Goal: Information Seeking & Learning: Learn about a topic

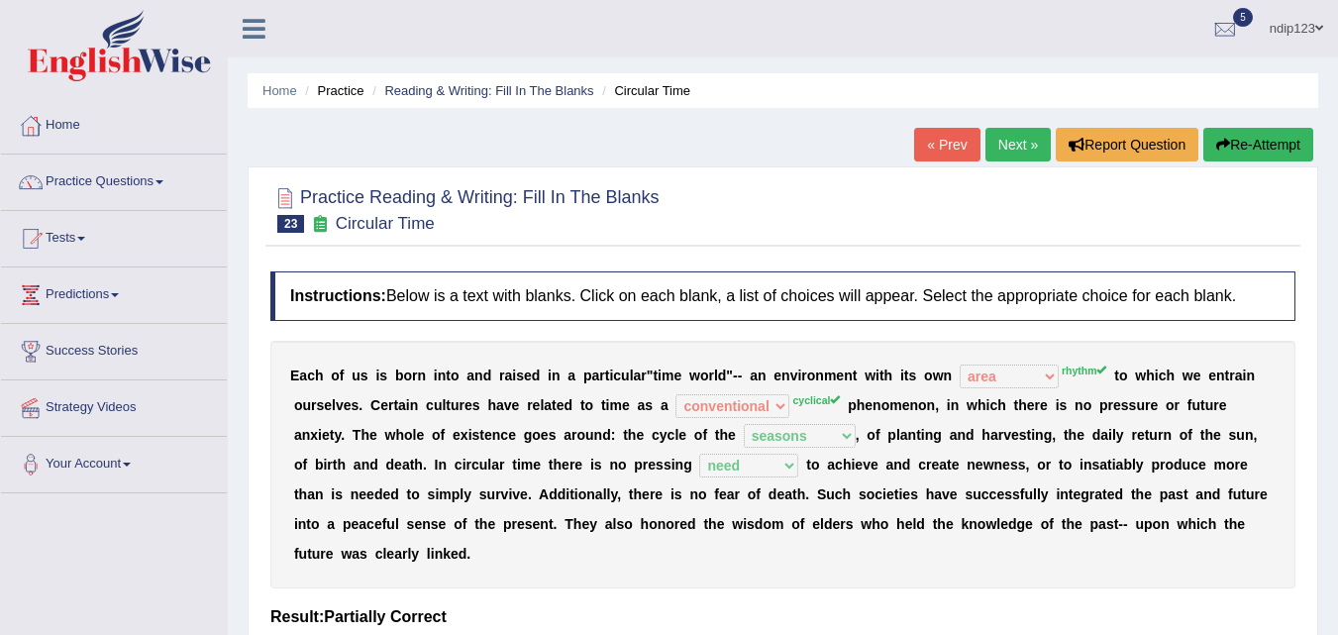
select select "area"
select select "conventional"
select select "seasons"
select select "need"
click at [1251, 140] on button "Re-Attempt" at bounding box center [1258, 145] width 110 height 34
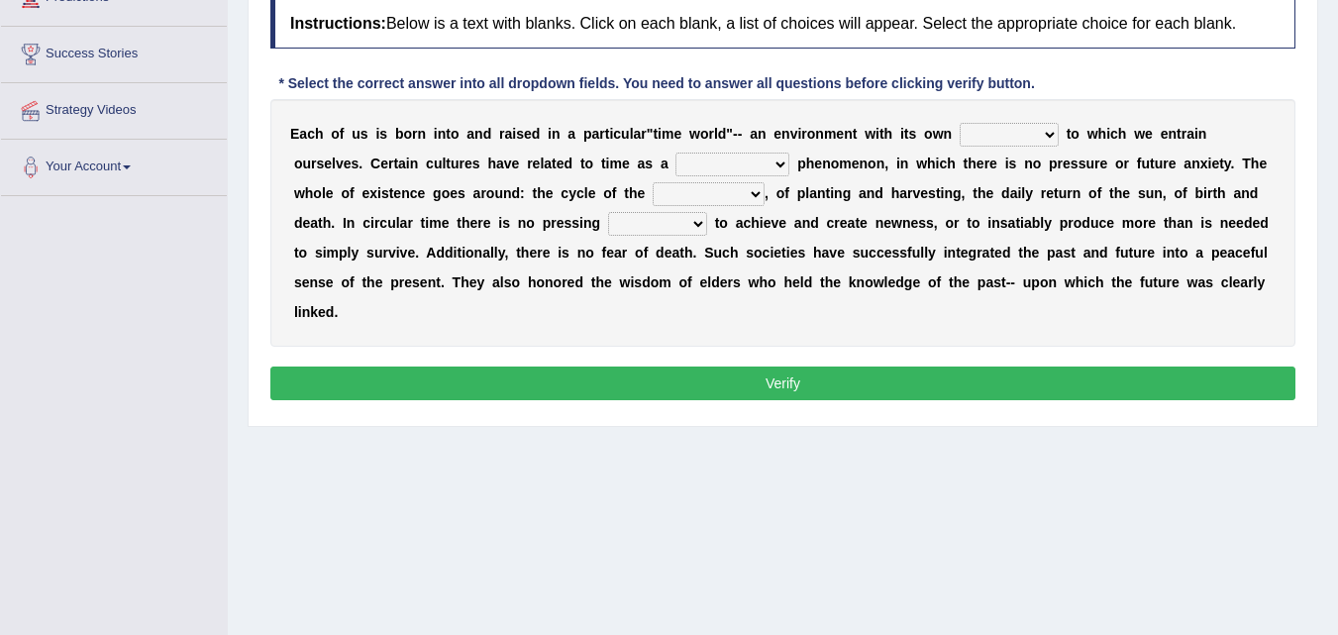
scroll to position [198, 0]
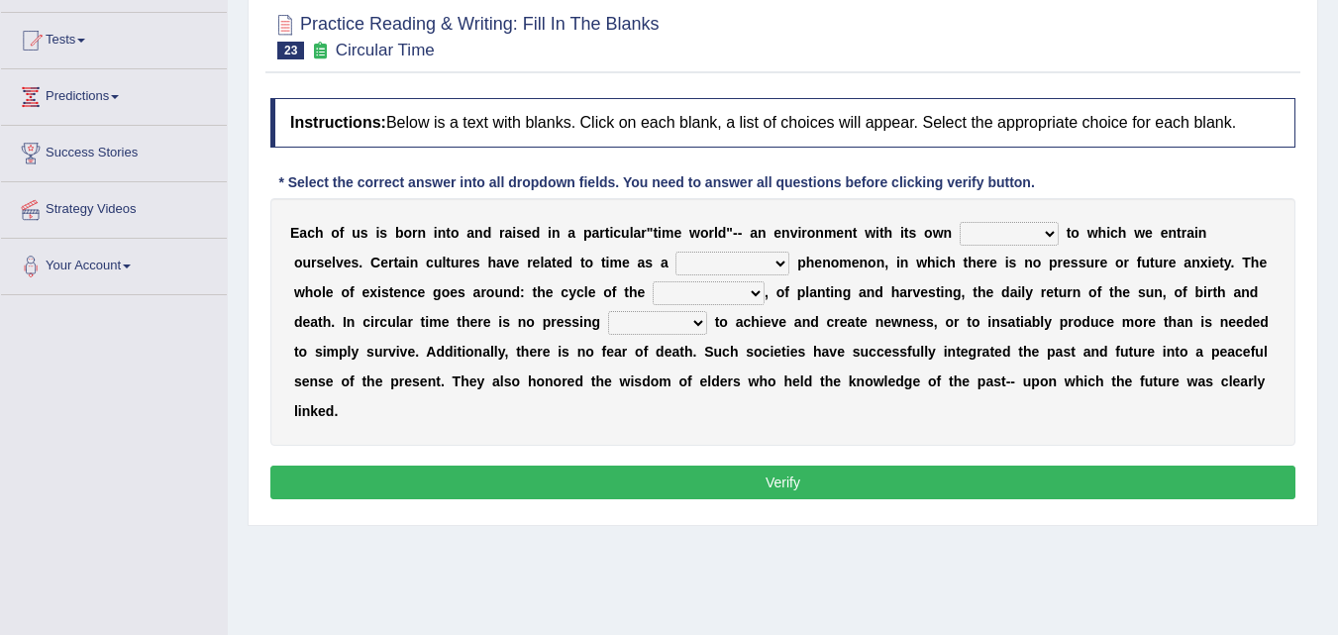
click at [1043, 232] on select "area shape rhythm inclination" at bounding box center [1009, 234] width 99 height 24
select select "rhythm"
click at [960, 222] on select "area shape rhythm inclination" at bounding box center [1009, 234] width 99 height 24
click at [780, 263] on select "cyclical conventional recycling cylindrical" at bounding box center [732, 264] width 114 height 24
select select "cyclical"
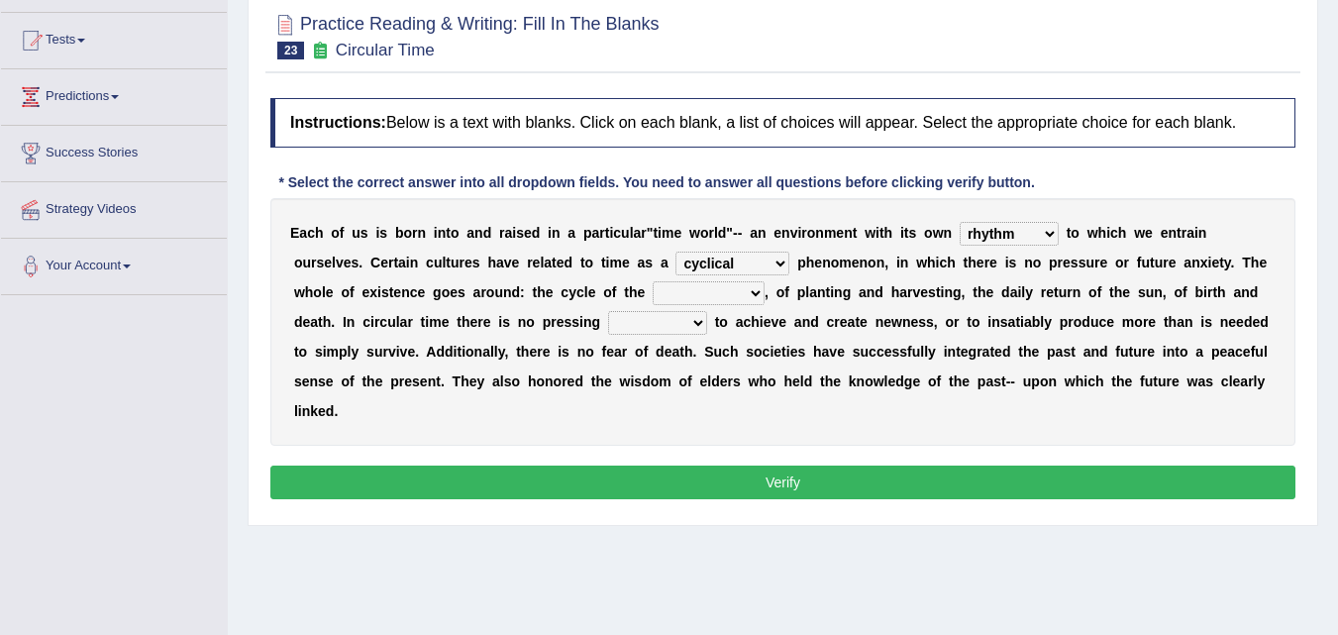
click at [675, 252] on select "cyclical conventional recycling cylindrical" at bounding box center [732, 264] width 114 height 24
click at [736, 296] on select "days seasons arrangement periods" at bounding box center [709, 293] width 112 height 24
select select "seasons"
click at [653, 281] on select "days seasons arrangement periods" at bounding box center [709, 293] width 112 height 24
click at [702, 325] on select "issue point cause need" at bounding box center [657, 323] width 99 height 24
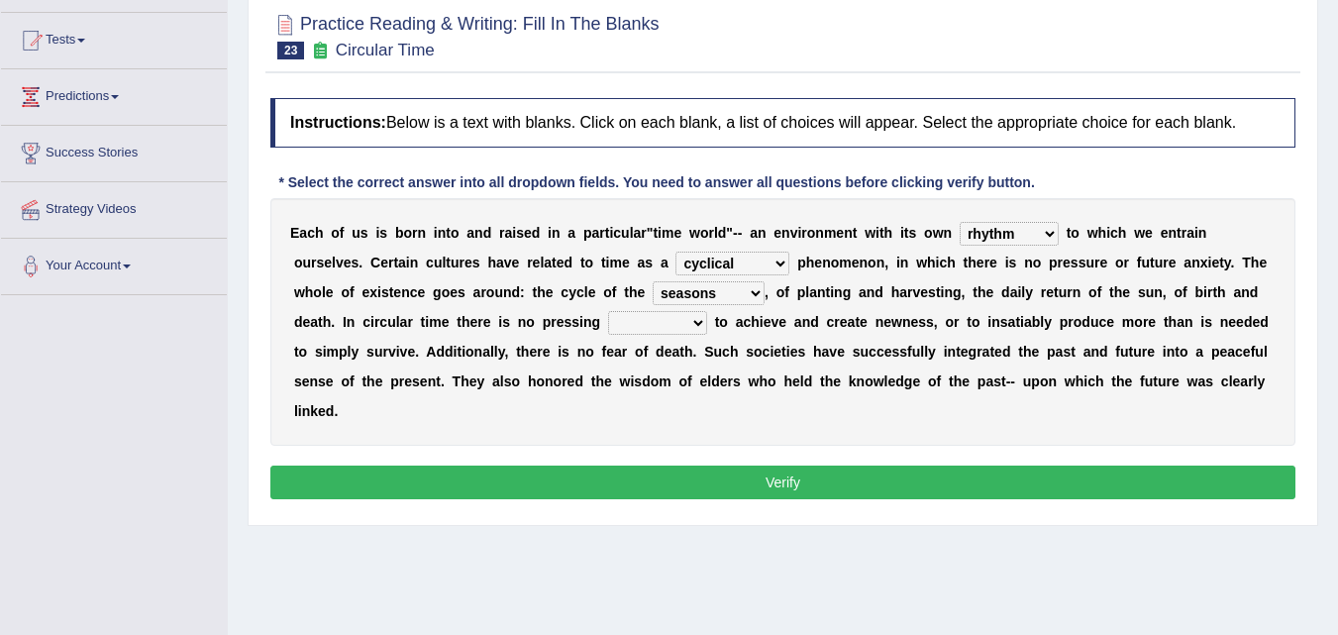
select select "need"
click at [608, 311] on select "issue point cause need" at bounding box center [657, 323] width 99 height 24
click at [765, 483] on button "Verify" at bounding box center [782, 482] width 1025 height 34
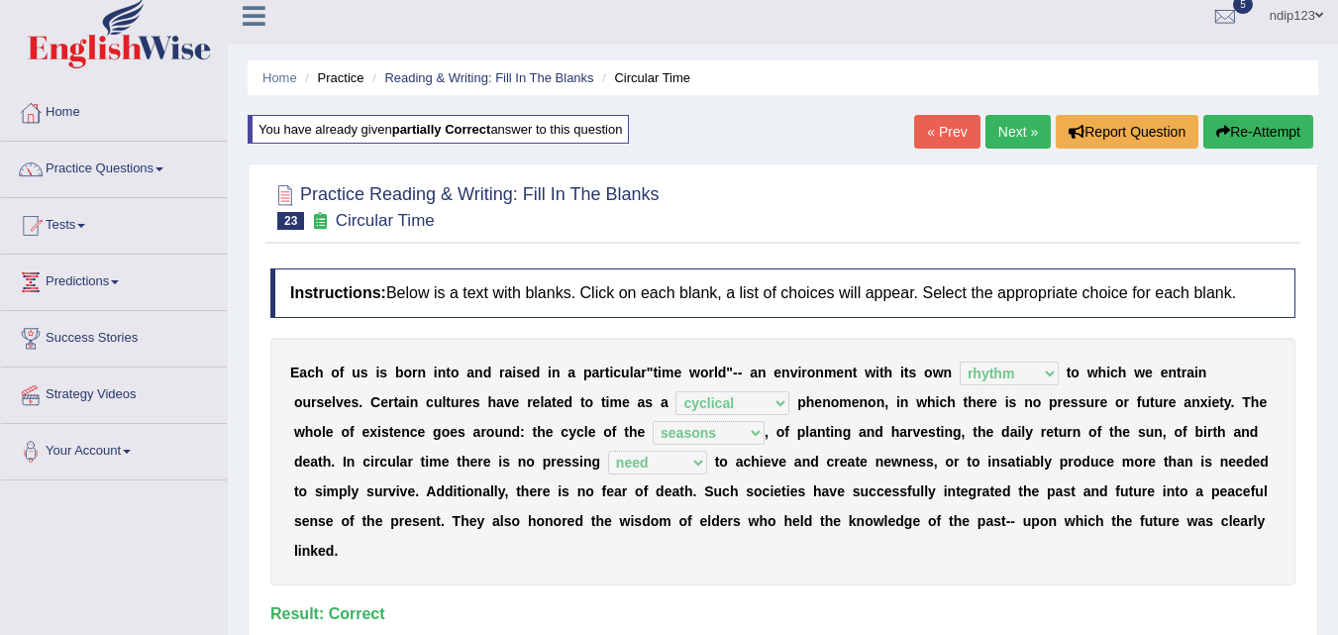
scroll to position [0, 0]
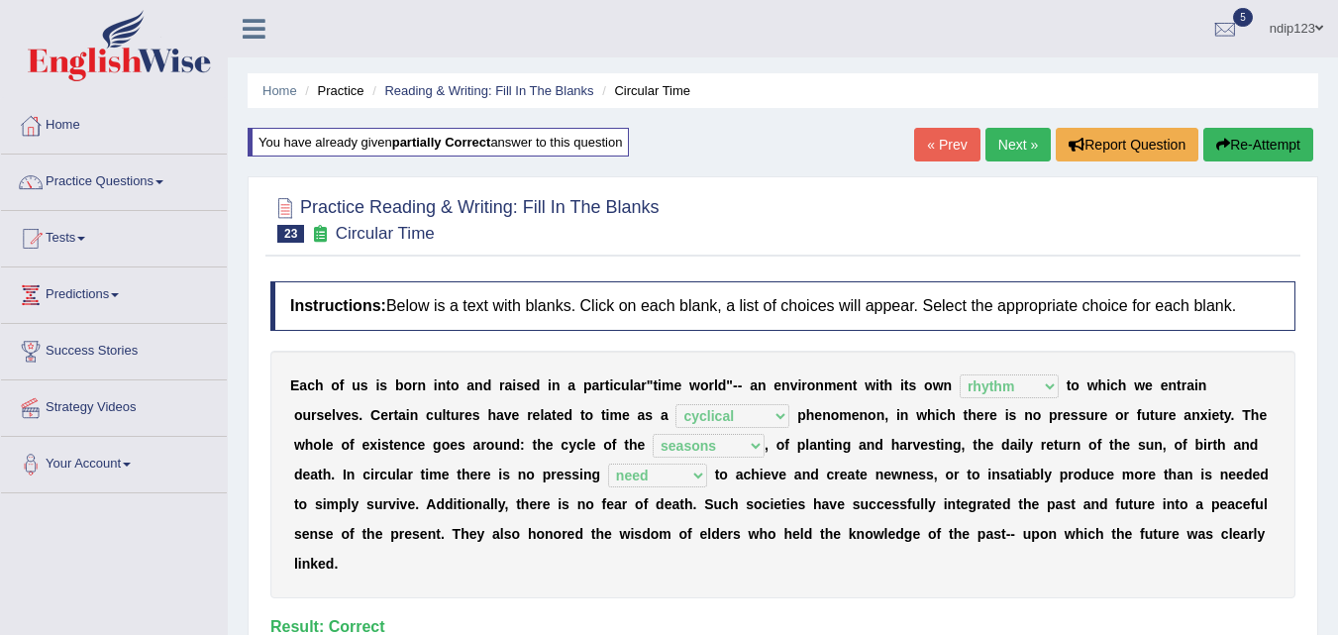
click at [1005, 145] on link "Next »" at bounding box center [1017, 145] width 65 height 34
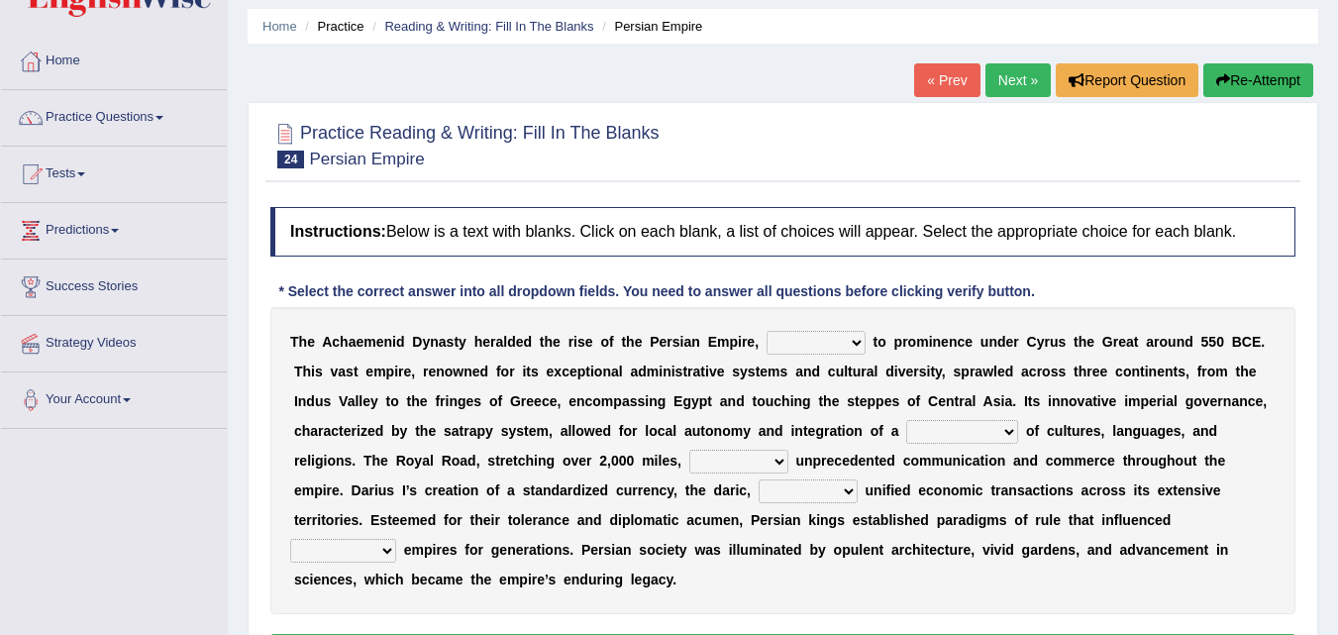
scroll to position [99, 0]
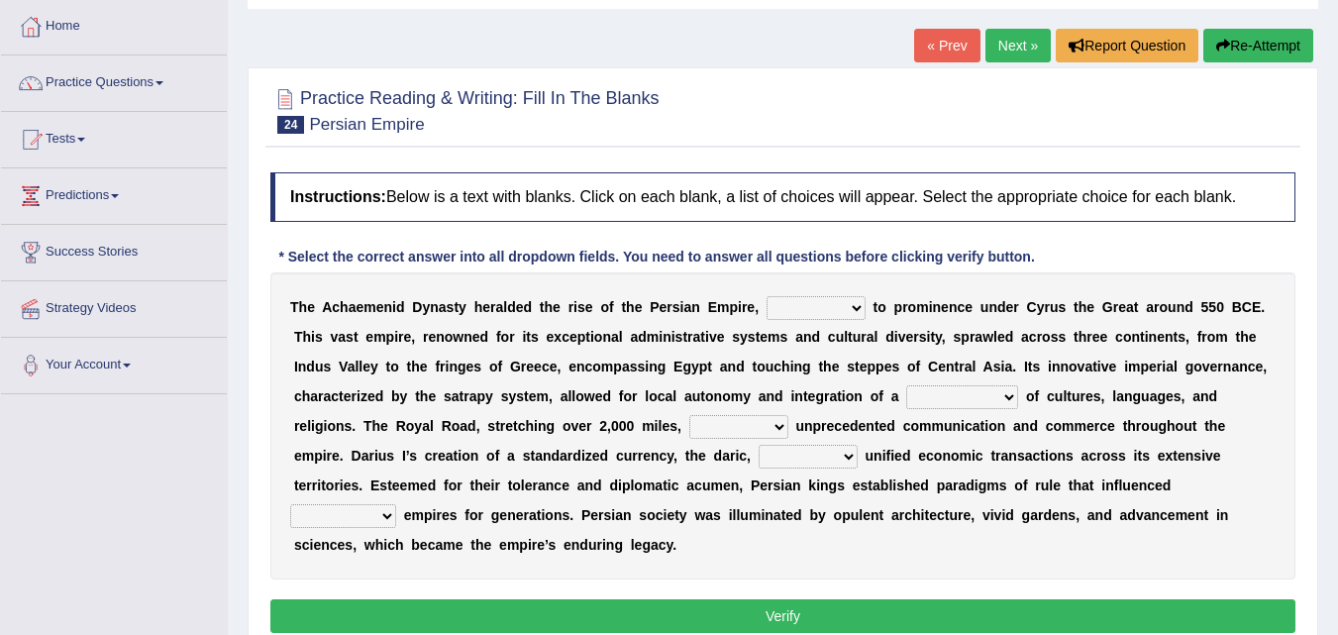
click at [855, 306] on select "directing staging ascending stumbling" at bounding box center [816, 308] width 99 height 24
select select "directing"
click at [767, 296] on select "directing staging ascending stumbling" at bounding box center [816, 308] width 99 height 24
click at [1013, 395] on select "construction separation magnitude multitude" at bounding box center [962, 397] width 112 height 24
select select "multitude"
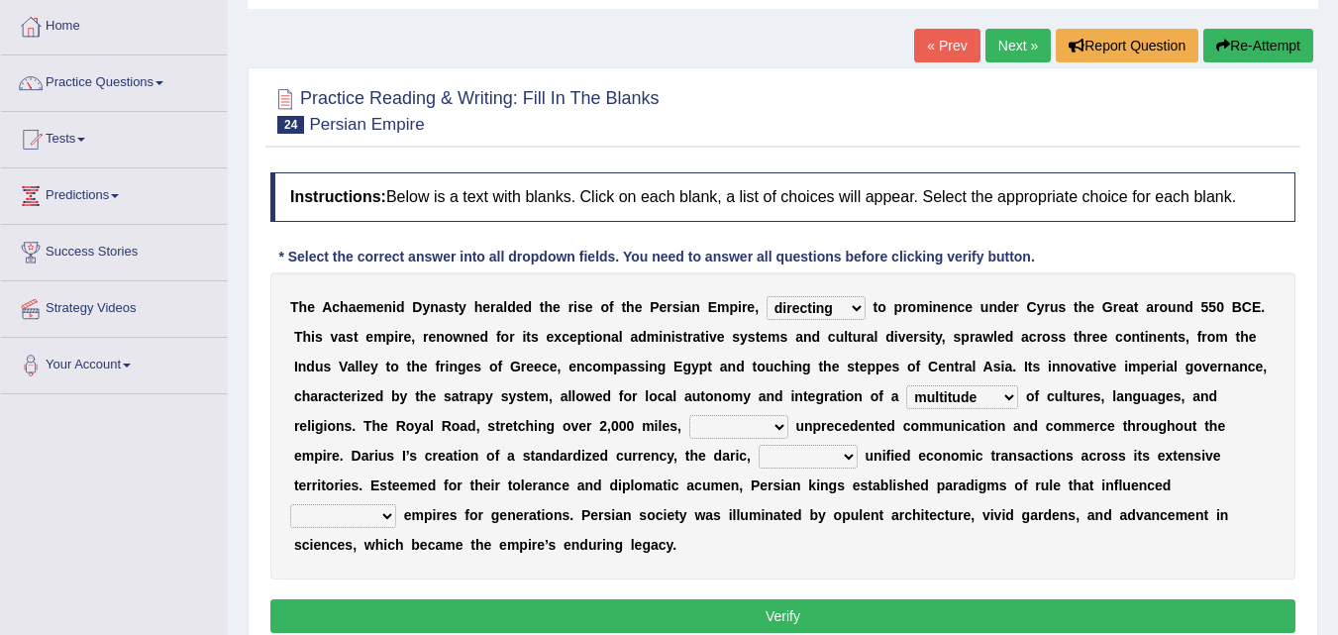
click at [906, 385] on select "construction separation magnitude multitude" at bounding box center [962, 397] width 112 height 24
click at [785, 422] on select "scattered united aimed facilitated" at bounding box center [738, 427] width 99 height 24
select select "facilitated"
click at [689, 415] on select "scattered united aimed facilitated" at bounding box center [738, 427] width 99 height 24
click at [850, 459] on select "moreover wherein further so" at bounding box center [808, 457] width 99 height 24
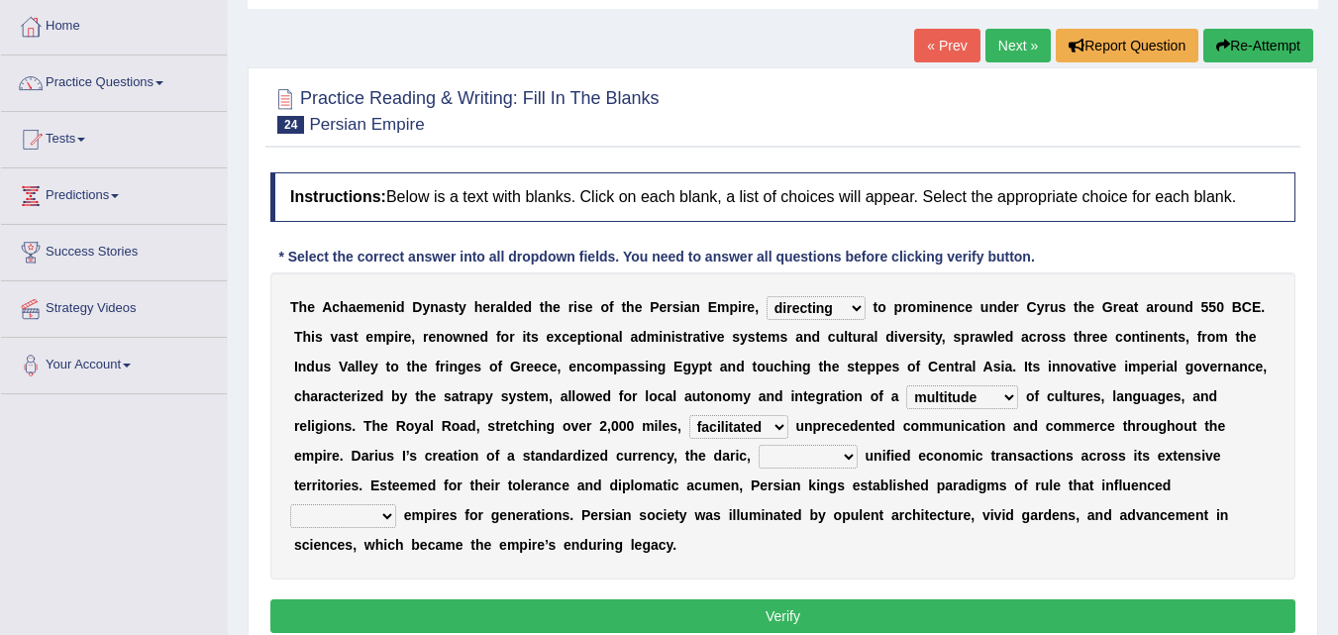
select select "further"
click at [759, 445] on select "moreover wherein further so" at bounding box center [808, 457] width 99 height 24
click at [375, 513] on select "subsequent explicit permanent trivial" at bounding box center [343, 516] width 106 height 24
select select "subsequent"
click at [290, 504] on select "subsequent explicit permanent trivial" at bounding box center [343, 516] width 106 height 24
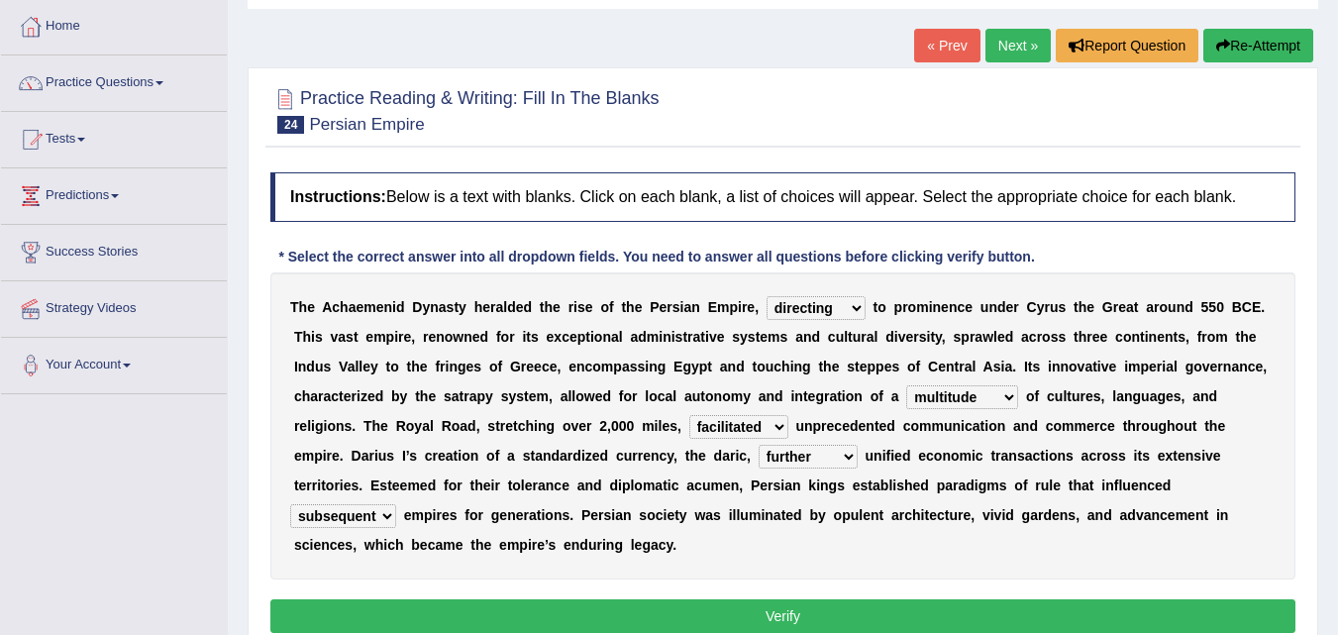
click at [788, 612] on button "Verify" at bounding box center [782, 616] width 1025 height 34
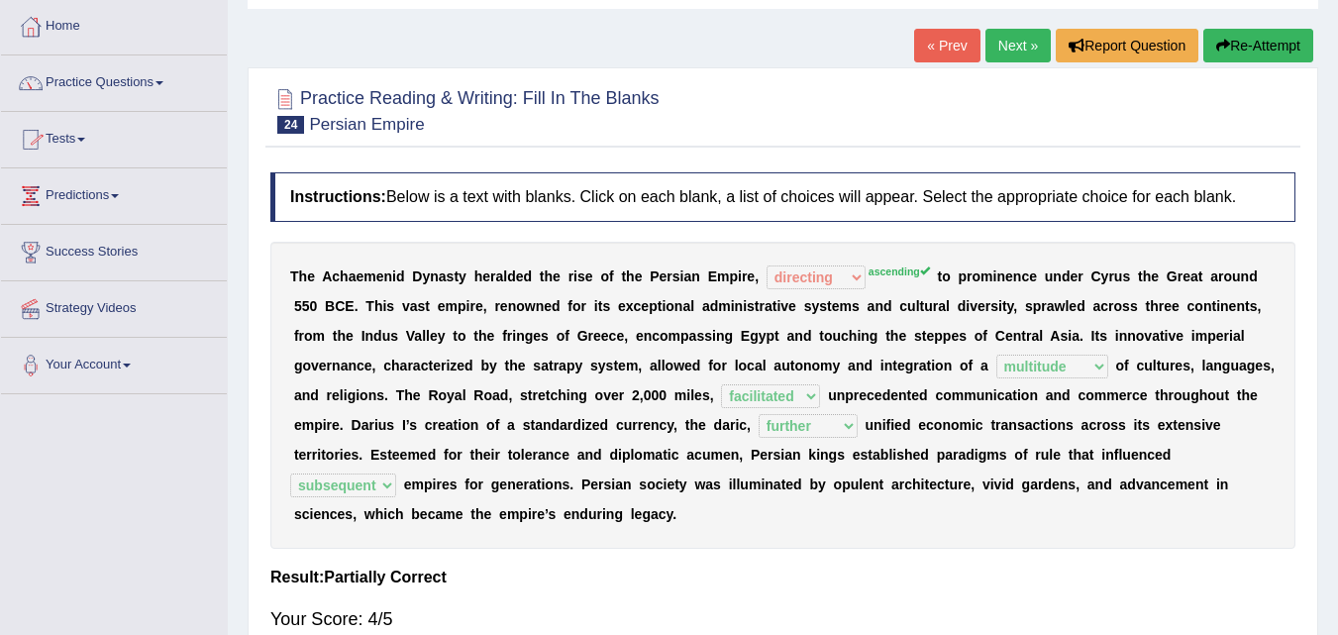
click at [121, 79] on link "Practice Questions" at bounding box center [114, 80] width 226 height 50
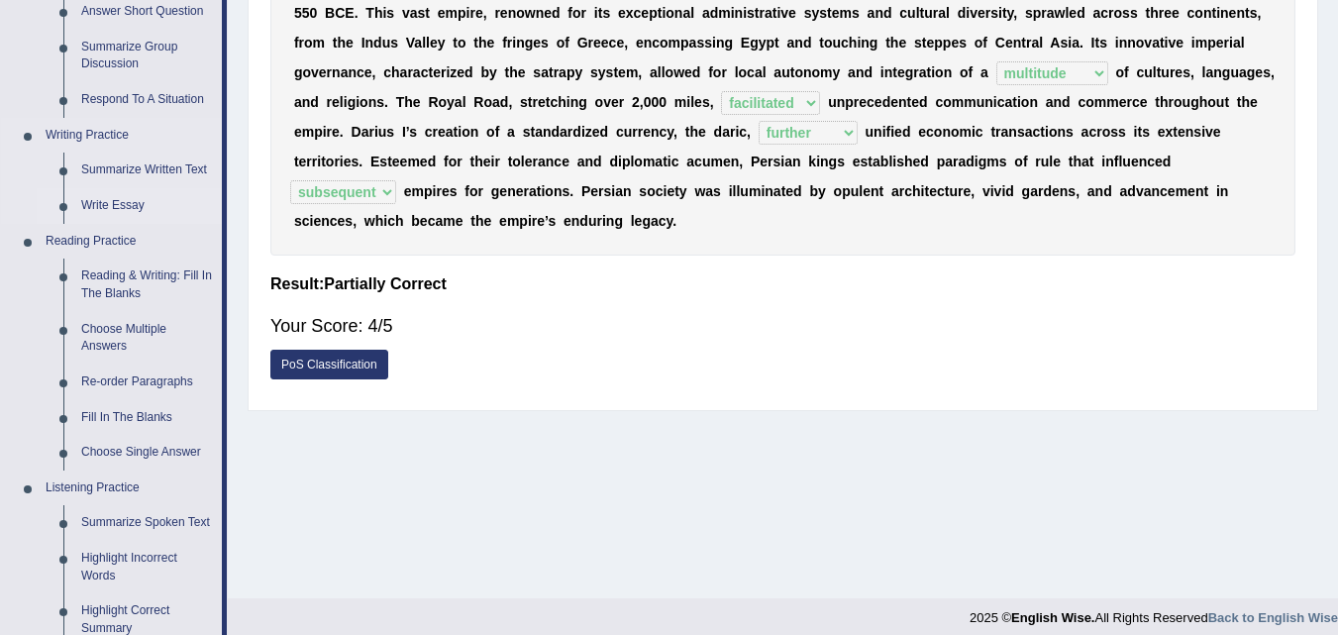
scroll to position [396, 0]
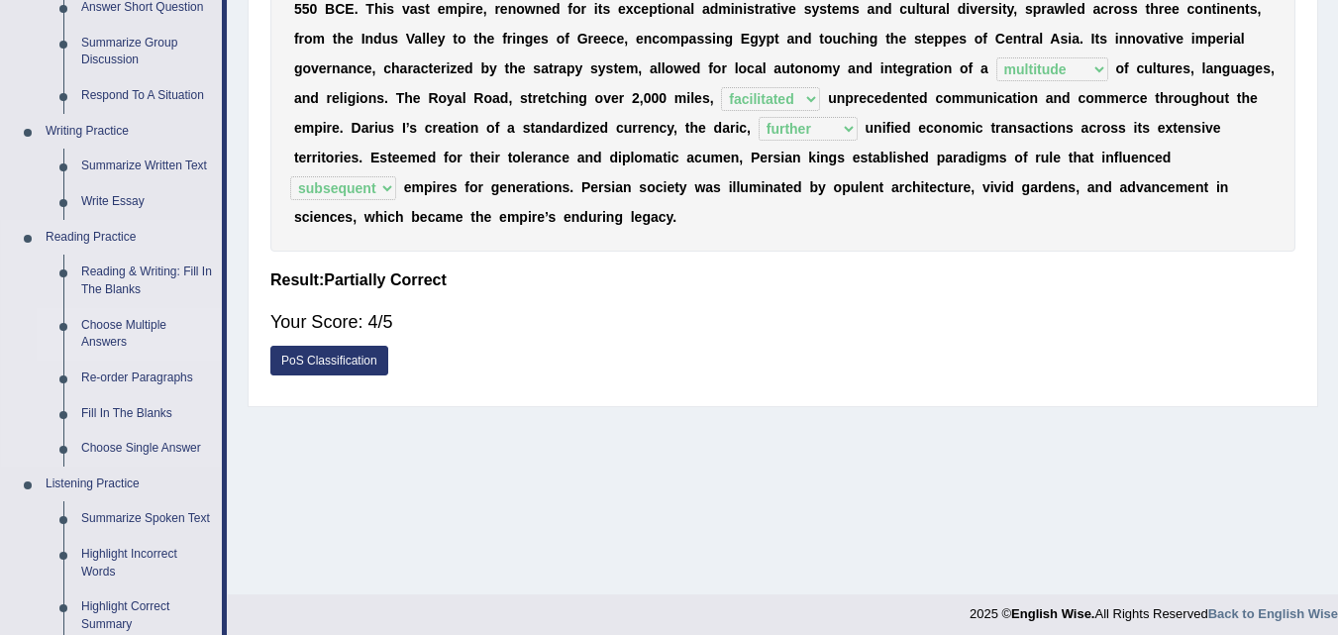
click at [99, 326] on link "Choose Multiple Answers" at bounding box center [147, 334] width 150 height 52
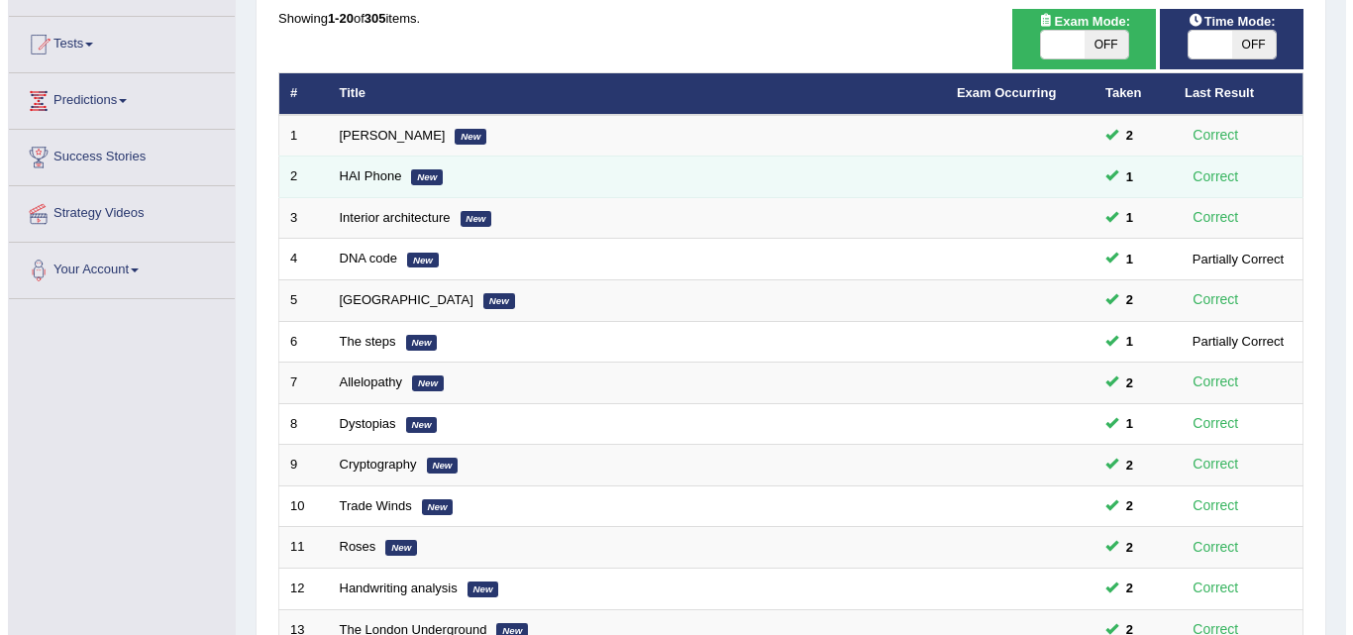
scroll to position [99, 0]
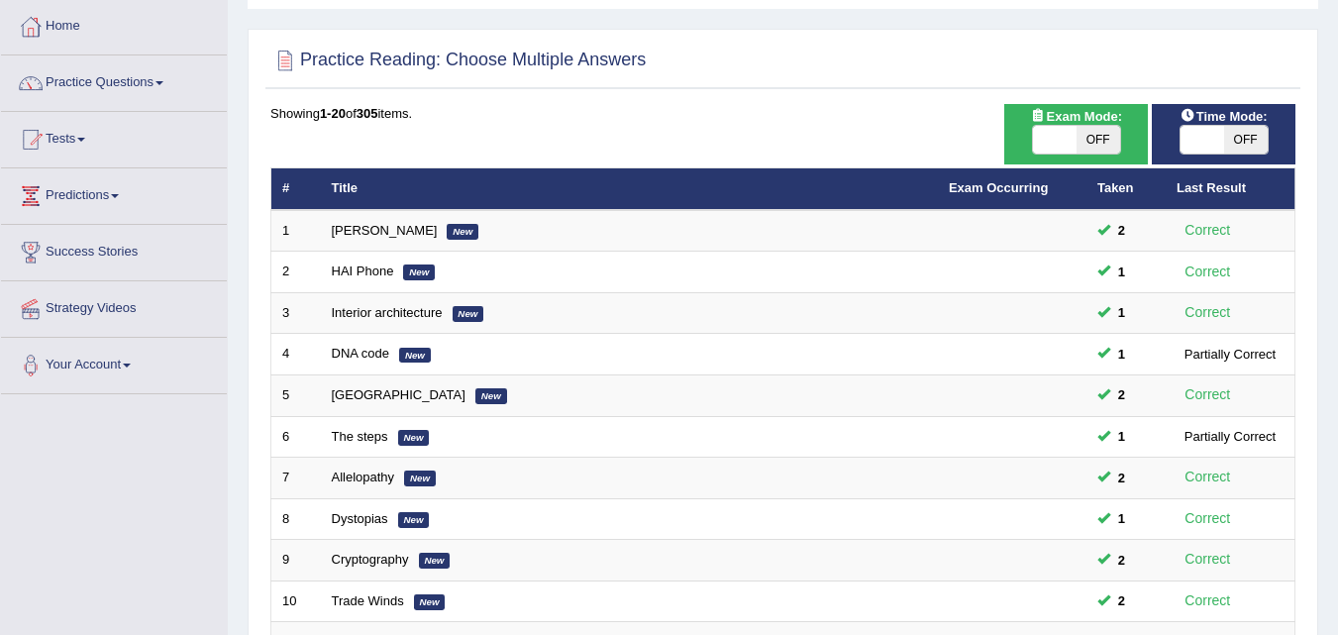
click at [1105, 137] on span "OFF" at bounding box center [1099, 140] width 44 height 28
checkbox input "true"
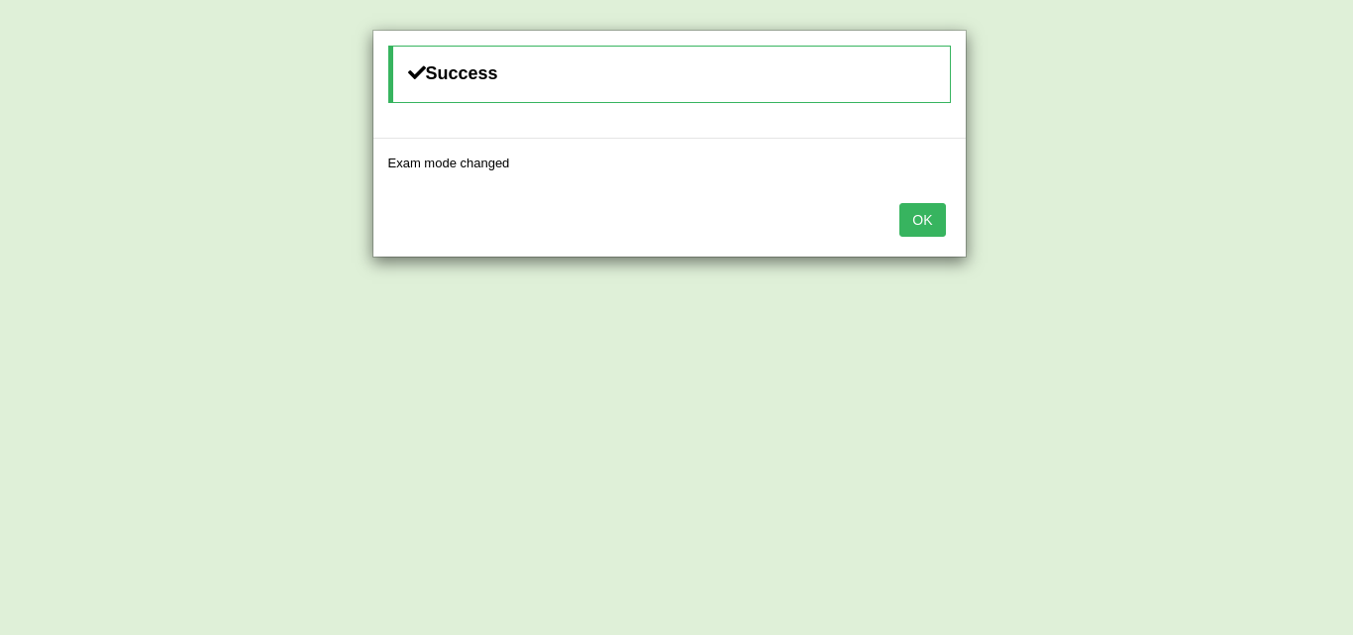
click at [916, 223] on button "OK" at bounding box center [922, 220] width 46 height 34
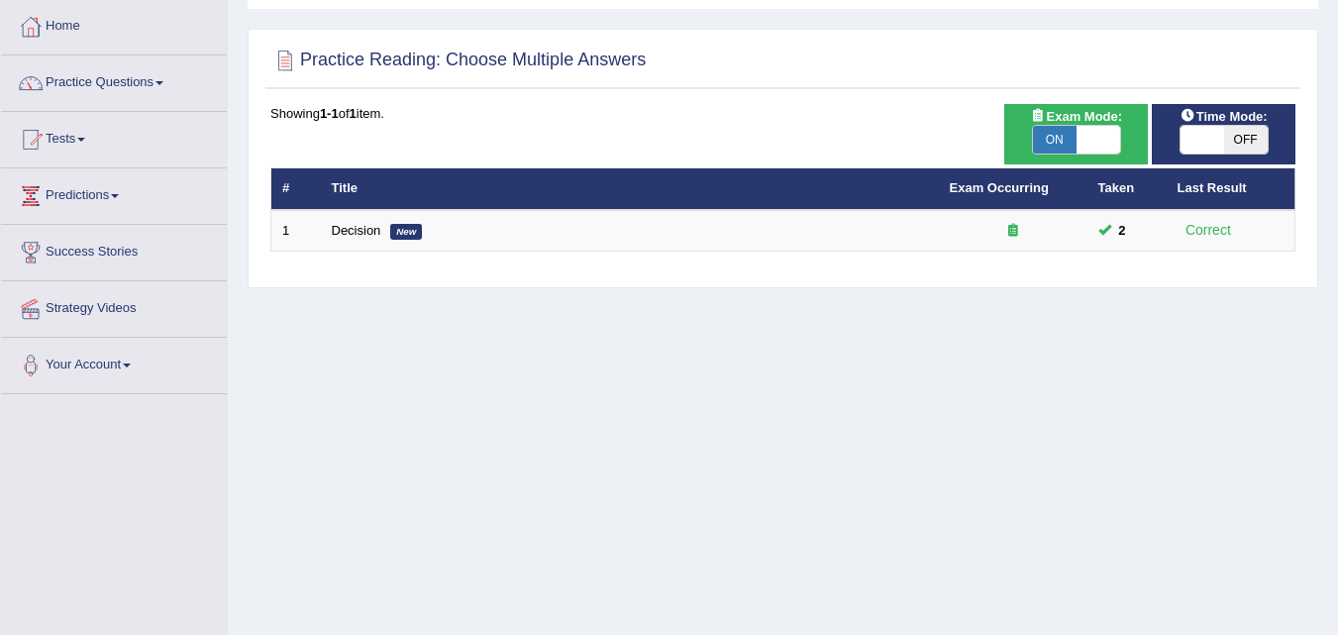
click at [1254, 138] on span "OFF" at bounding box center [1246, 140] width 44 height 28
checkbox input "true"
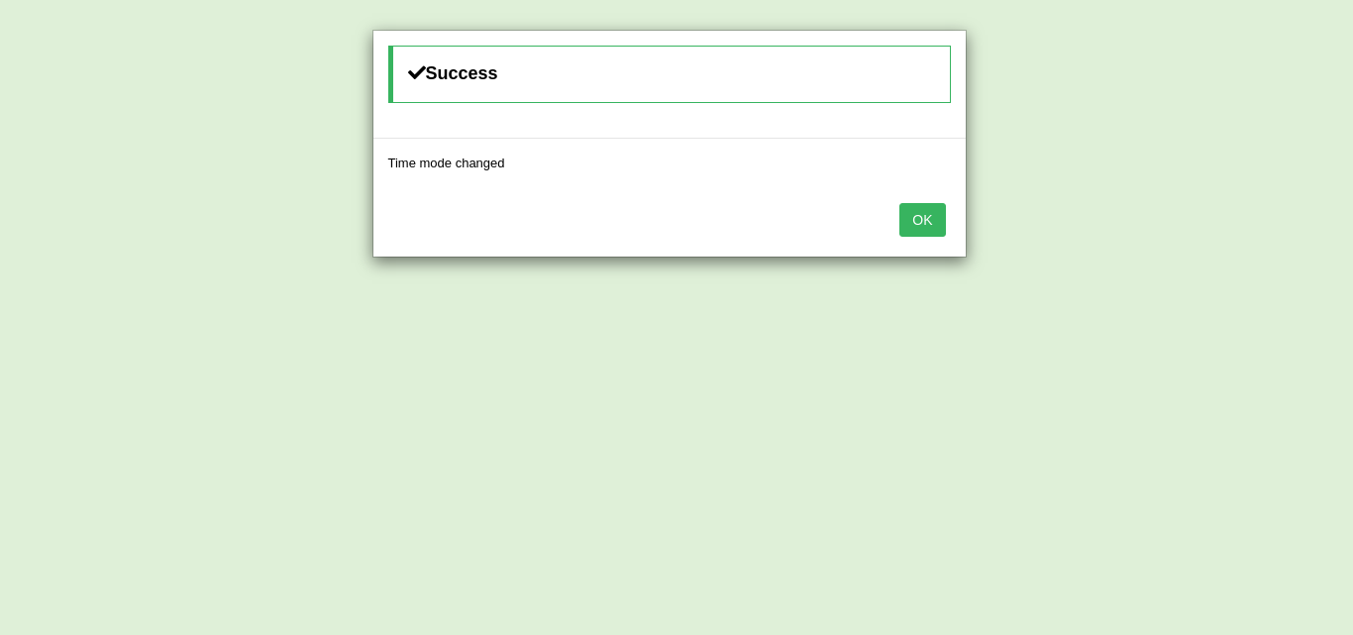
click at [922, 217] on button "OK" at bounding box center [922, 220] width 46 height 34
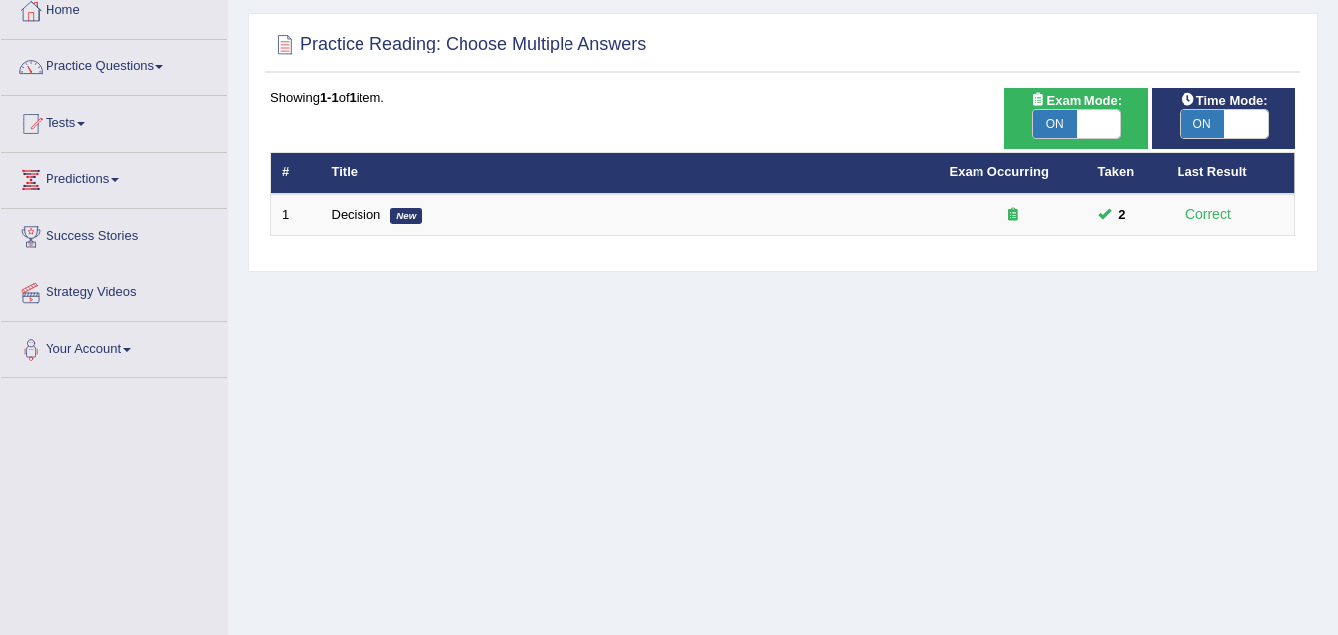
scroll to position [99, 0]
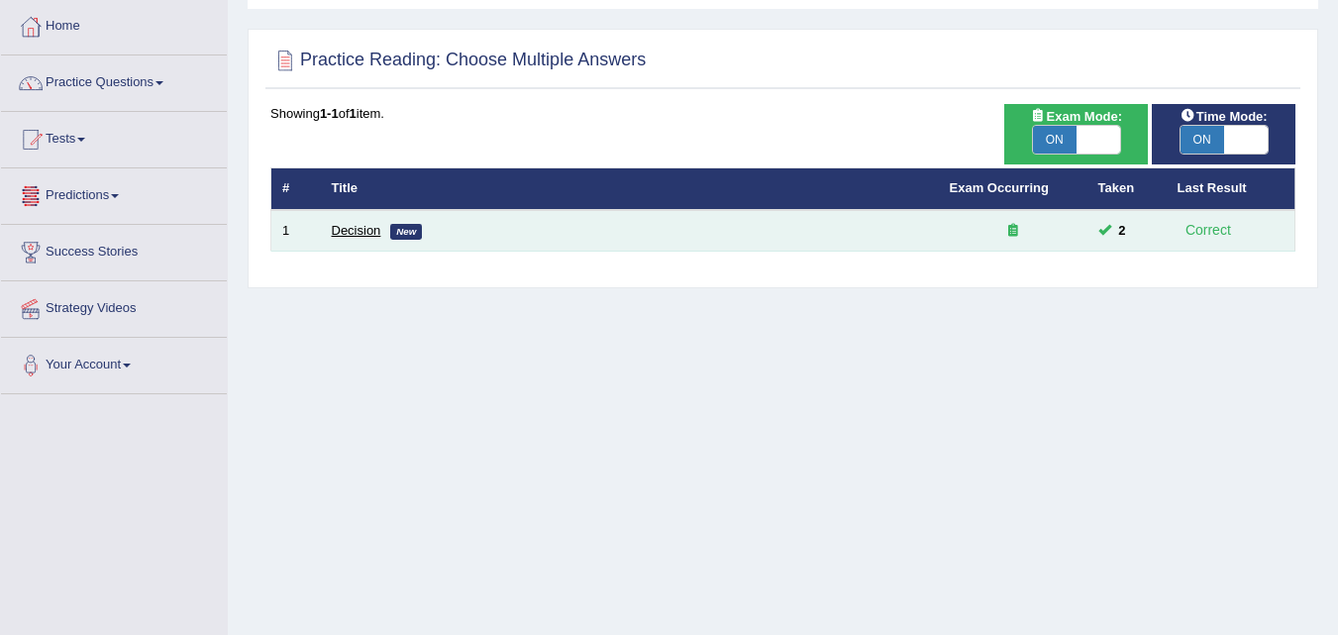
click at [364, 230] on link "Decision" at bounding box center [357, 230] width 50 height 15
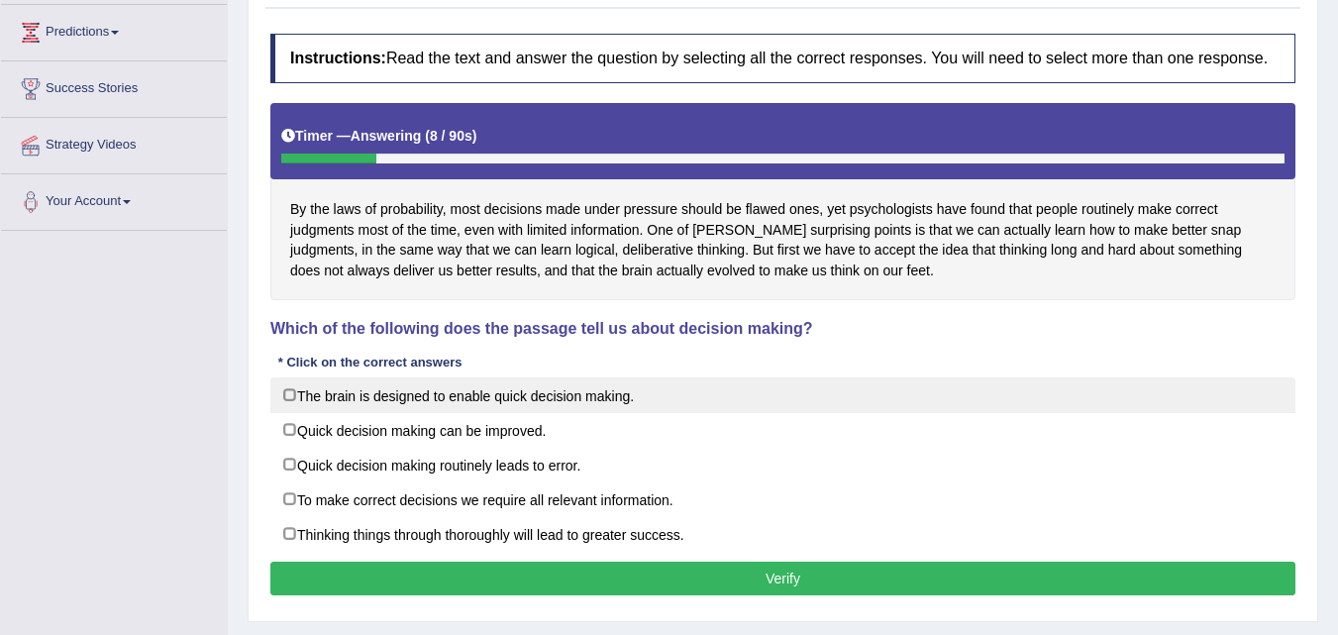
scroll to position [297, 0]
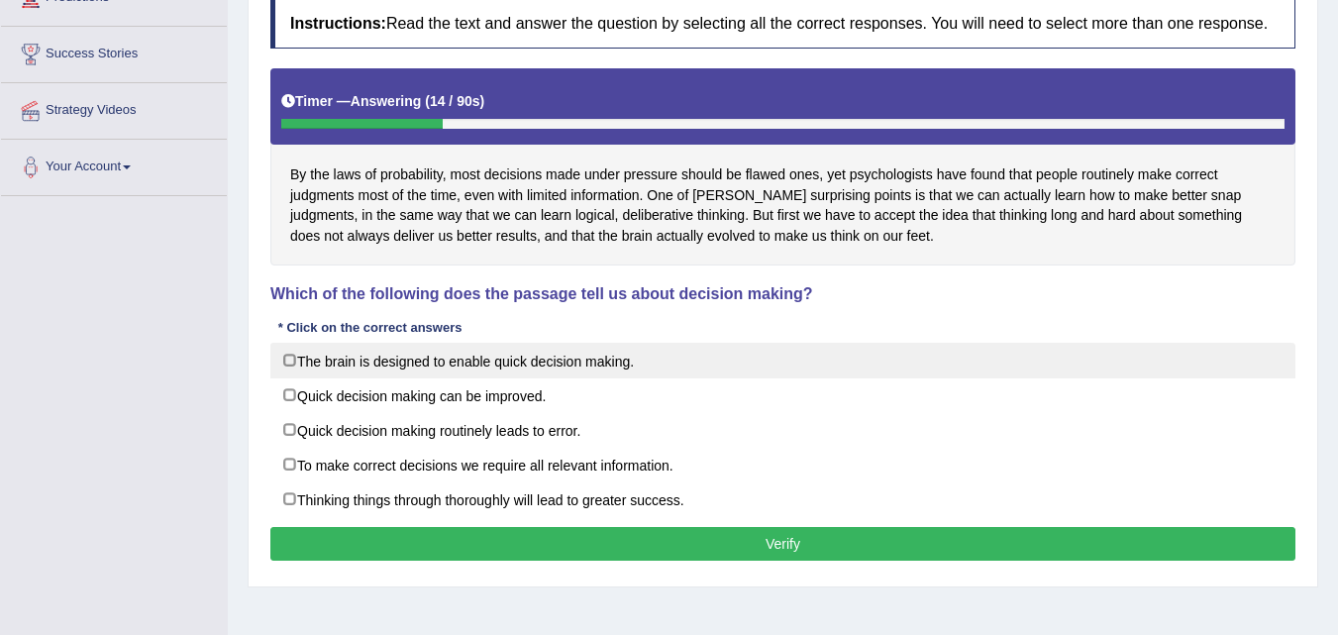
click at [289, 361] on label "The brain is designed to enable quick decision making." at bounding box center [782, 361] width 1025 height 36
checkbox input "true"
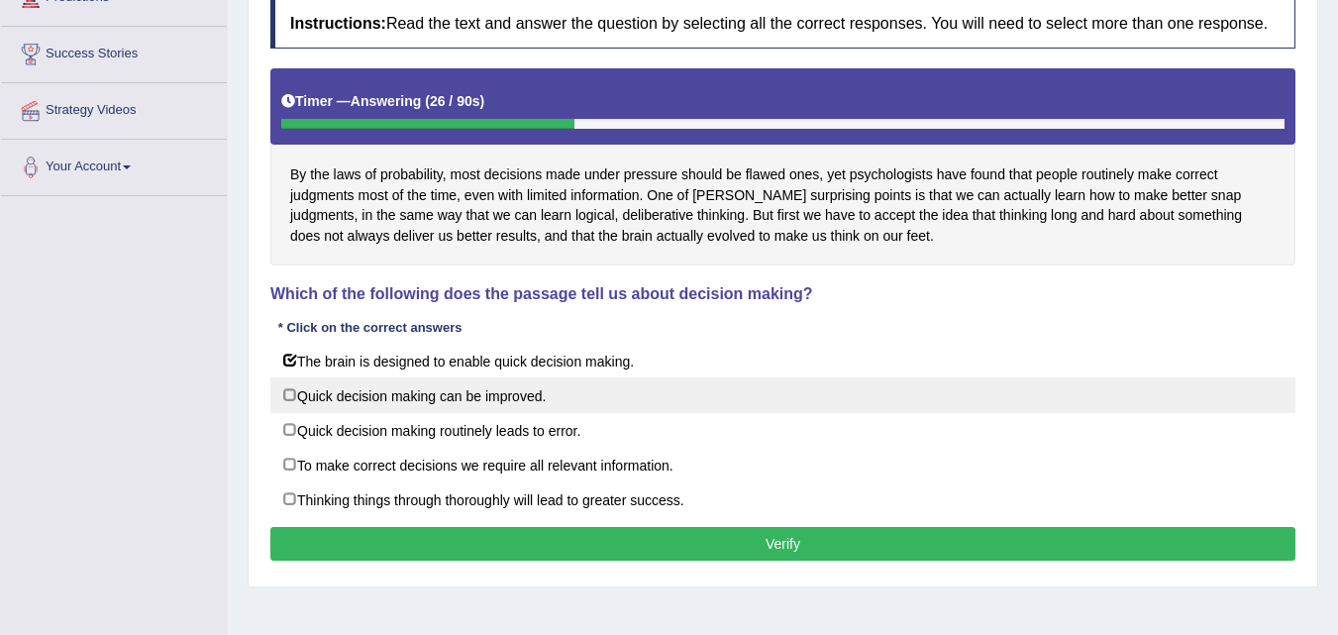
click at [288, 395] on label "Quick decision making can be improved." at bounding box center [782, 395] width 1025 height 36
checkbox input "true"
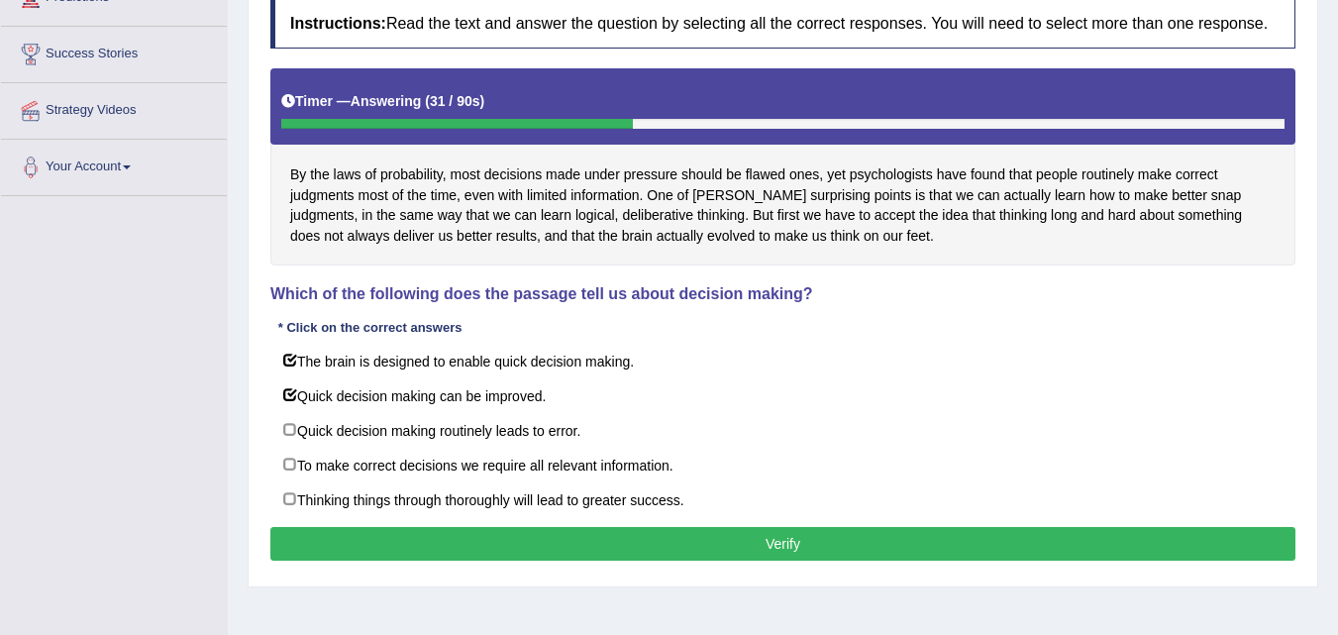
click at [767, 541] on button "Verify" at bounding box center [782, 544] width 1025 height 34
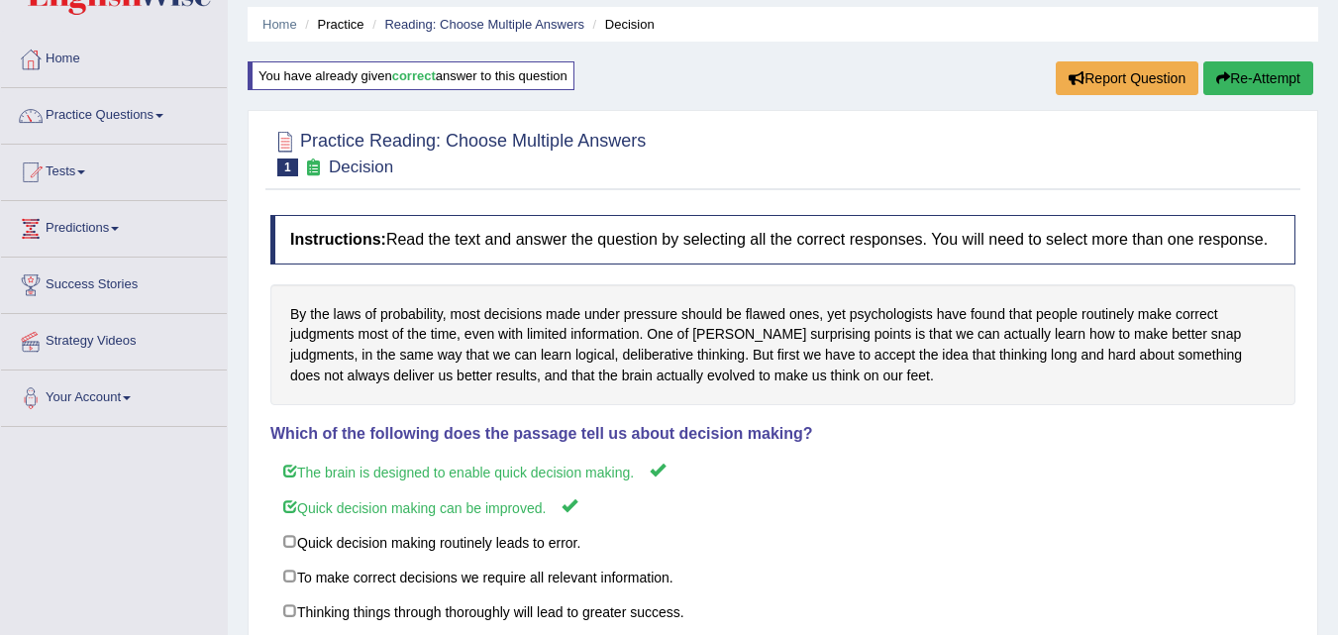
scroll to position [99, 0]
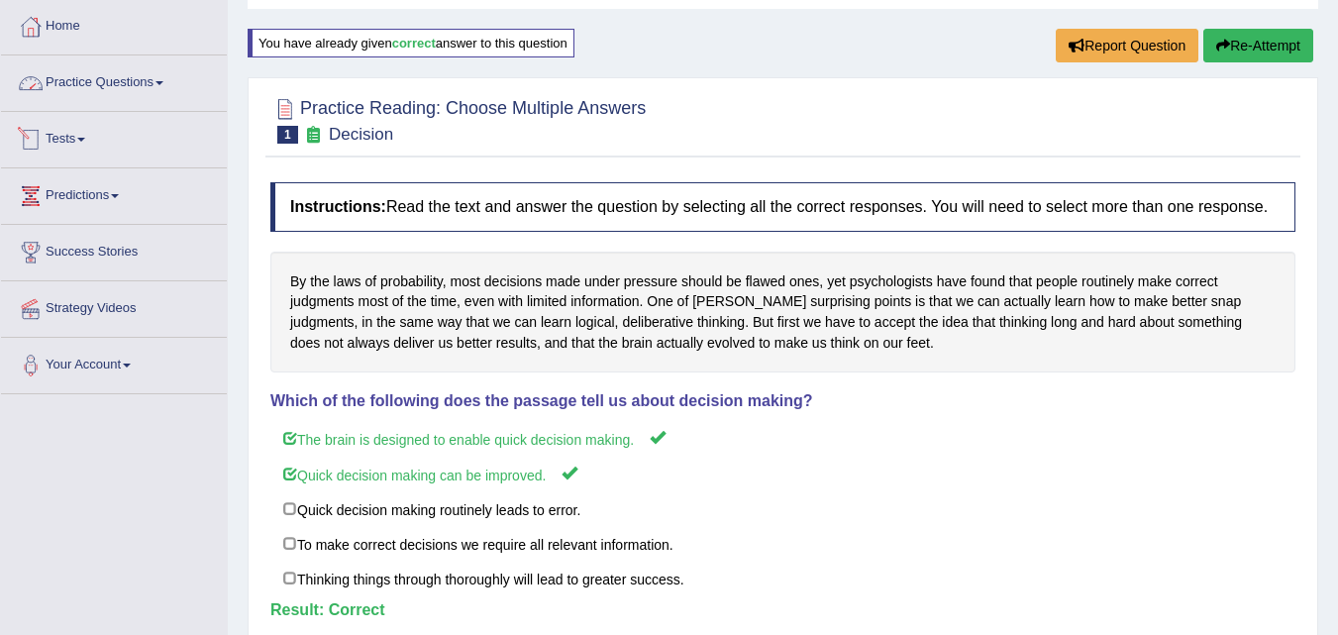
click at [126, 85] on link "Practice Questions" at bounding box center [114, 80] width 226 height 50
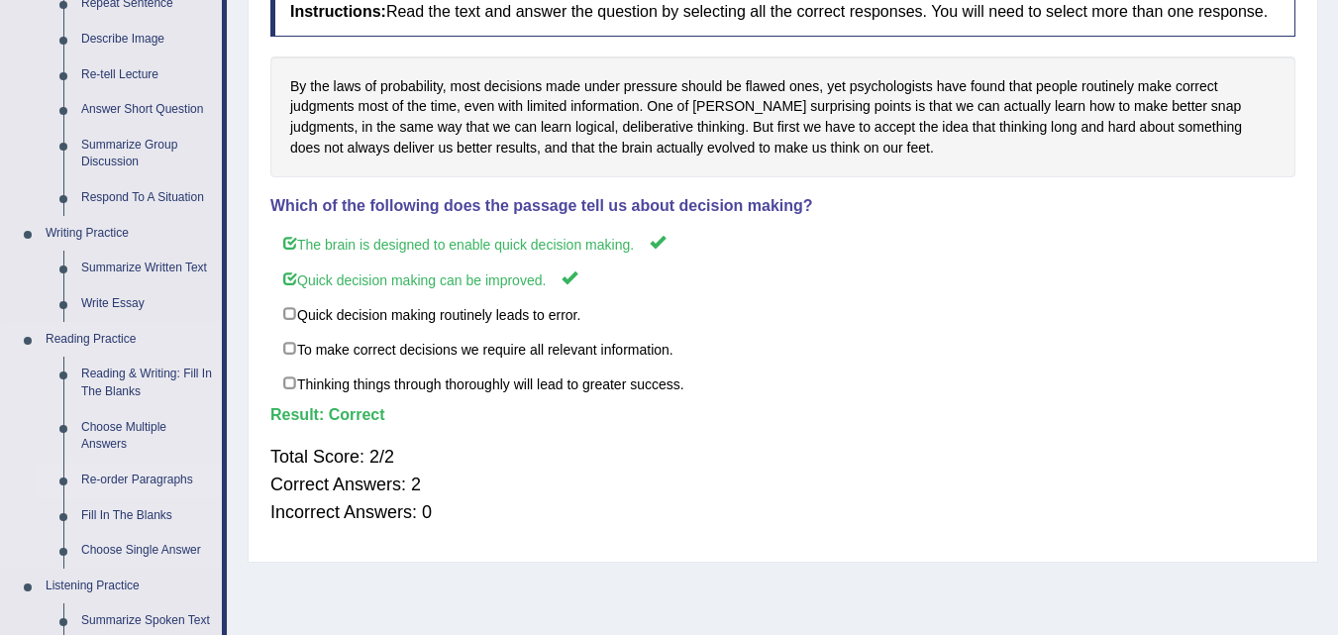
scroll to position [297, 0]
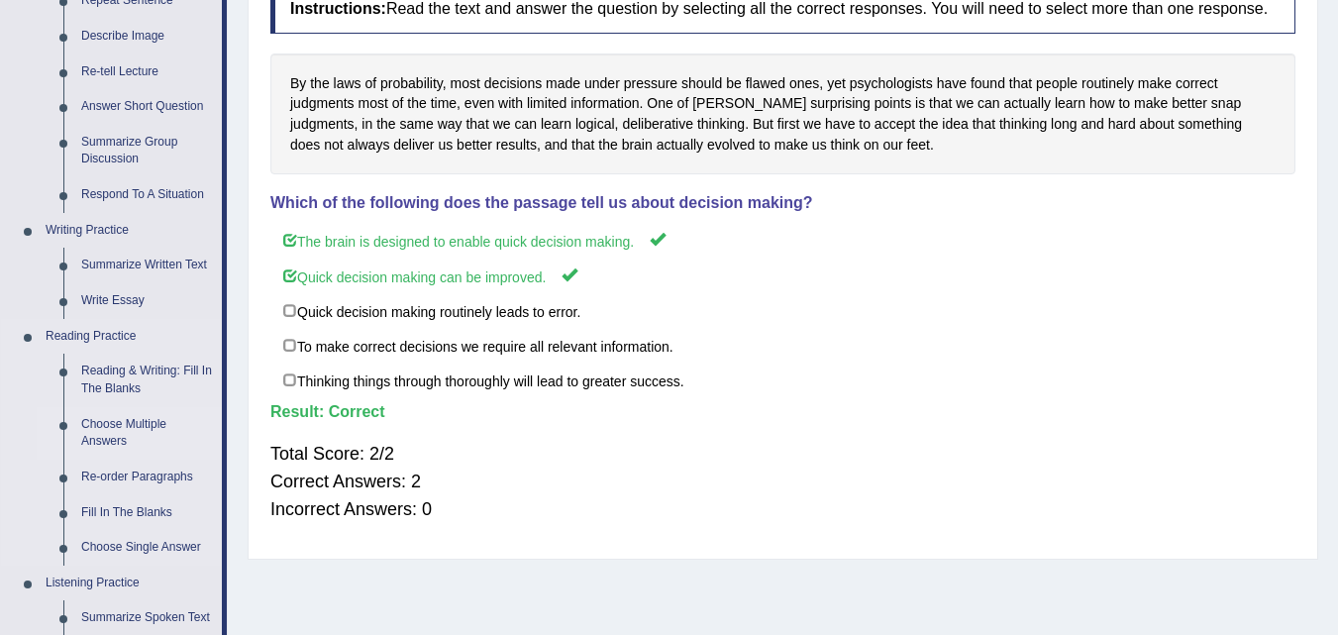
click at [114, 429] on link "Choose Multiple Answers" at bounding box center [147, 433] width 150 height 52
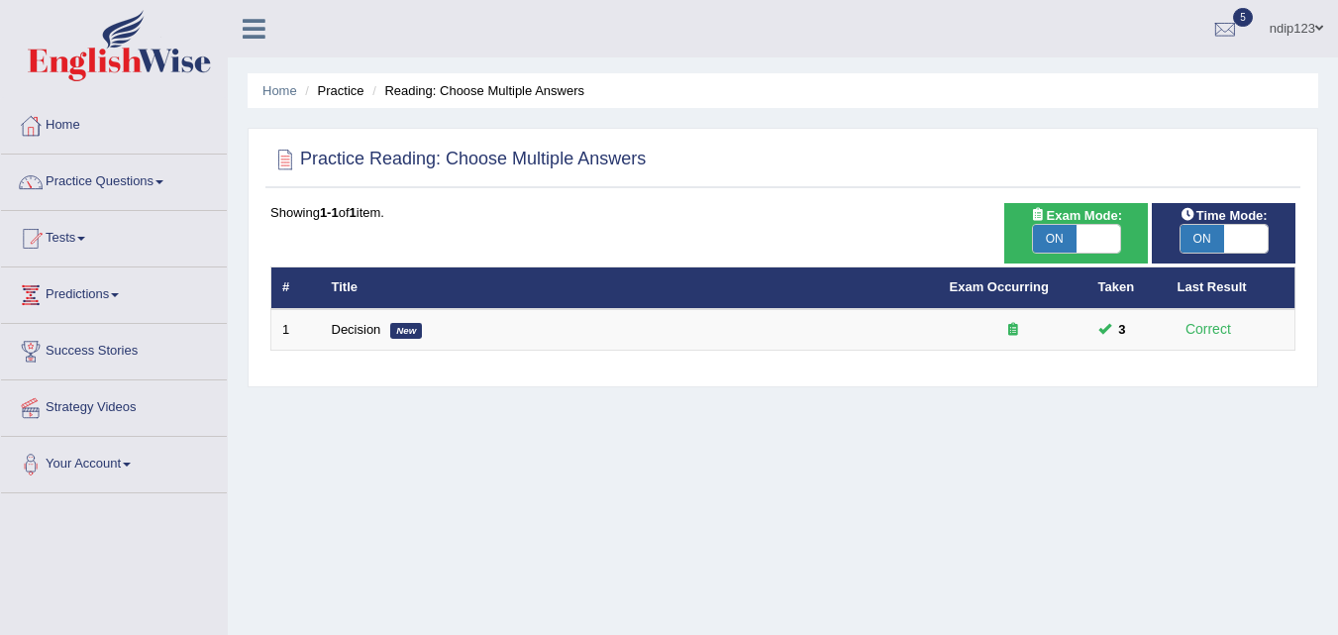
click at [1061, 238] on span "ON" at bounding box center [1055, 239] width 44 height 28
checkbox input "false"
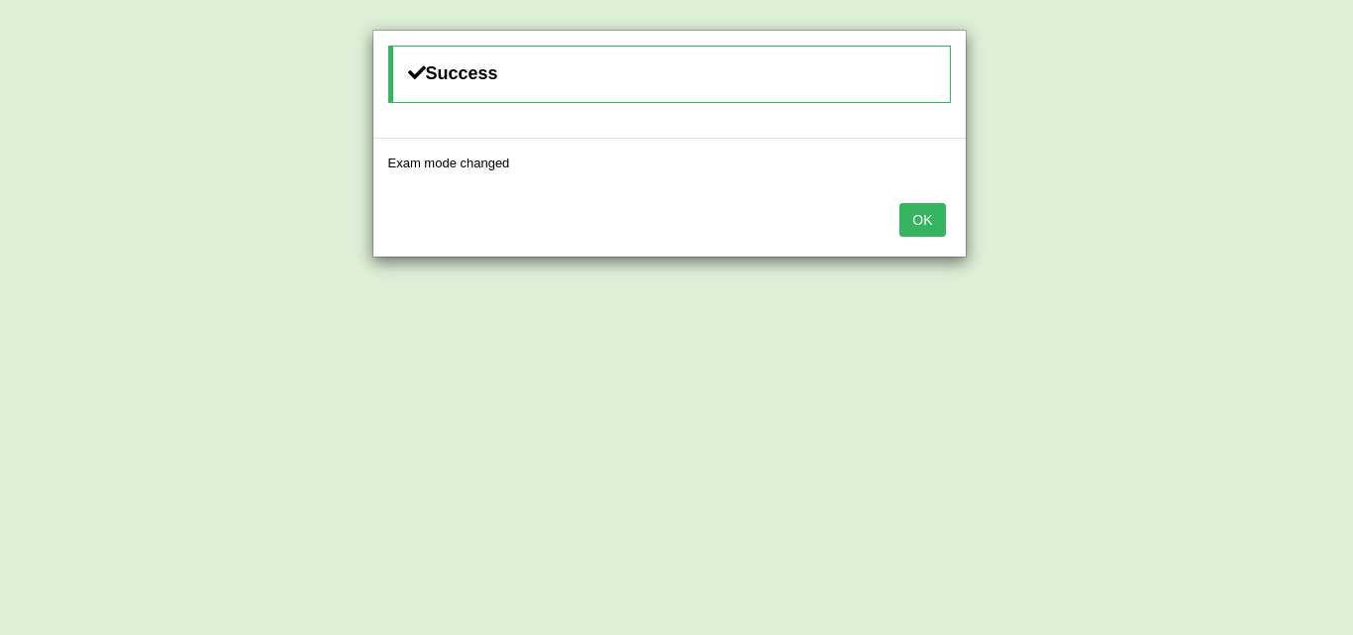
click at [931, 221] on button "OK" at bounding box center [922, 220] width 46 height 34
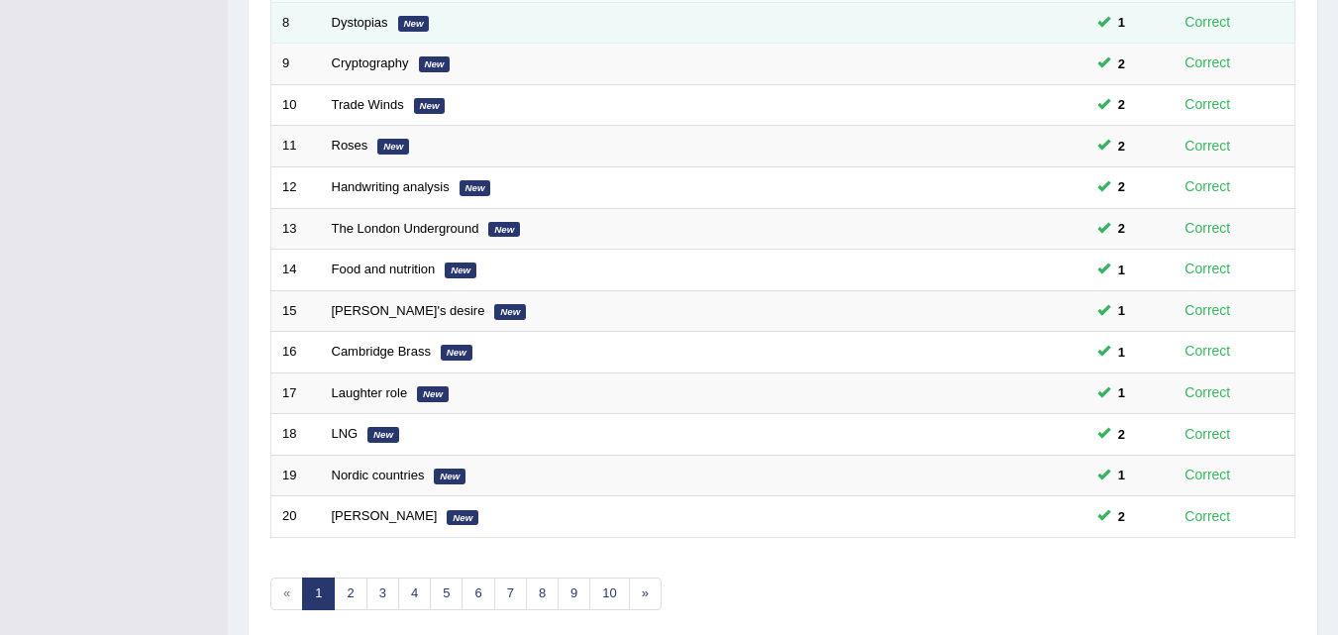
scroll to position [676, 0]
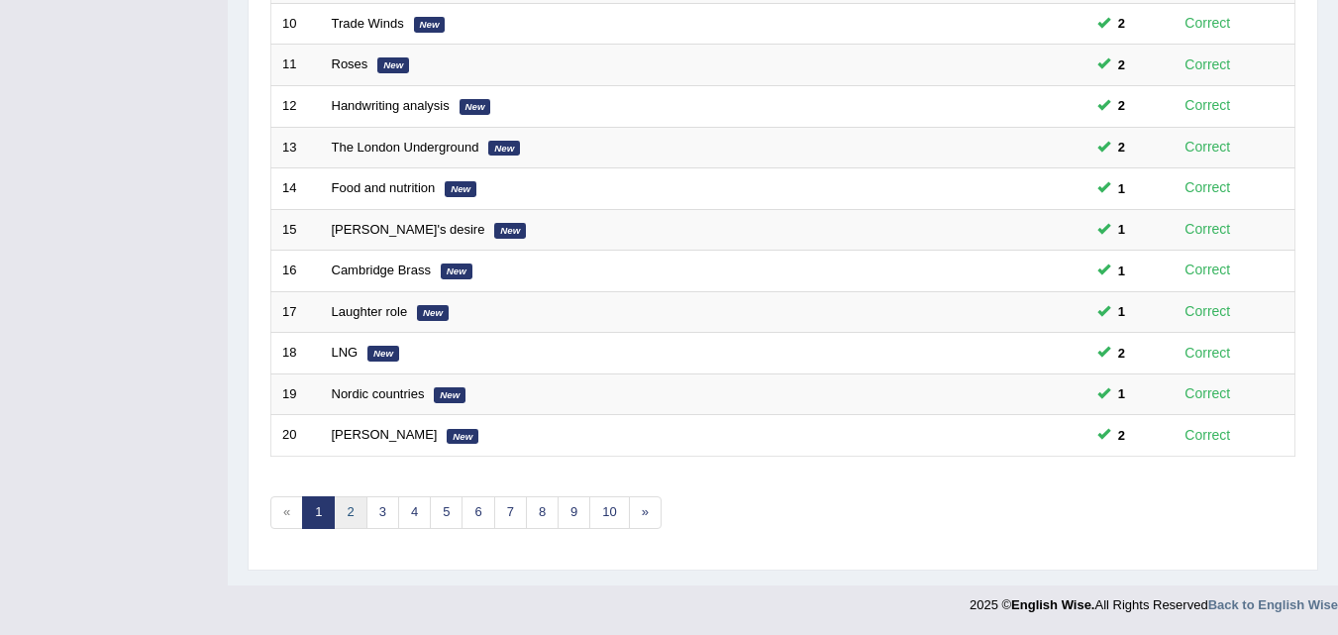
click at [355, 508] on link "2" at bounding box center [350, 512] width 33 height 33
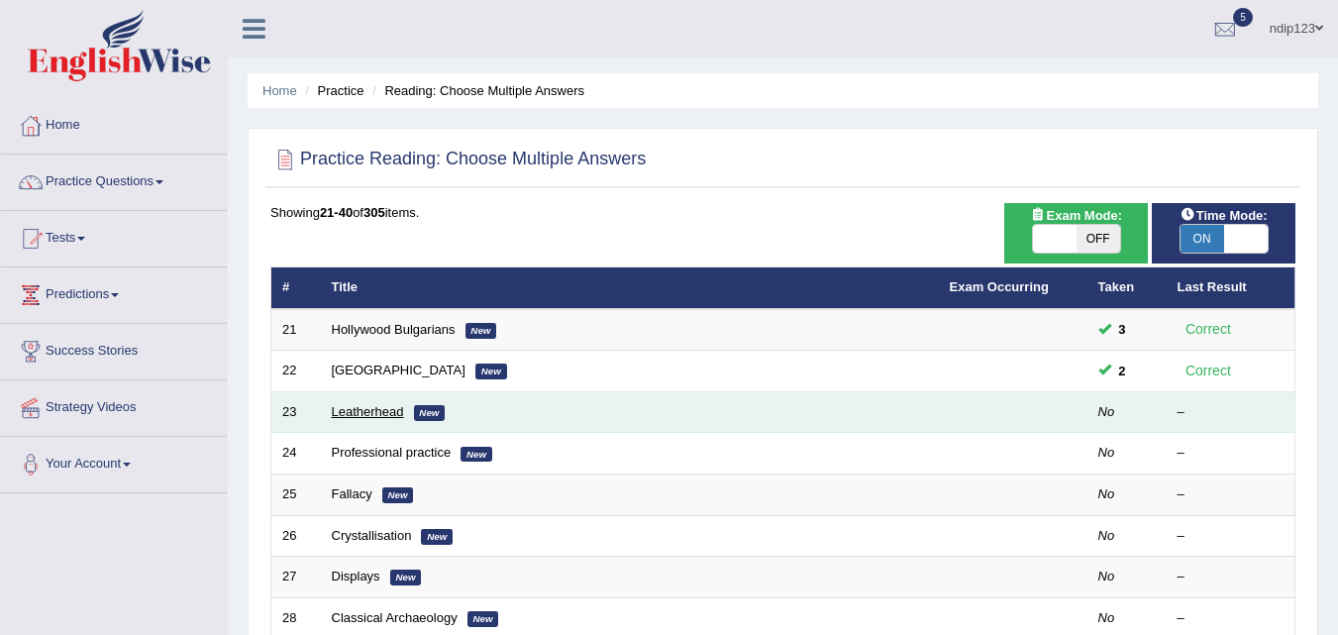
click at [356, 411] on link "Leatherhead" at bounding box center [368, 411] width 72 height 15
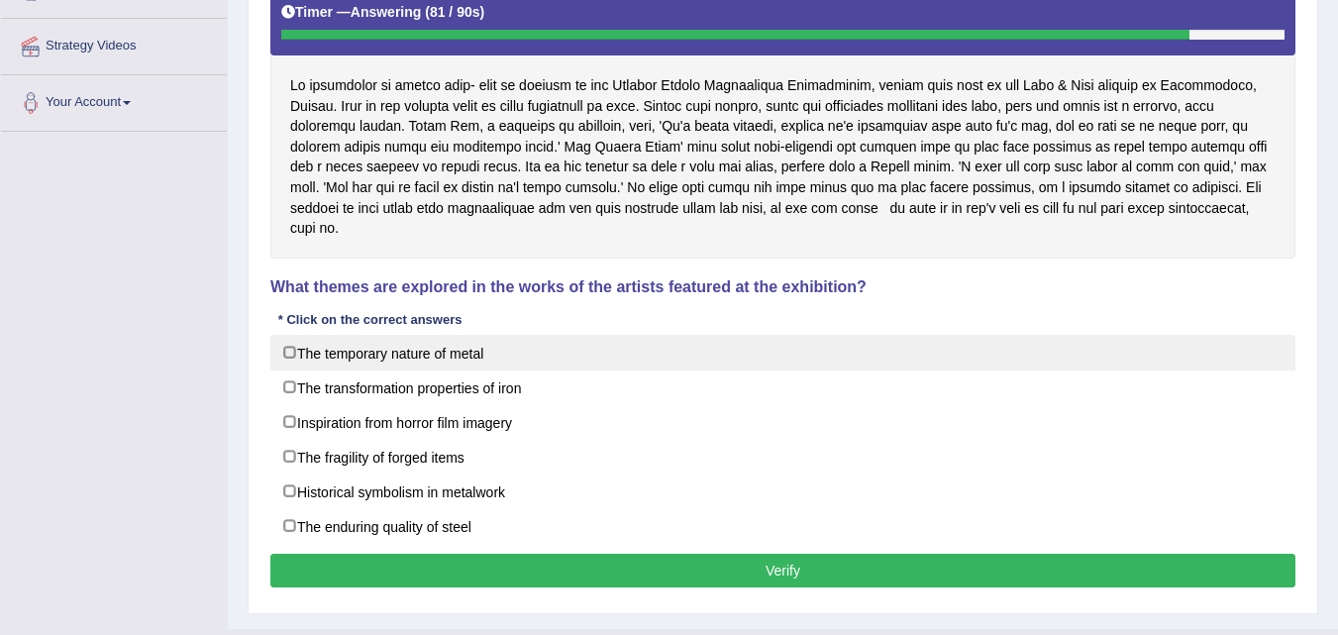
scroll to position [396, 0]
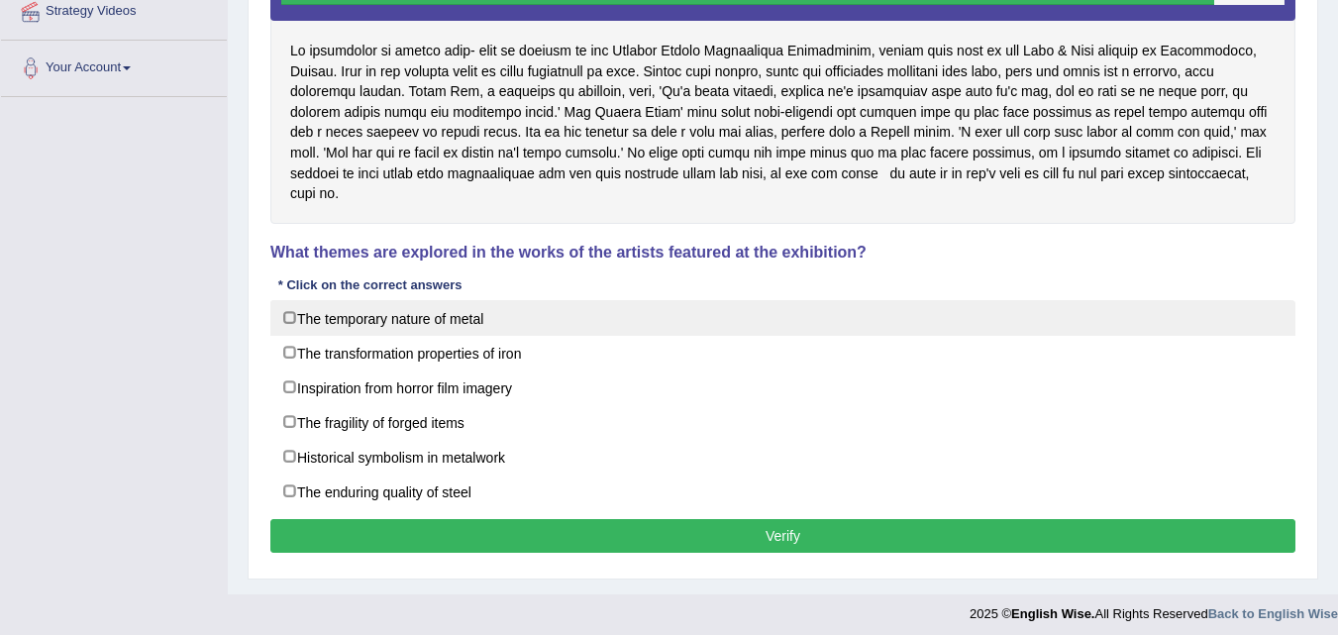
click at [288, 300] on label "The temporary nature of metal" at bounding box center [782, 318] width 1025 height 36
checkbox input "true"
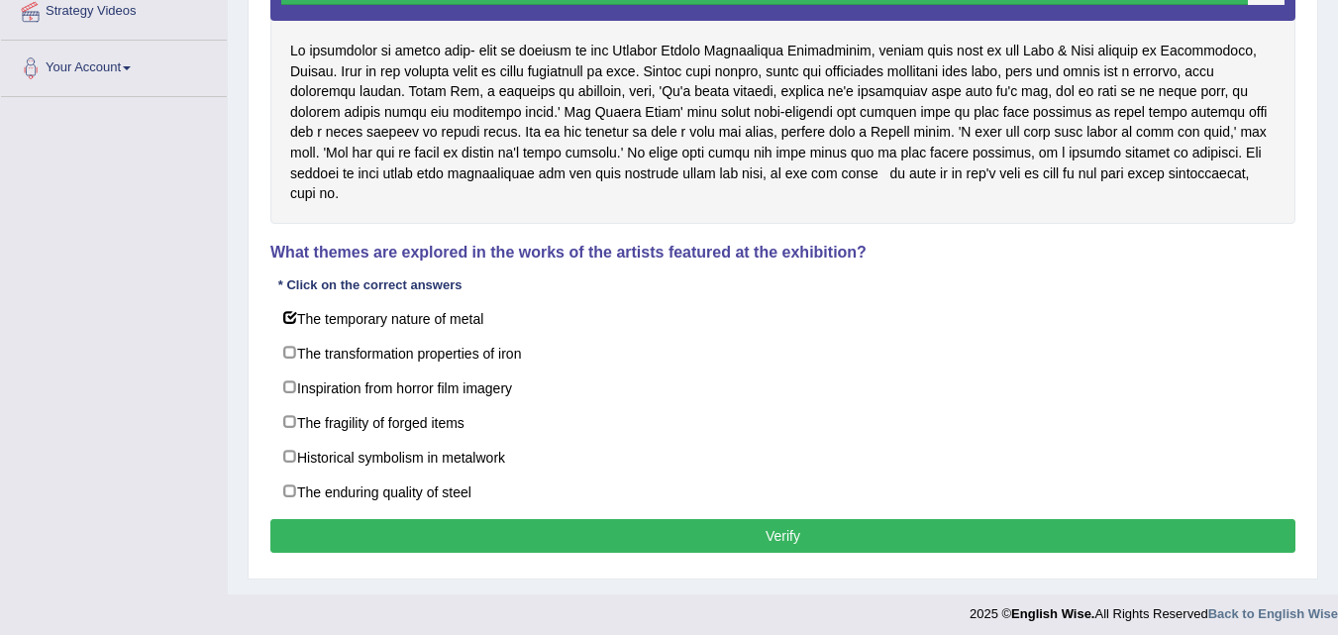
click at [778, 519] on button "Verify" at bounding box center [782, 536] width 1025 height 34
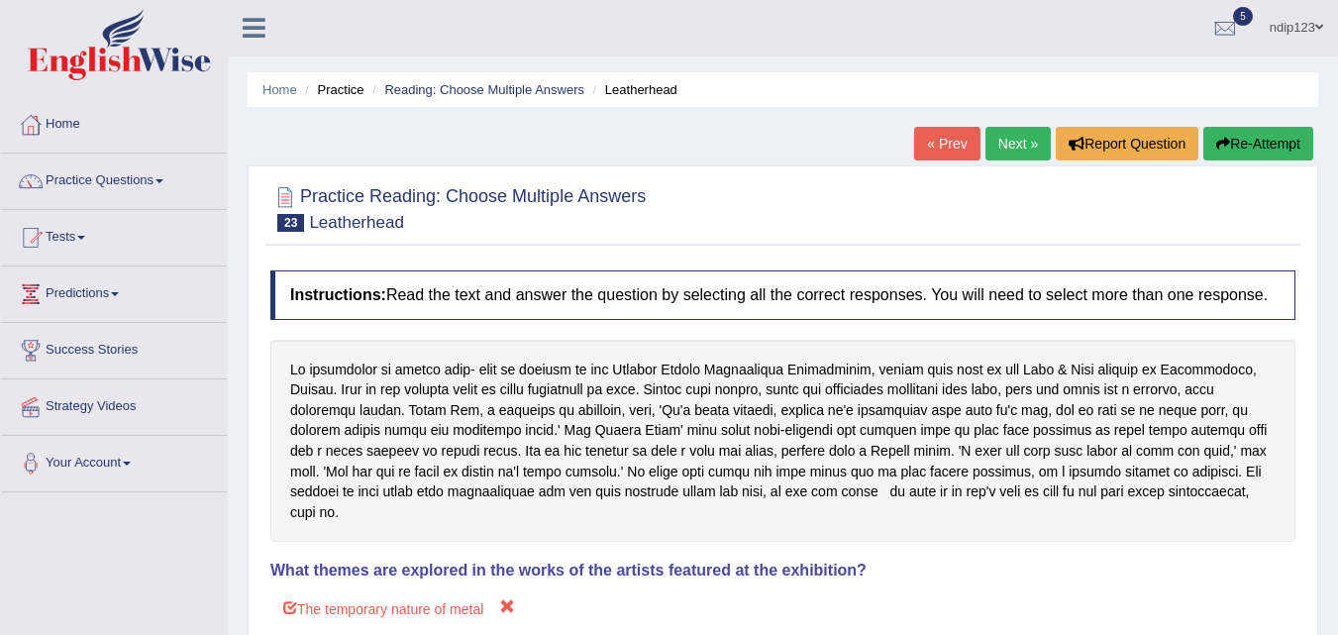
scroll to position [0, 0]
click at [1237, 143] on button "Re-Attempt" at bounding box center [1258, 145] width 110 height 34
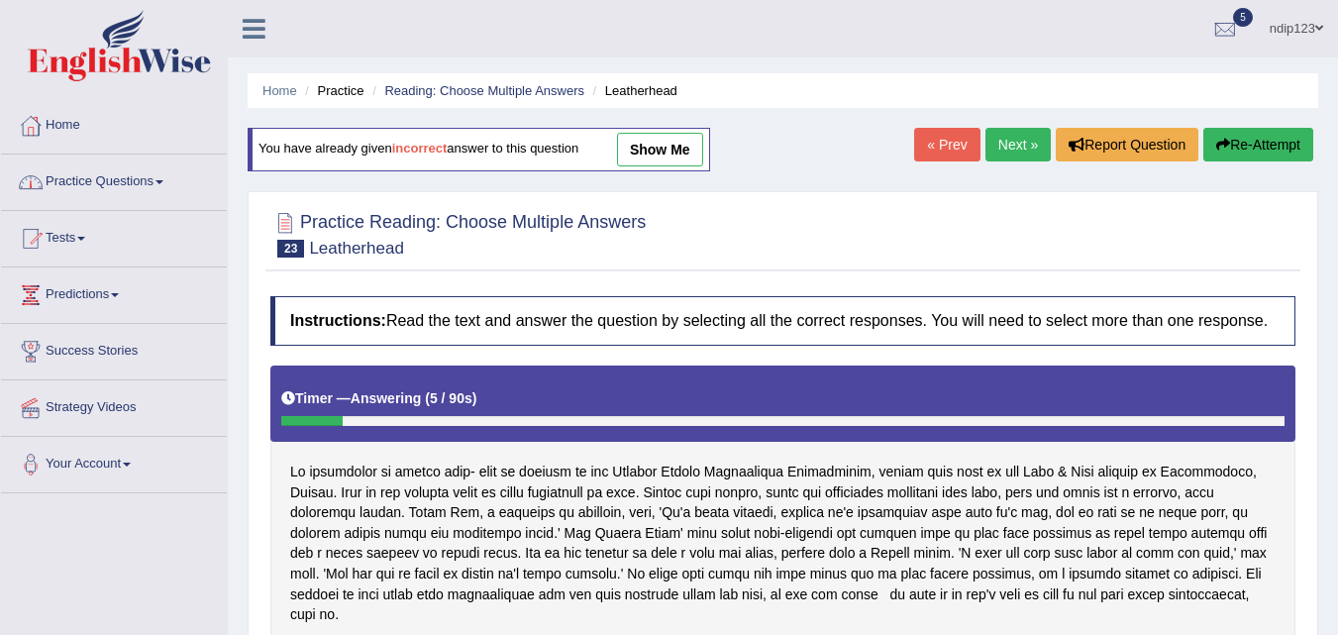
click at [85, 178] on link "Practice Questions" at bounding box center [114, 180] width 226 height 50
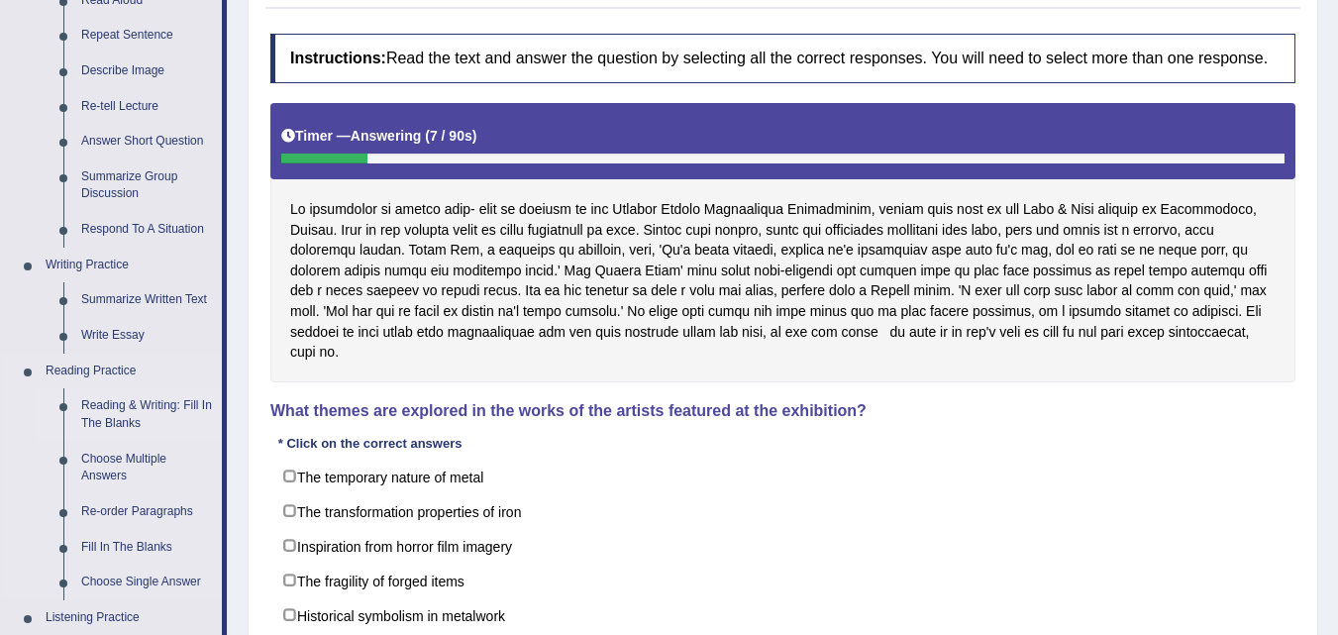
scroll to position [297, 0]
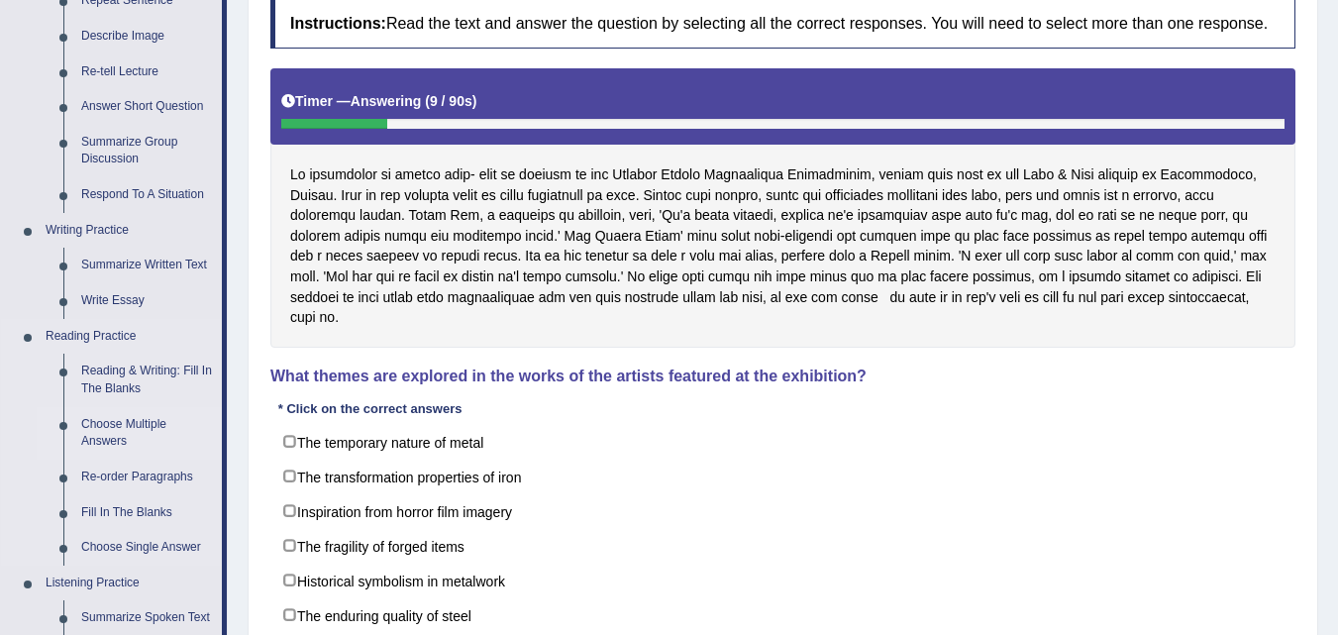
click at [114, 432] on link "Choose Multiple Answers" at bounding box center [147, 433] width 150 height 52
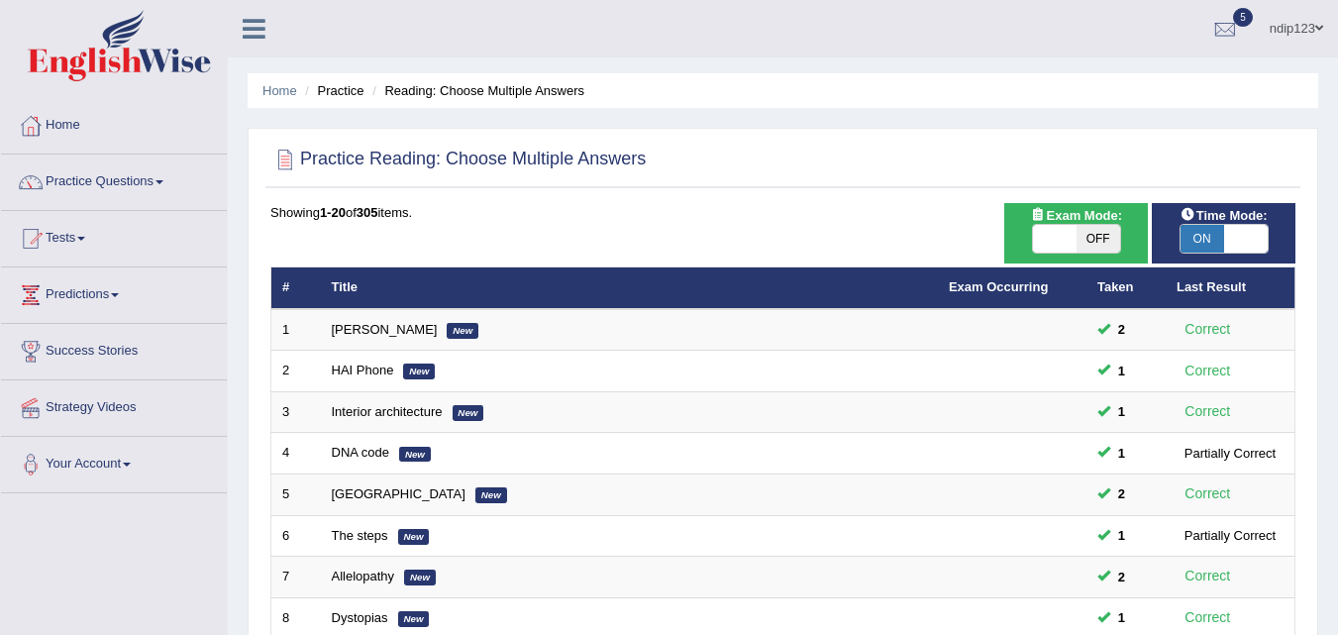
click at [1204, 235] on span "ON" at bounding box center [1203, 239] width 44 height 28
checkbox input "false"
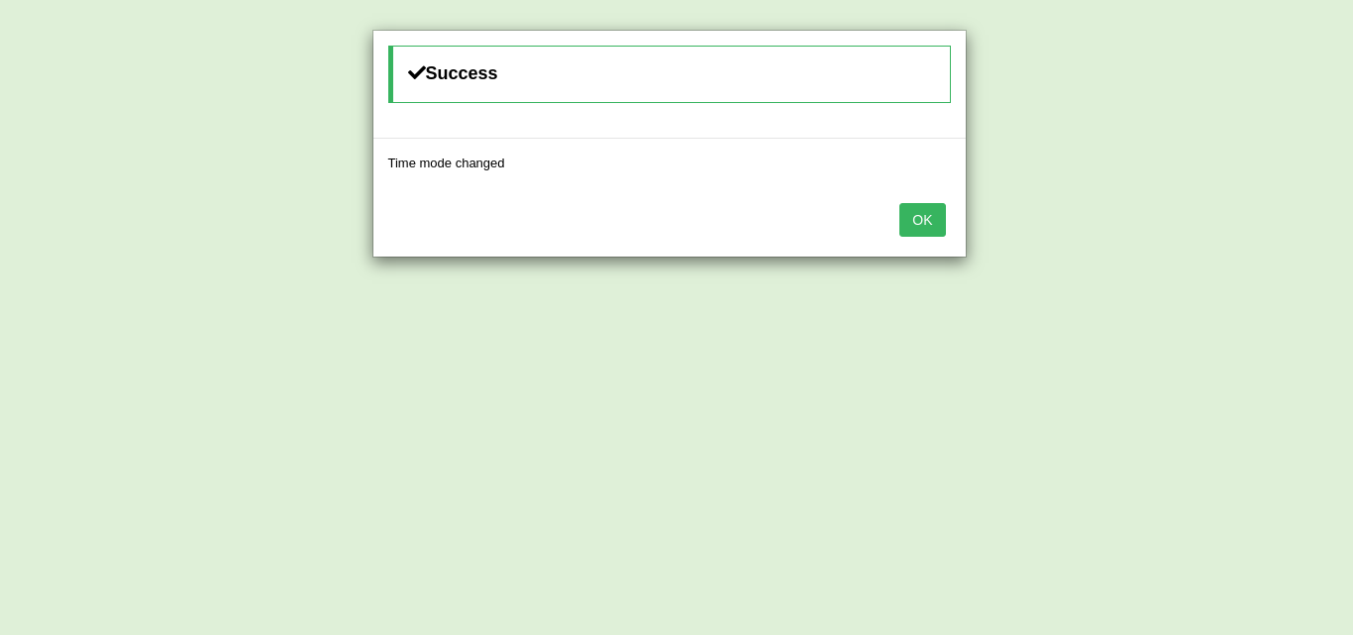
click at [934, 219] on button "OK" at bounding box center [922, 220] width 46 height 34
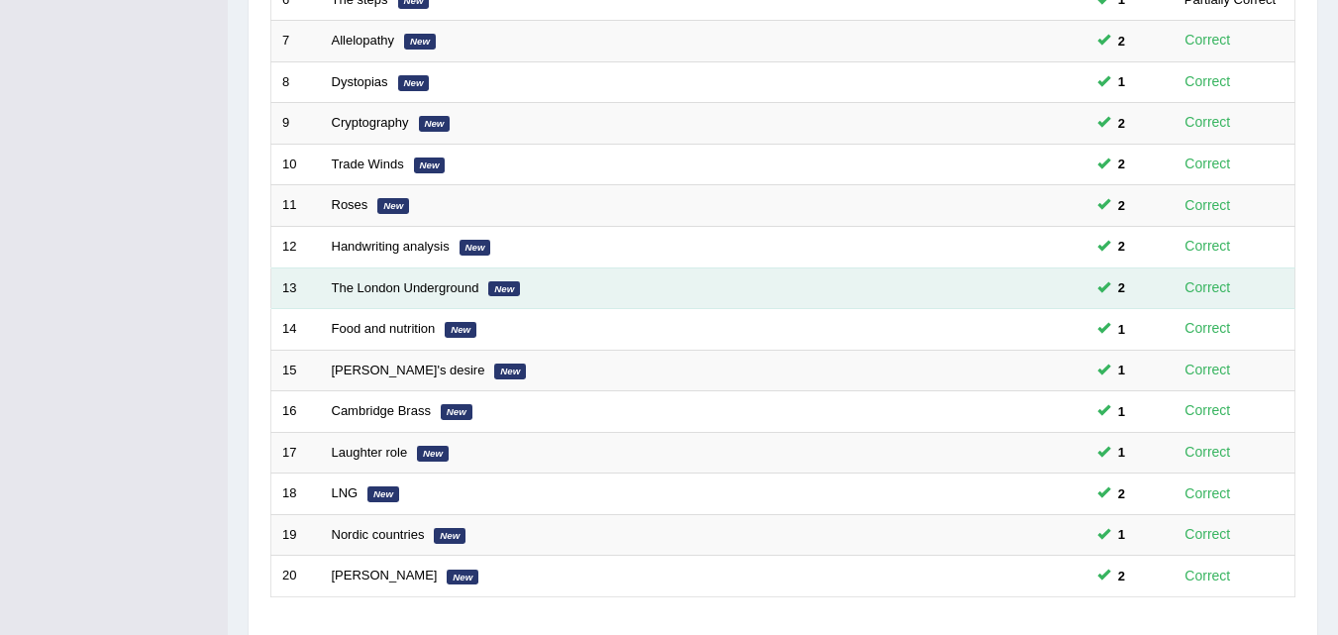
scroll to position [594, 0]
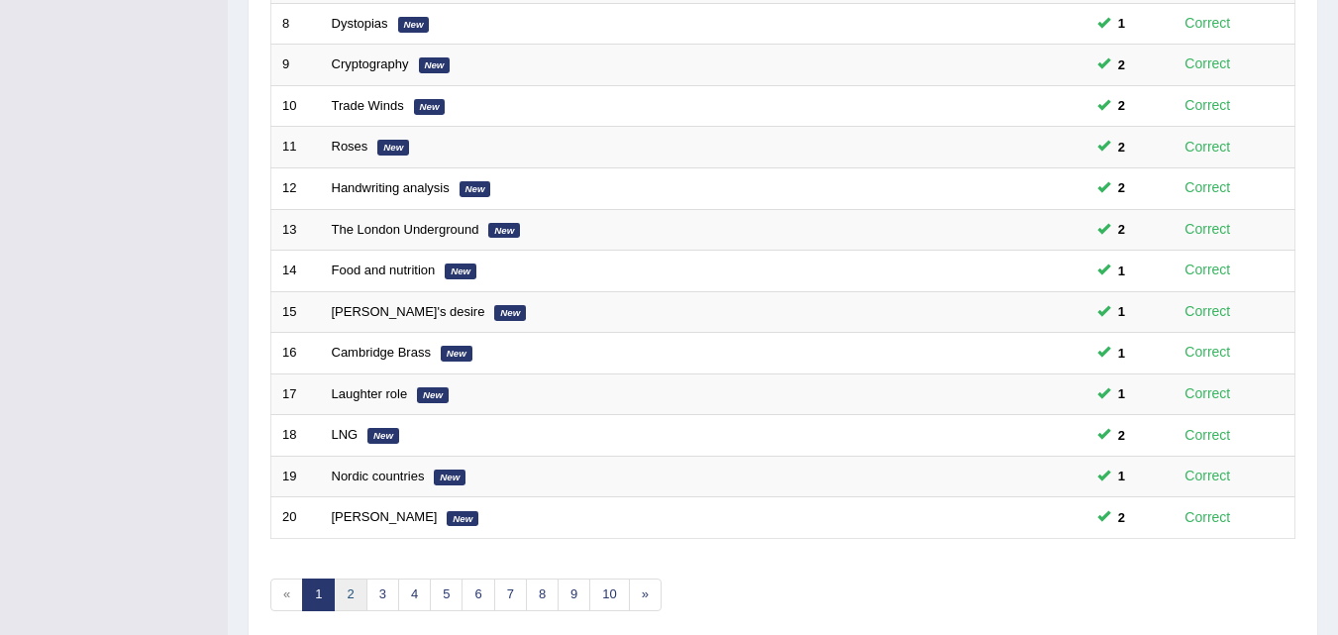
click at [350, 598] on link "2" at bounding box center [350, 594] width 33 height 33
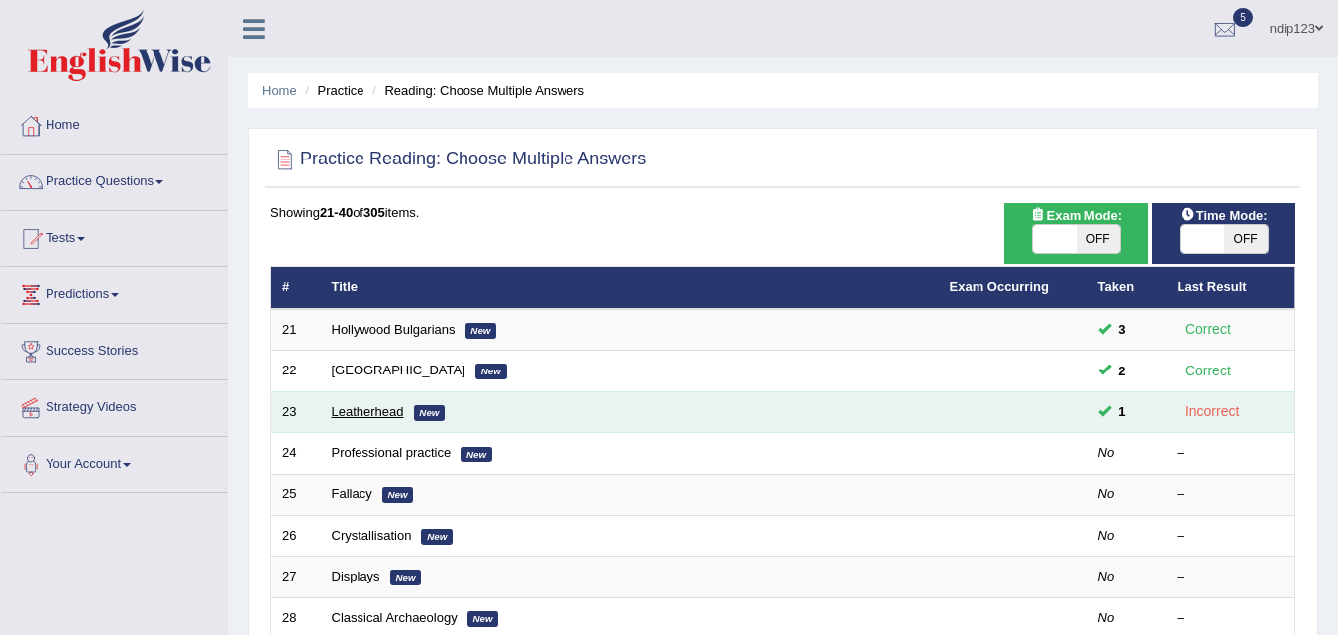
click at [356, 411] on link "Leatherhead" at bounding box center [368, 411] width 72 height 15
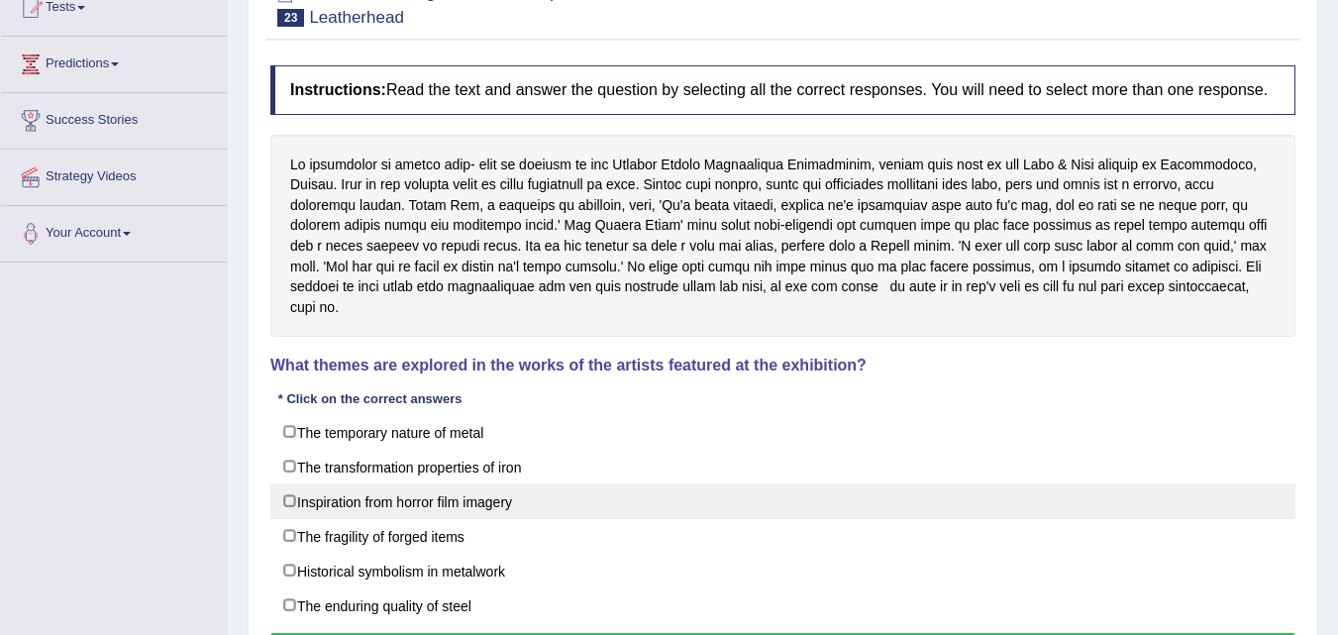
scroll to position [198, 0]
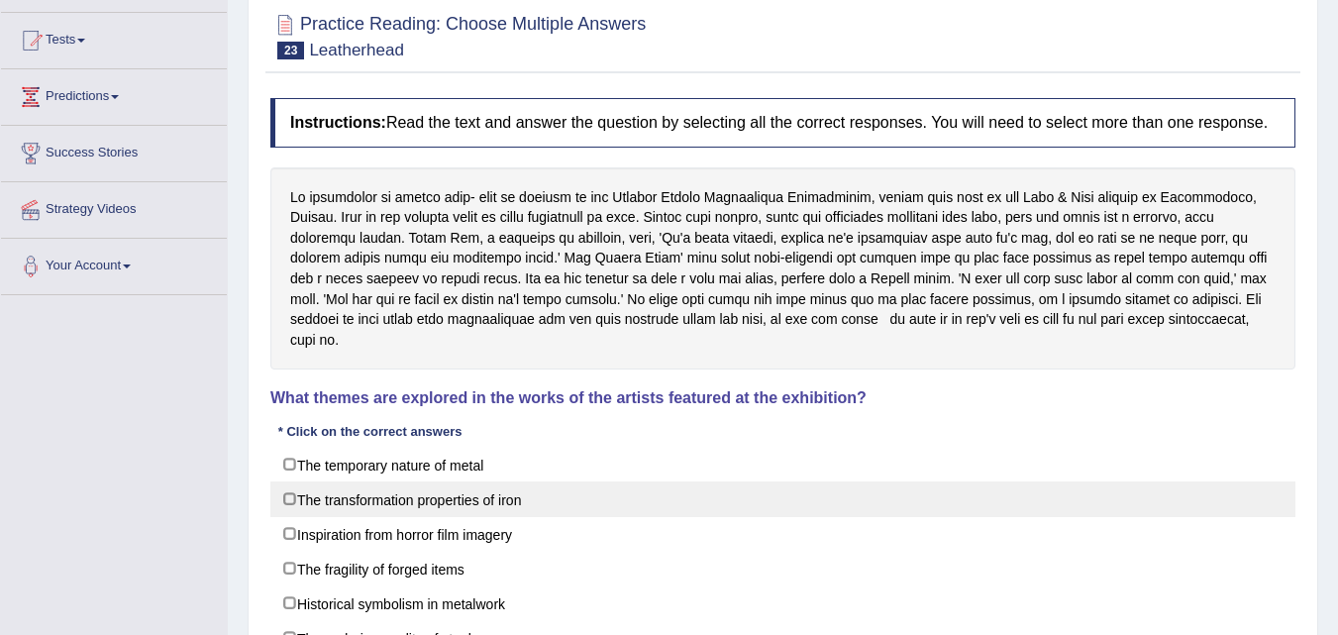
click at [289, 481] on label "The transformation properties of iron" at bounding box center [782, 499] width 1025 height 36
checkbox input "true"
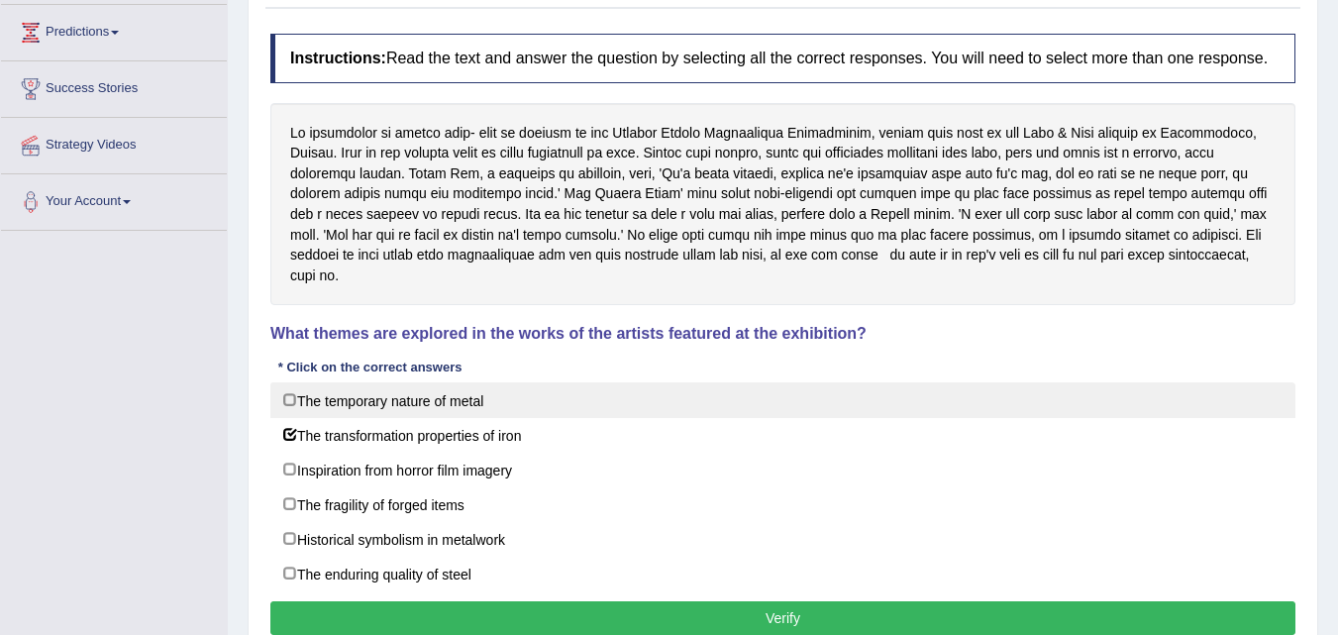
scroll to position [297, 0]
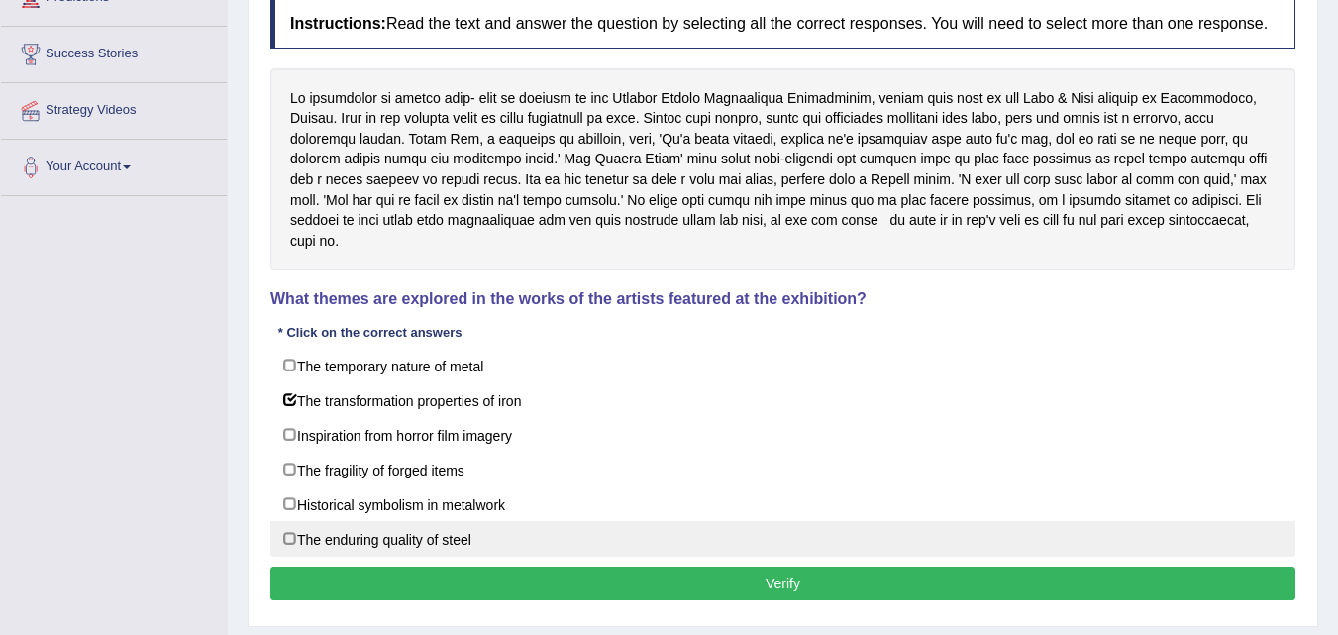
click at [289, 521] on label "The enduring quality of steel" at bounding box center [782, 539] width 1025 height 36
checkbox input "true"
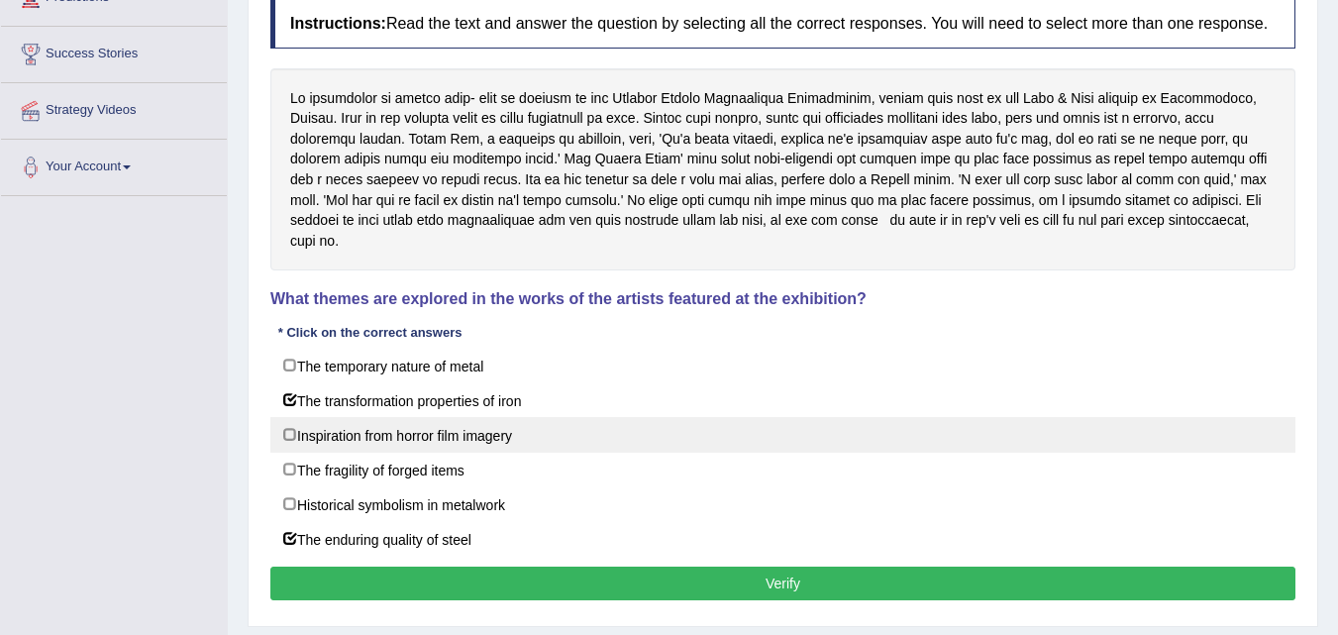
click at [286, 417] on label "Inspiration from horror film imagery" at bounding box center [782, 435] width 1025 height 36
checkbox input "true"
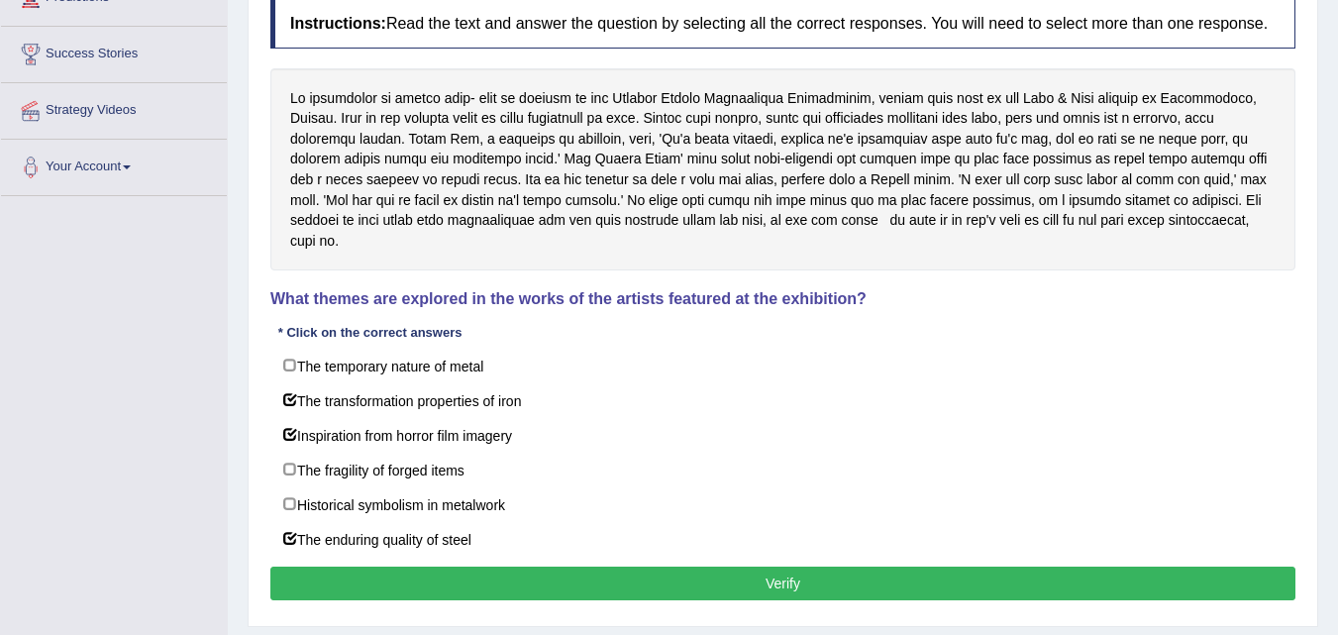
click at [797, 567] on button "Verify" at bounding box center [782, 584] width 1025 height 34
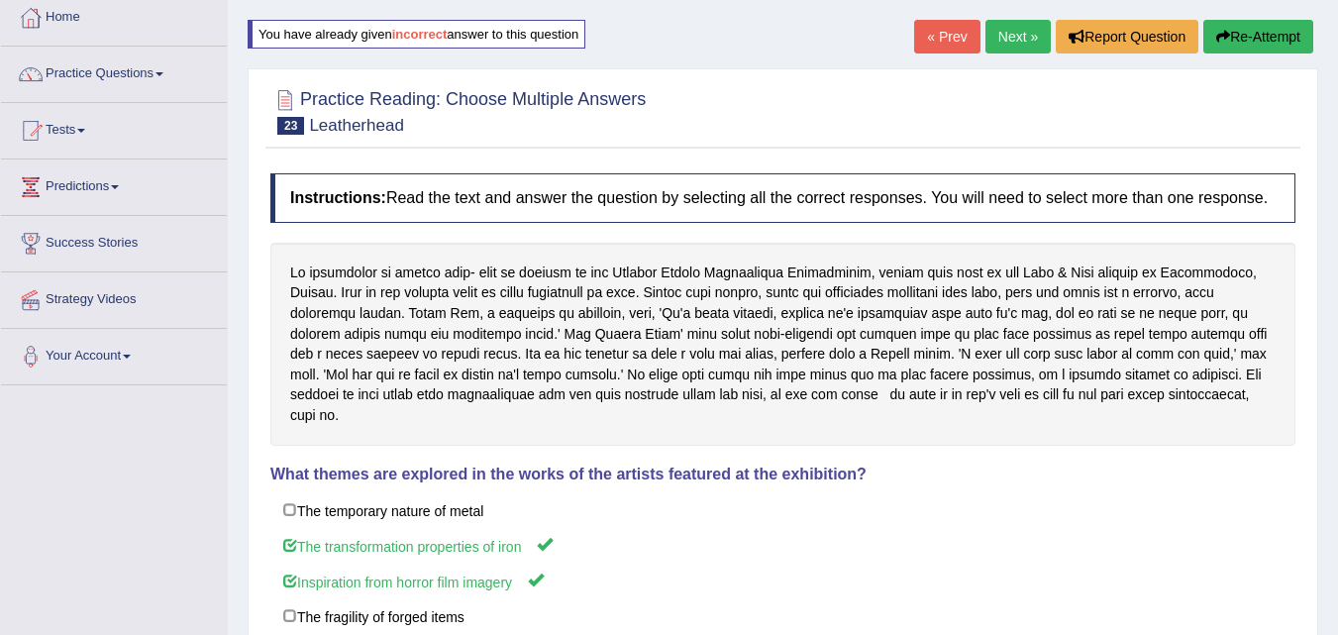
scroll to position [0, 0]
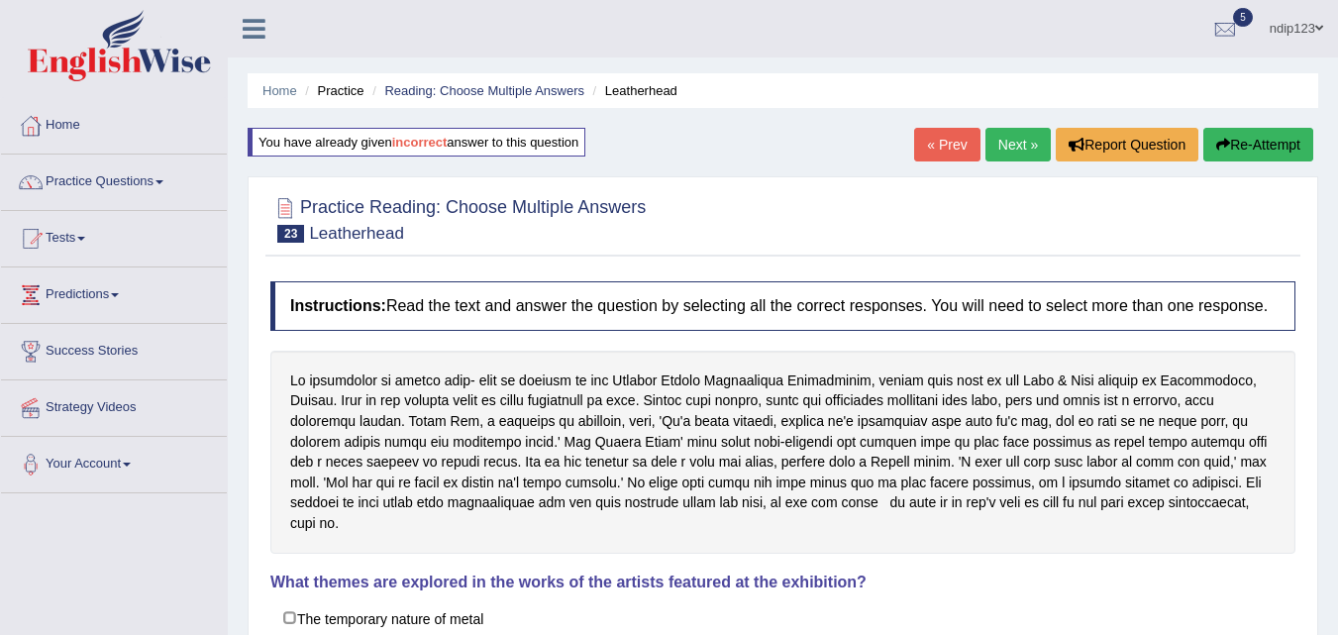
click at [1003, 140] on link "Next »" at bounding box center [1017, 145] width 65 height 34
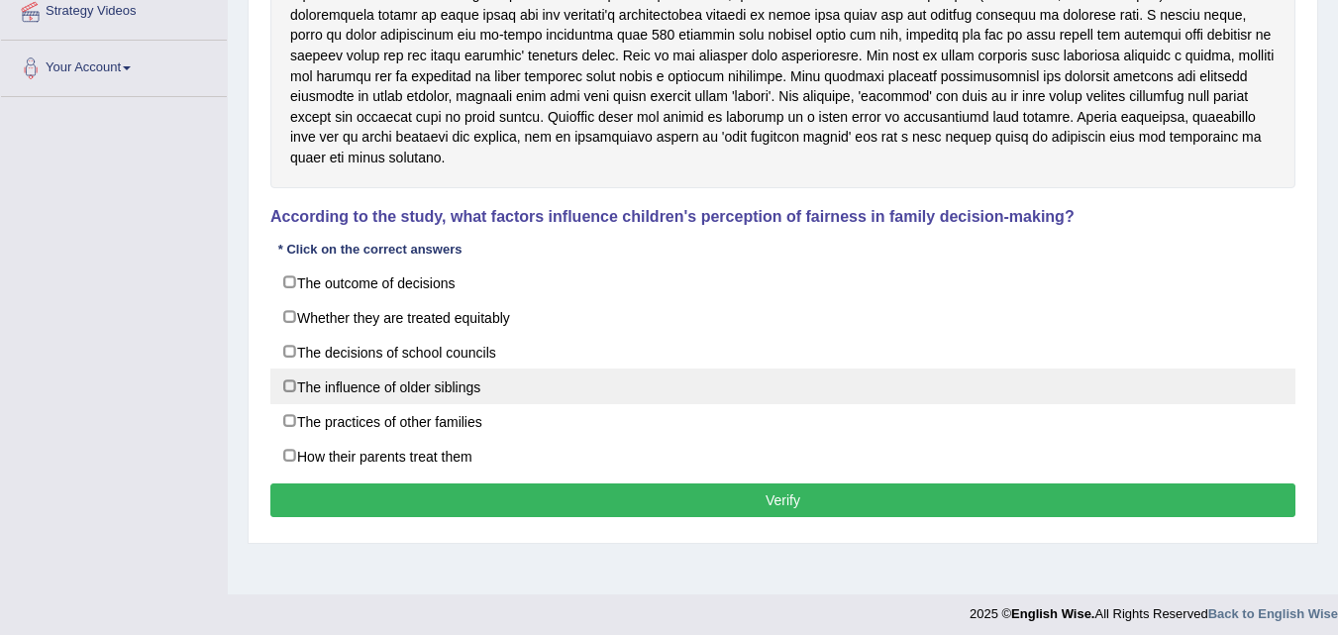
click at [289, 368] on label "The influence of older siblings" at bounding box center [782, 386] width 1025 height 36
checkbox input "true"
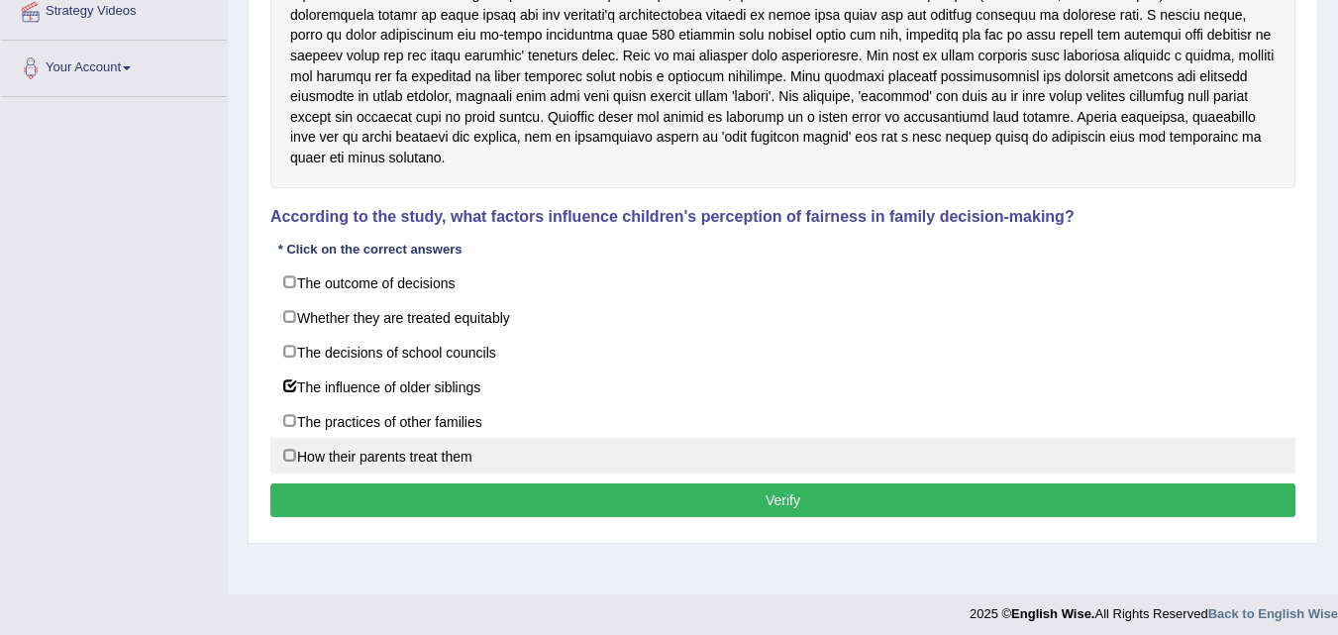
click at [288, 438] on label "How their parents treat them" at bounding box center [782, 456] width 1025 height 36
checkbox input "true"
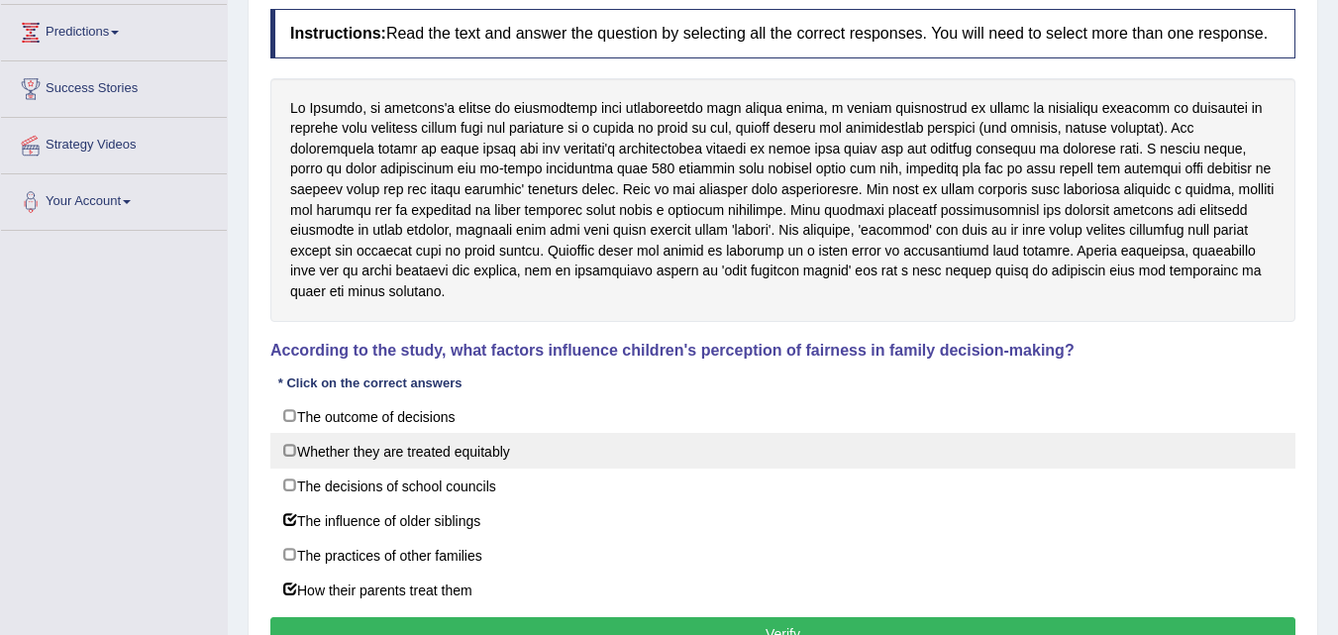
scroll to position [297, 0]
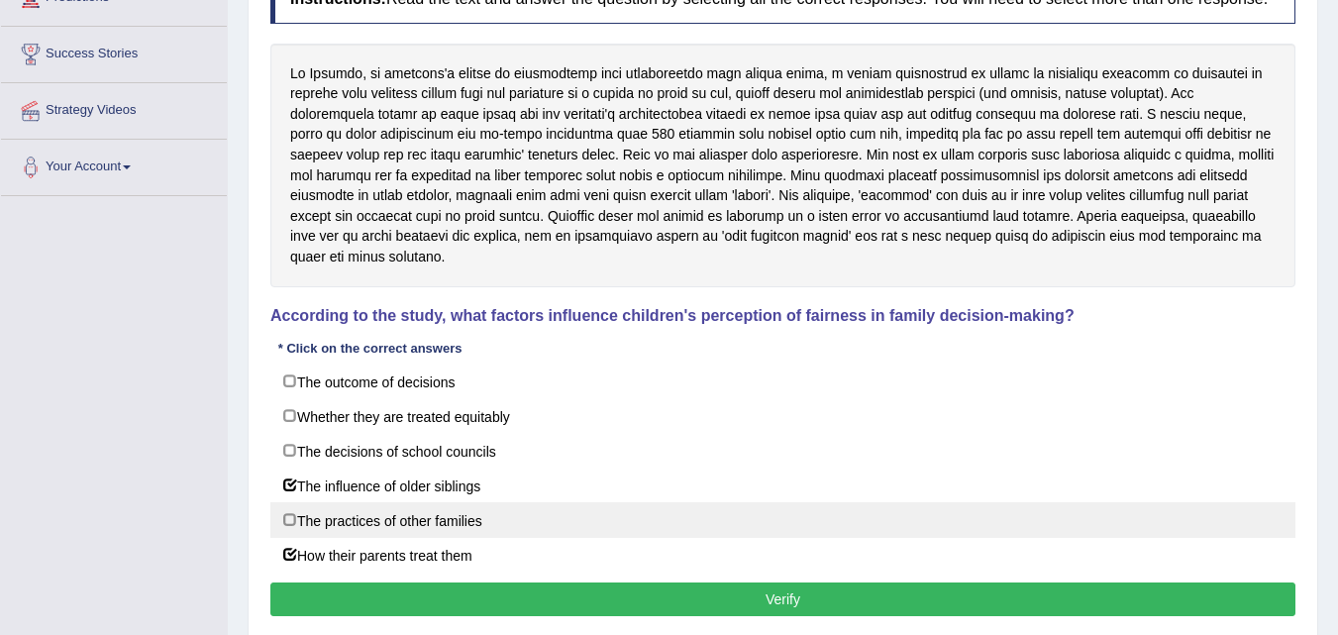
click at [287, 502] on label "The practices of other families" at bounding box center [782, 520] width 1025 height 36
checkbox input "true"
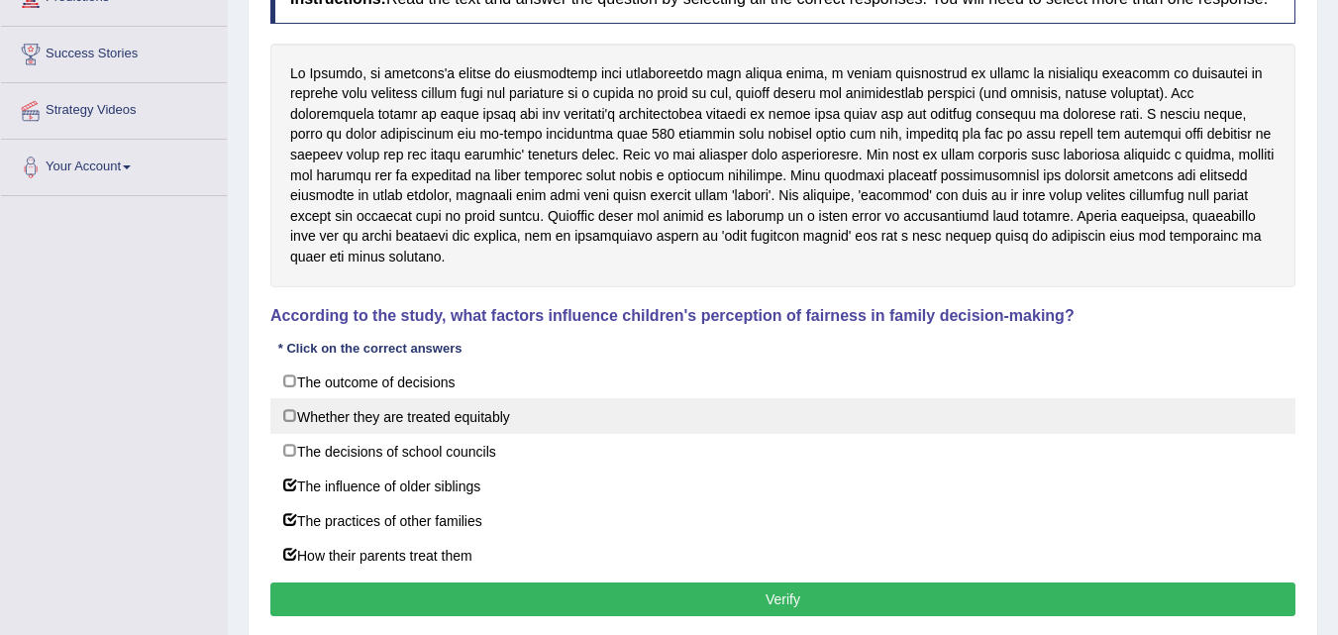
click at [291, 398] on label "Whether they are treated equitably" at bounding box center [782, 416] width 1025 height 36
checkbox input "true"
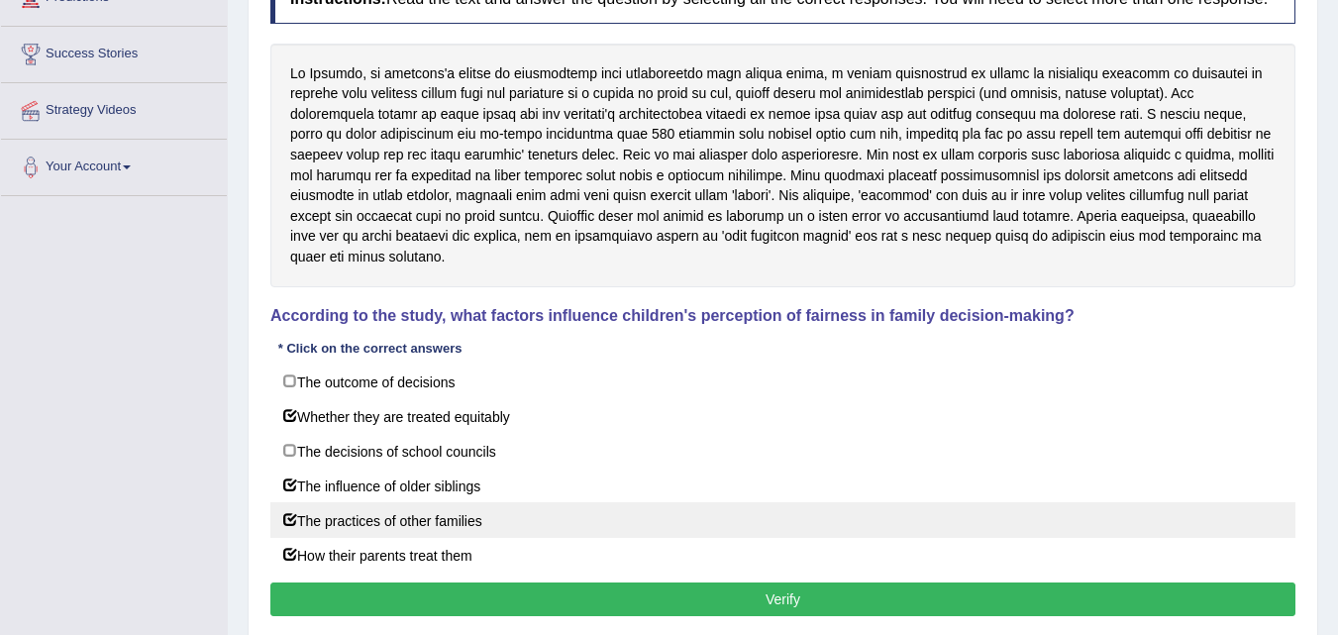
click at [292, 502] on label "The practices of other families" at bounding box center [782, 520] width 1025 height 36
checkbox input "false"
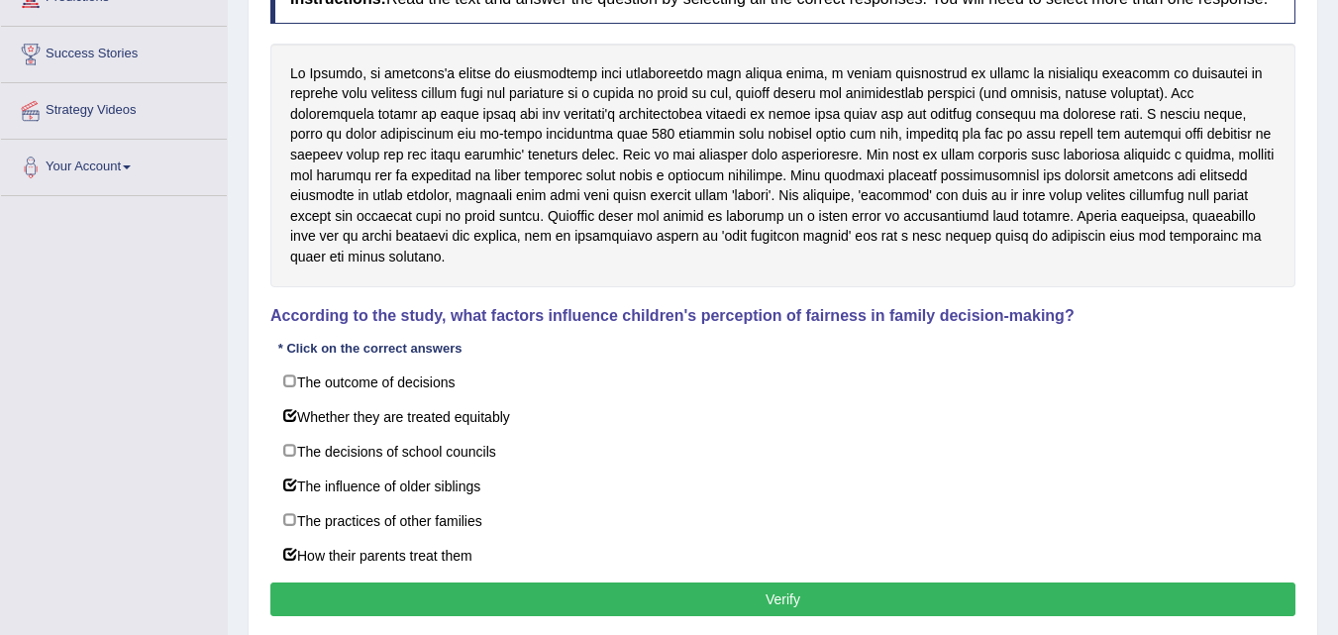
click at [785, 582] on button "Verify" at bounding box center [782, 599] width 1025 height 34
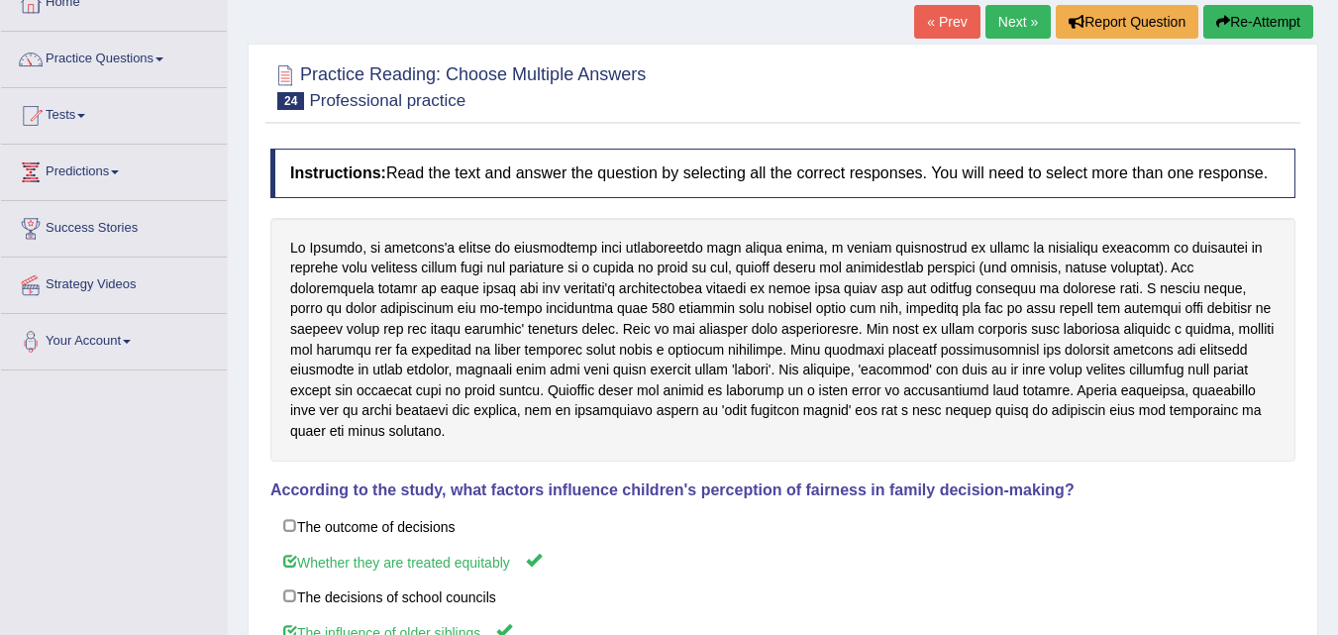
scroll to position [0, 0]
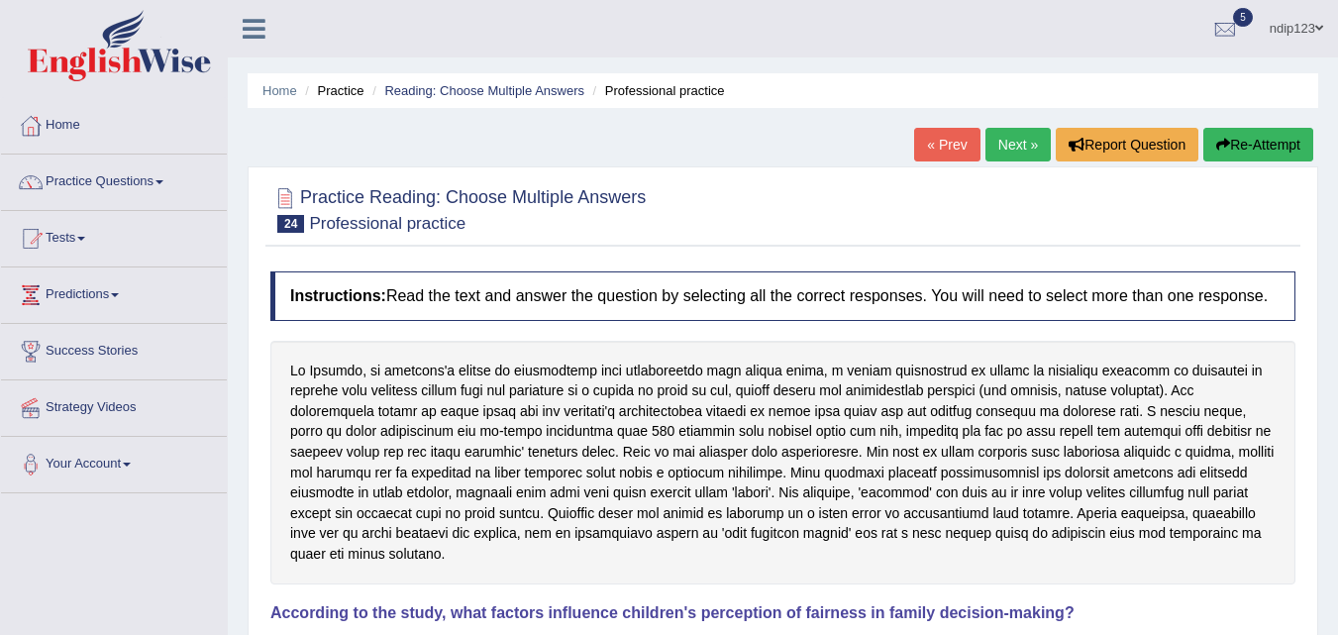
click at [1012, 147] on link "Next »" at bounding box center [1017, 145] width 65 height 34
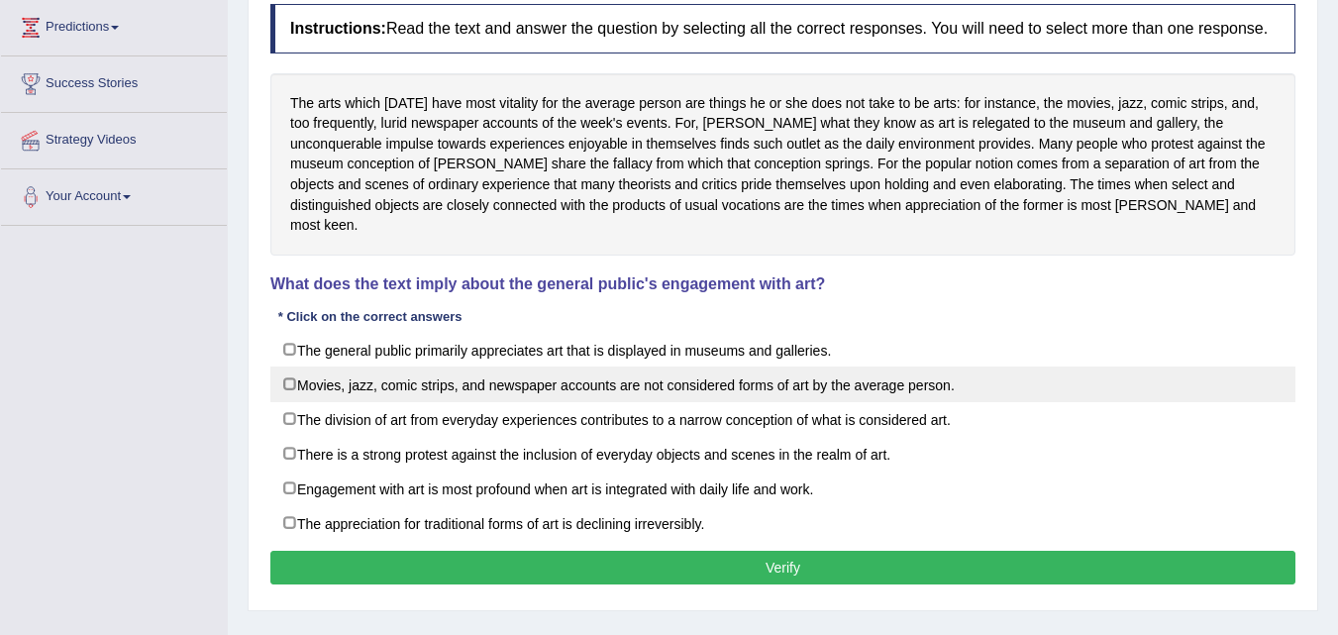
scroll to position [297, 0]
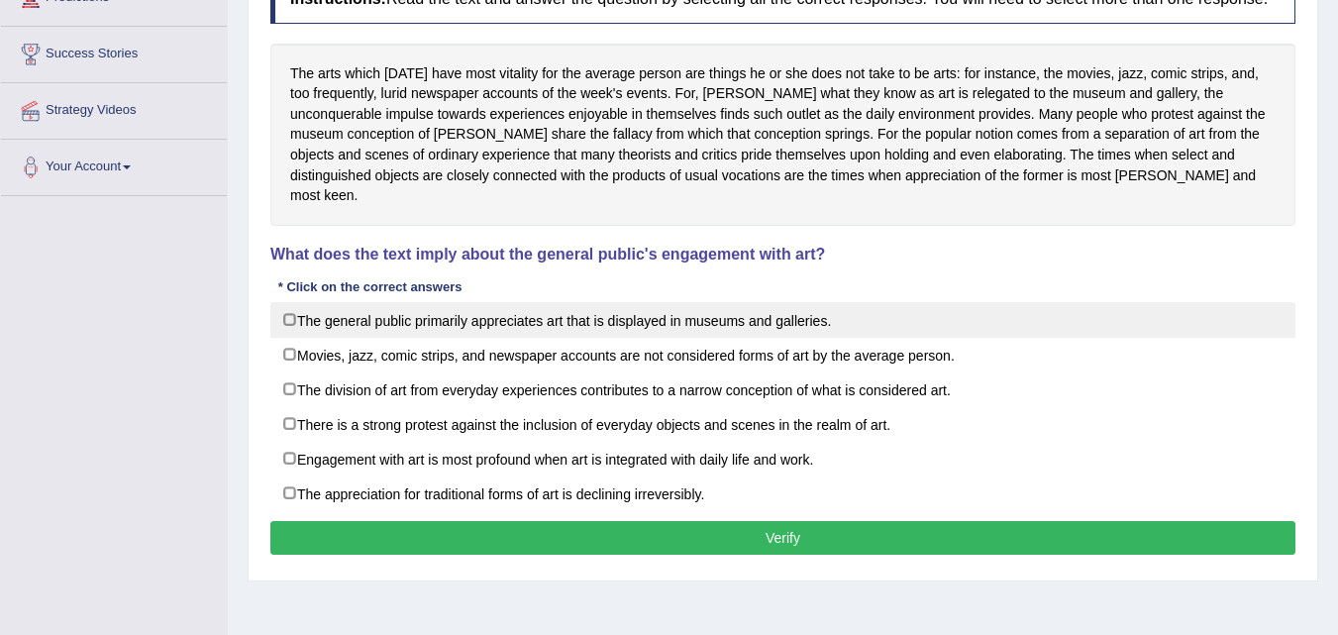
click at [291, 302] on label "The general public primarily appreciates art that is displayed in museums and g…" at bounding box center [782, 320] width 1025 height 36
checkbox input "true"
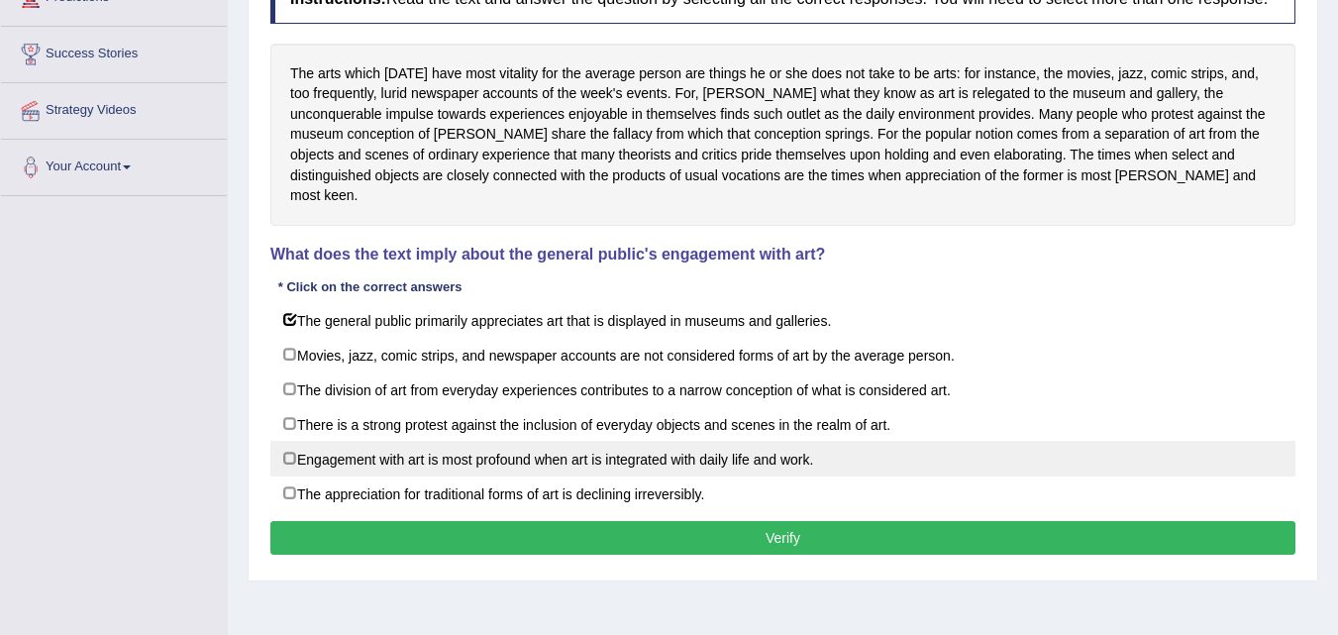
click at [291, 441] on label "Engagement with art is most profound when art is integrated with daily life and…" at bounding box center [782, 459] width 1025 height 36
checkbox input "true"
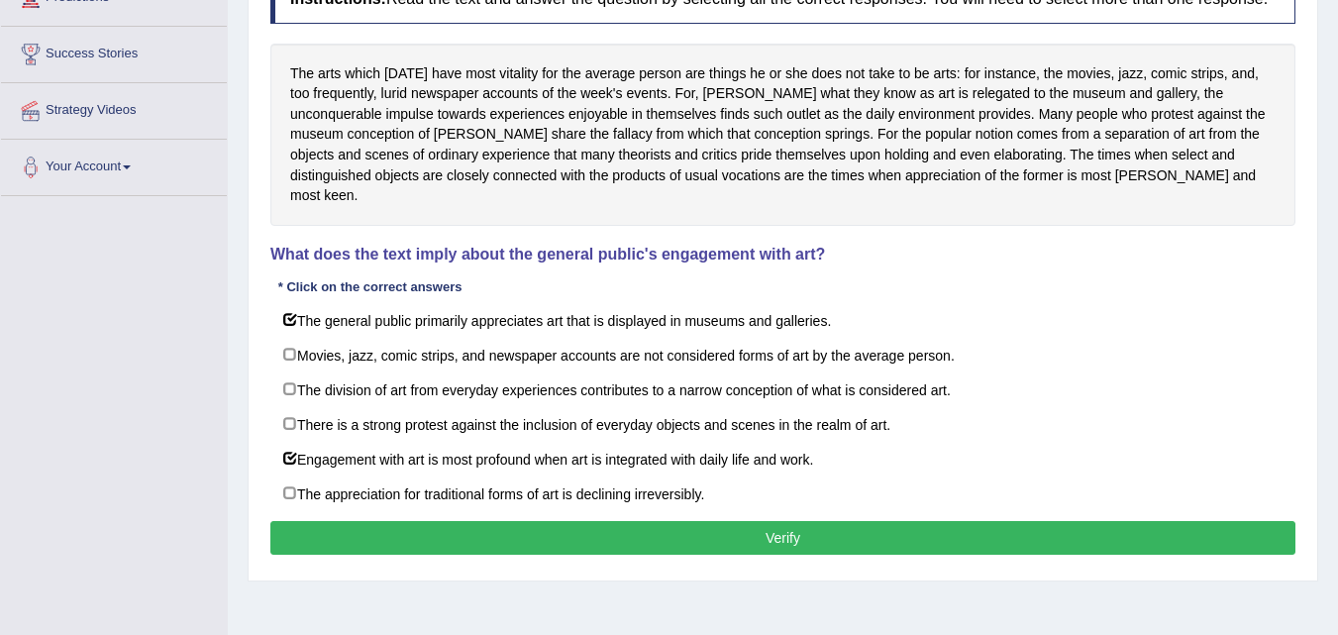
click at [797, 521] on button "Verify" at bounding box center [782, 538] width 1025 height 34
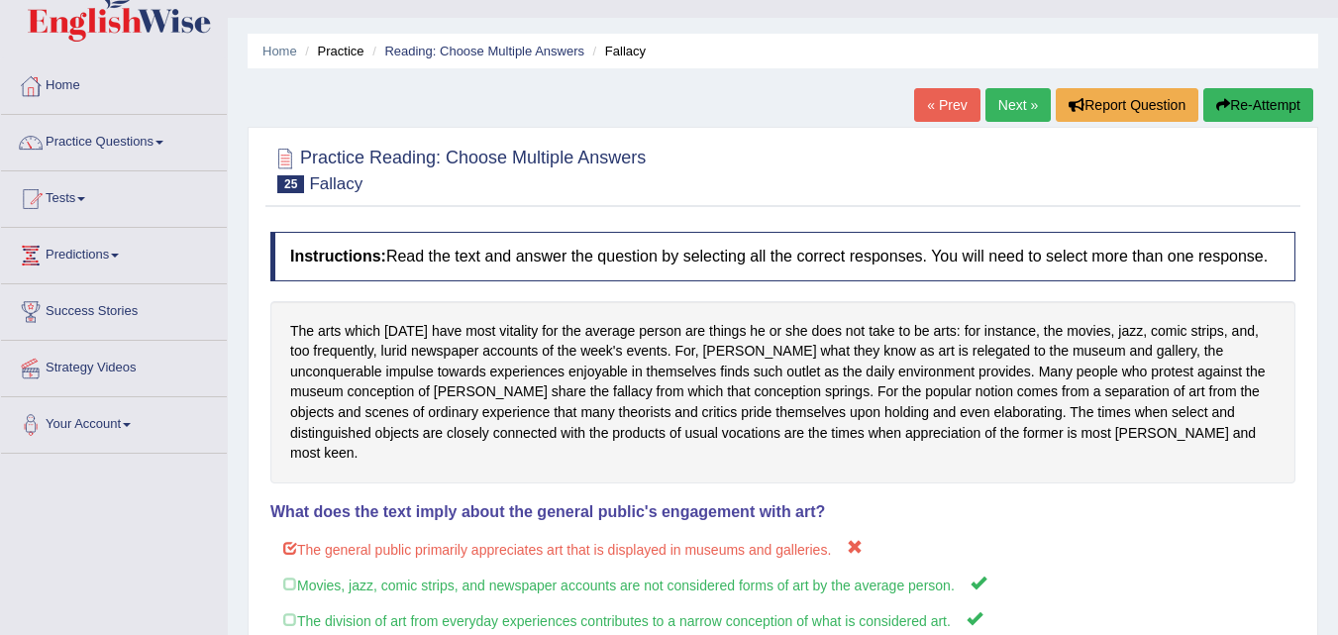
scroll to position [0, 0]
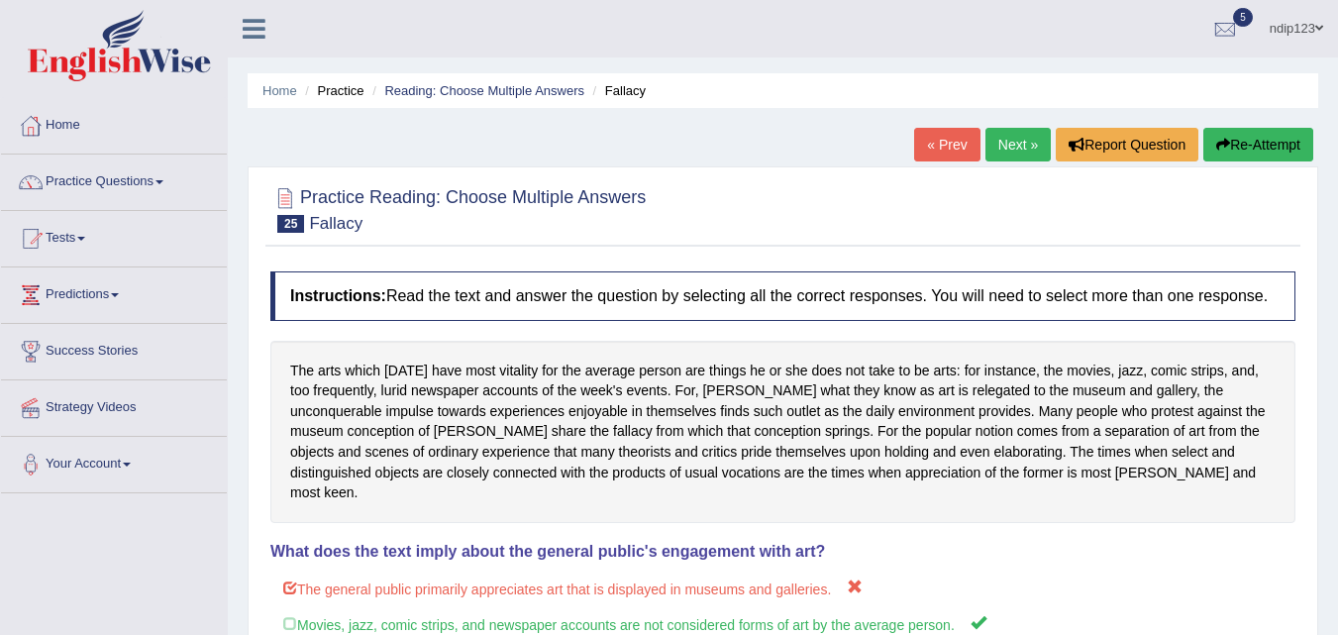
click at [1244, 136] on button "Re-Attempt" at bounding box center [1258, 145] width 110 height 34
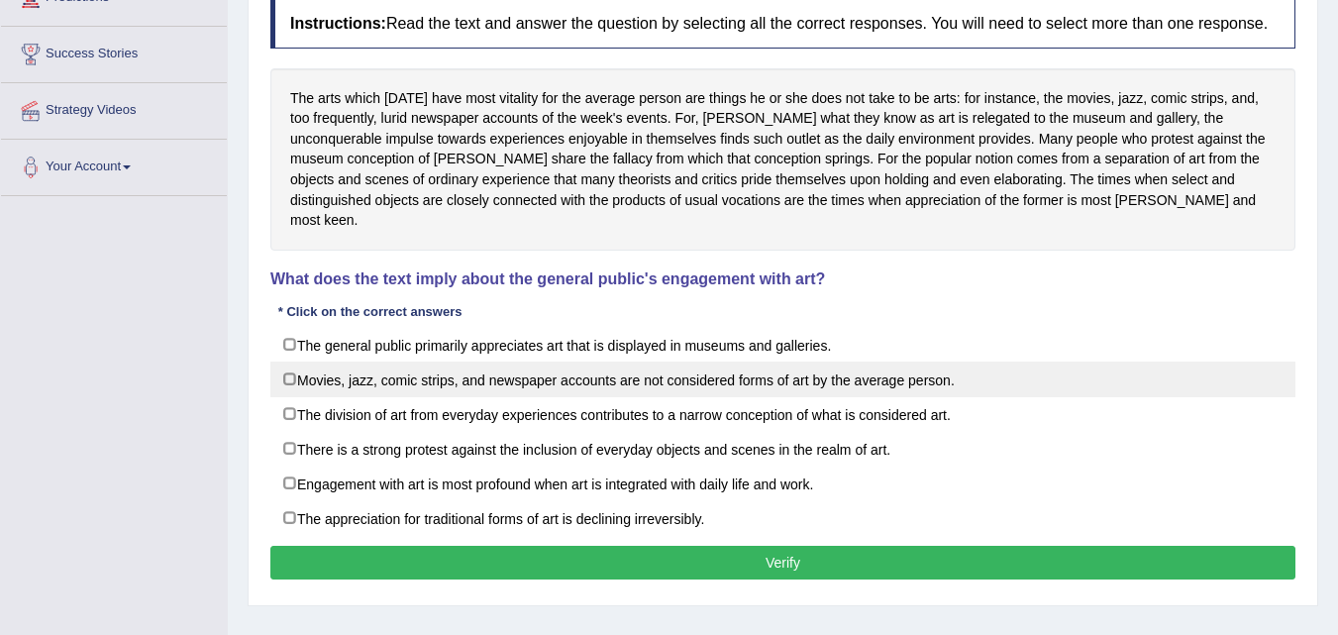
click at [291, 362] on label "Movies, jazz, comic strips, and newspaper accounts are not considered forms of …" at bounding box center [782, 380] width 1025 height 36
checkbox input "true"
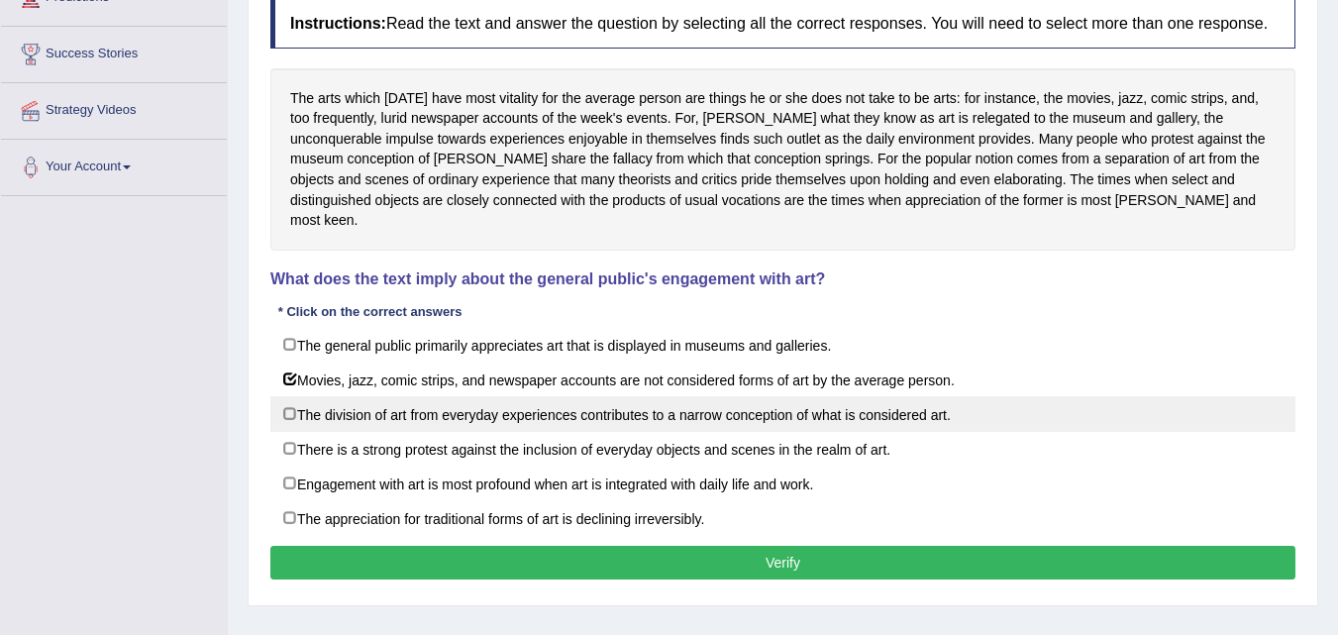
click at [292, 396] on label "The division of art from everyday experiences contributes to a narrow conceptio…" at bounding box center [782, 414] width 1025 height 36
checkbox input "true"
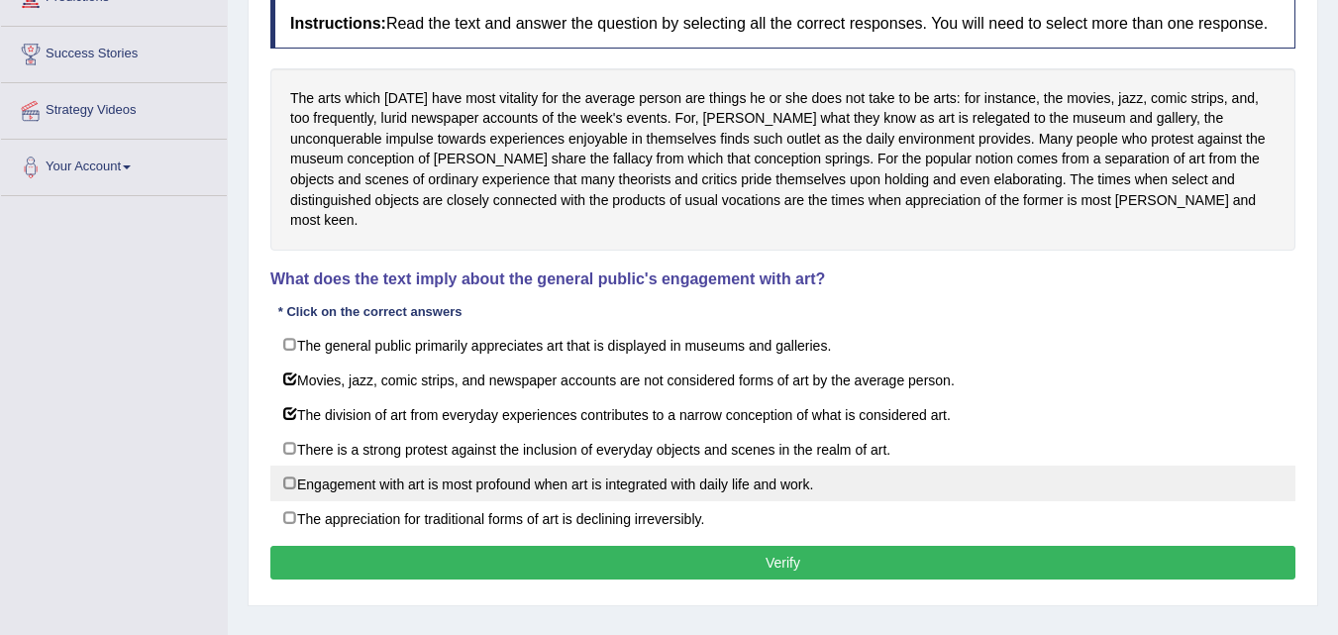
drag, startPoint x: 288, startPoint y: 459, endPoint x: 299, endPoint y: 472, distance: 17.6
click at [289, 465] on label "Engagement with art is most profound when art is integrated with daily life and…" at bounding box center [782, 483] width 1025 height 36
checkbox input "true"
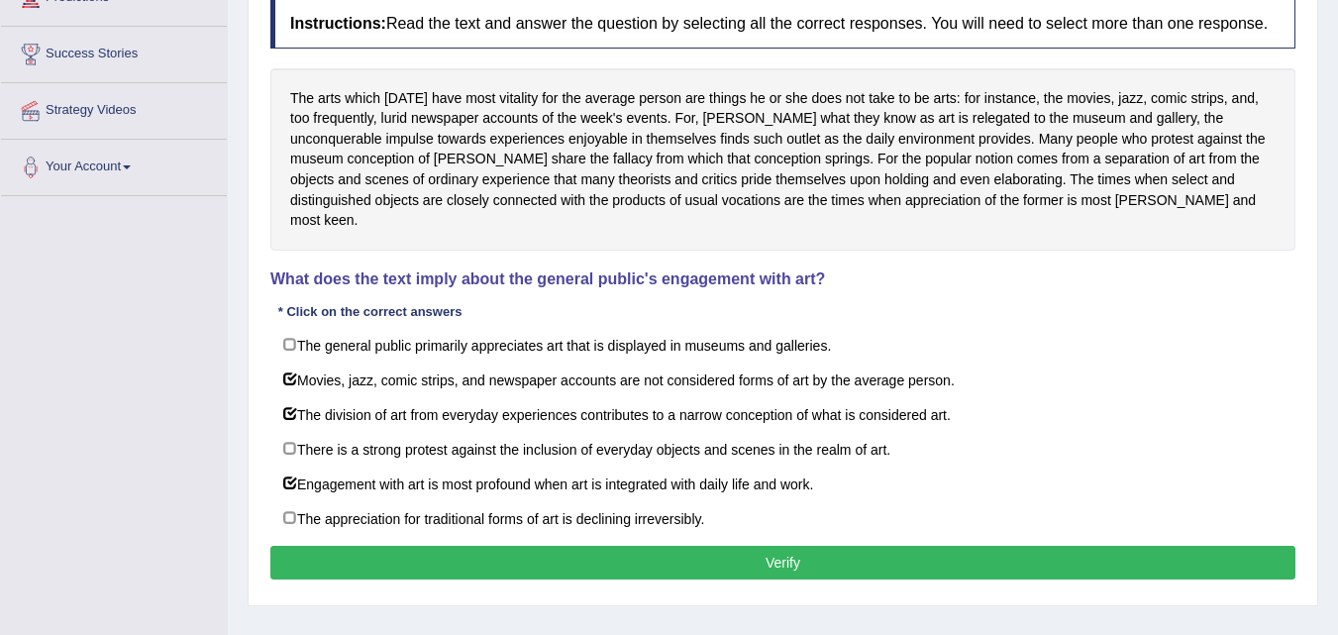
click at [774, 546] on button "Verify" at bounding box center [782, 563] width 1025 height 34
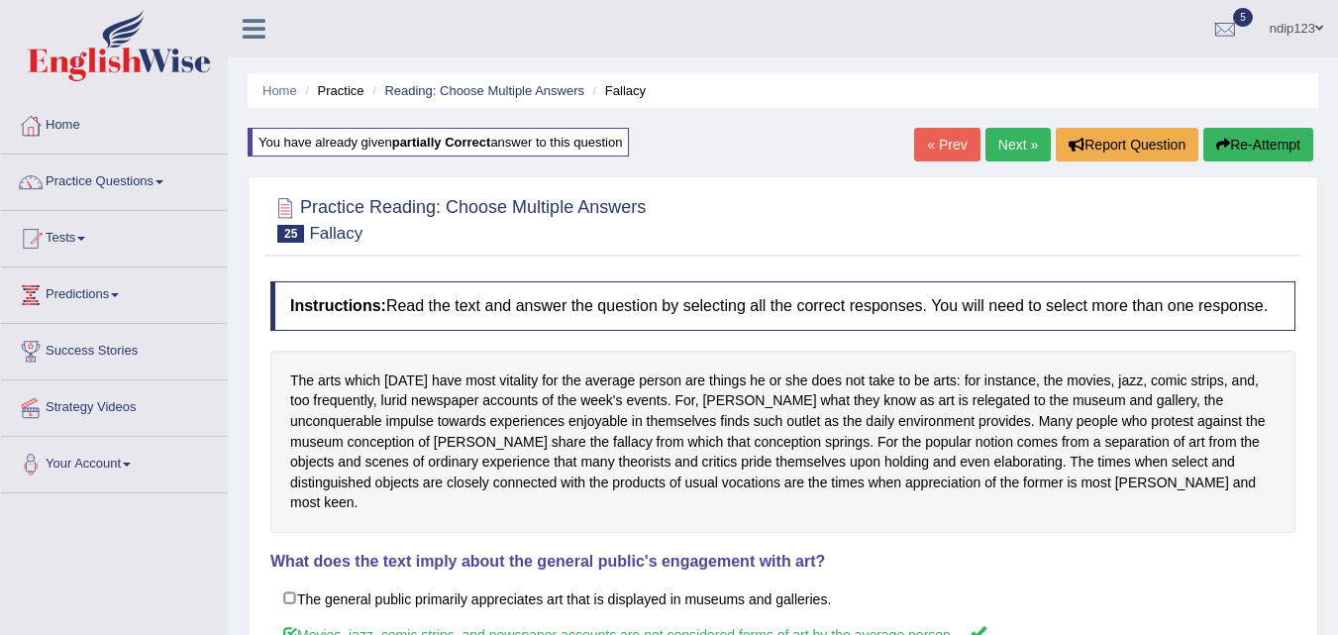
click at [1010, 140] on link "Next »" at bounding box center [1017, 145] width 65 height 34
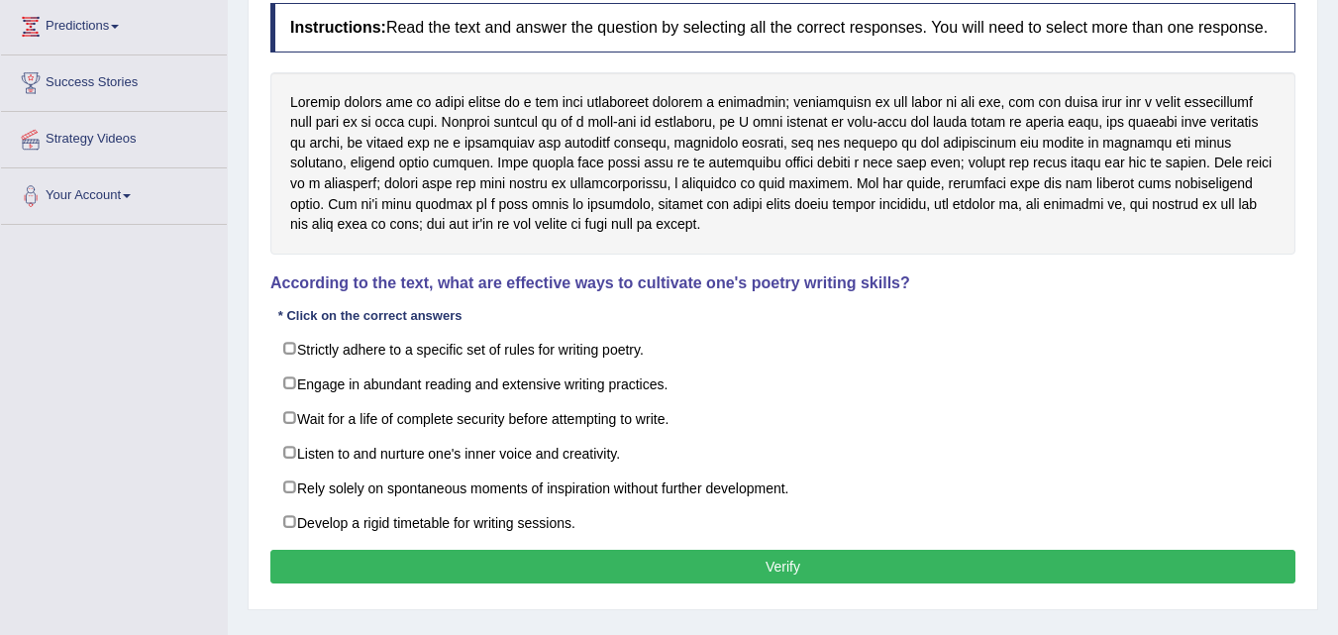
scroll to position [297, 0]
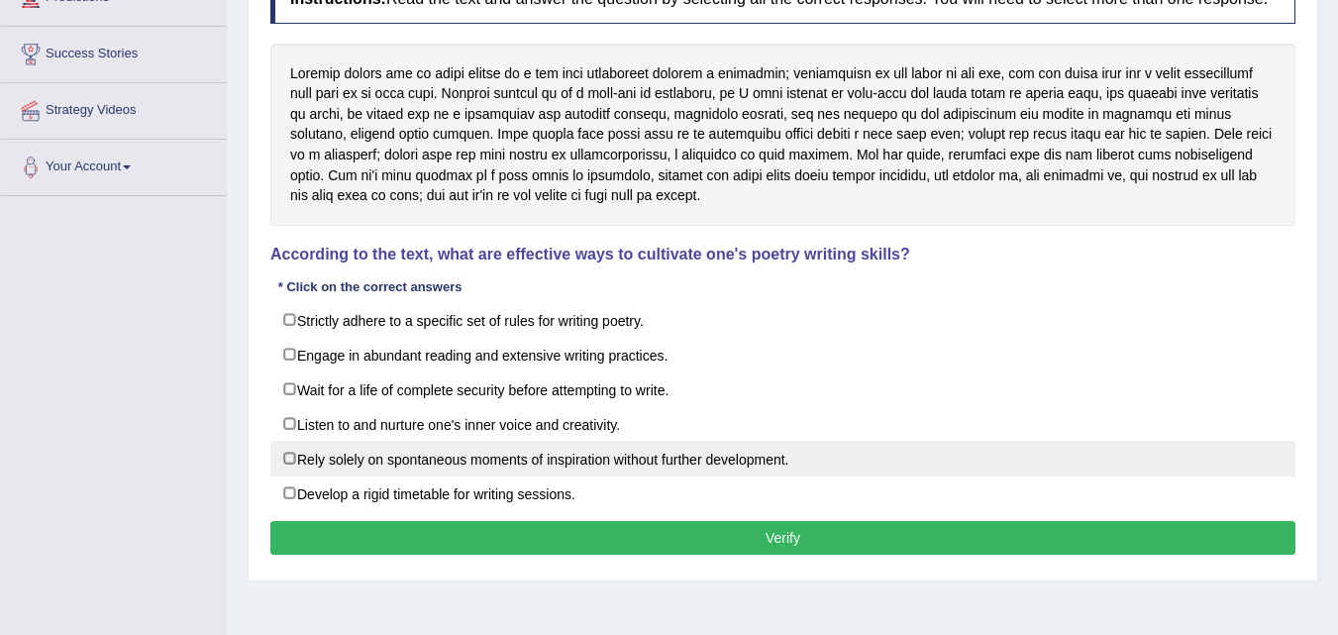
click at [288, 459] on label "Rely solely on spontaneous moments of inspiration without further development." at bounding box center [782, 459] width 1025 height 36
checkbox input "true"
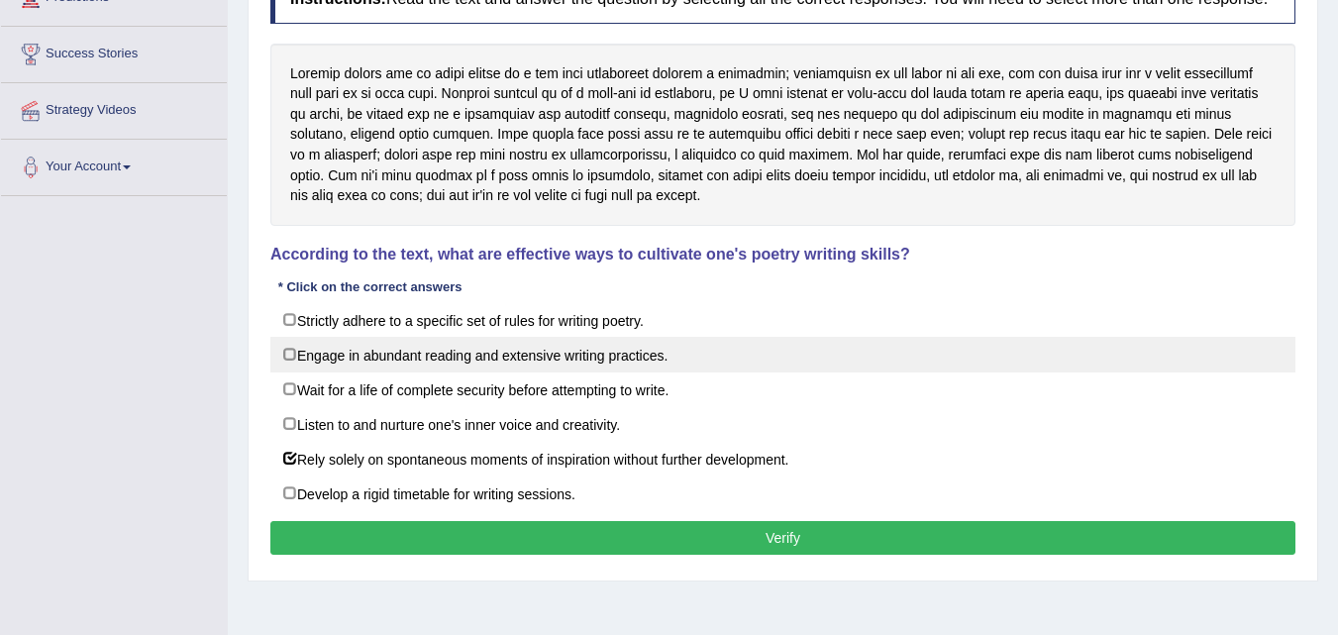
click at [291, 357] on label "Engage in abundant reading and extensive writing practices." at bounding box center [782, 355] width 1025 height 36
checkbox input "true"
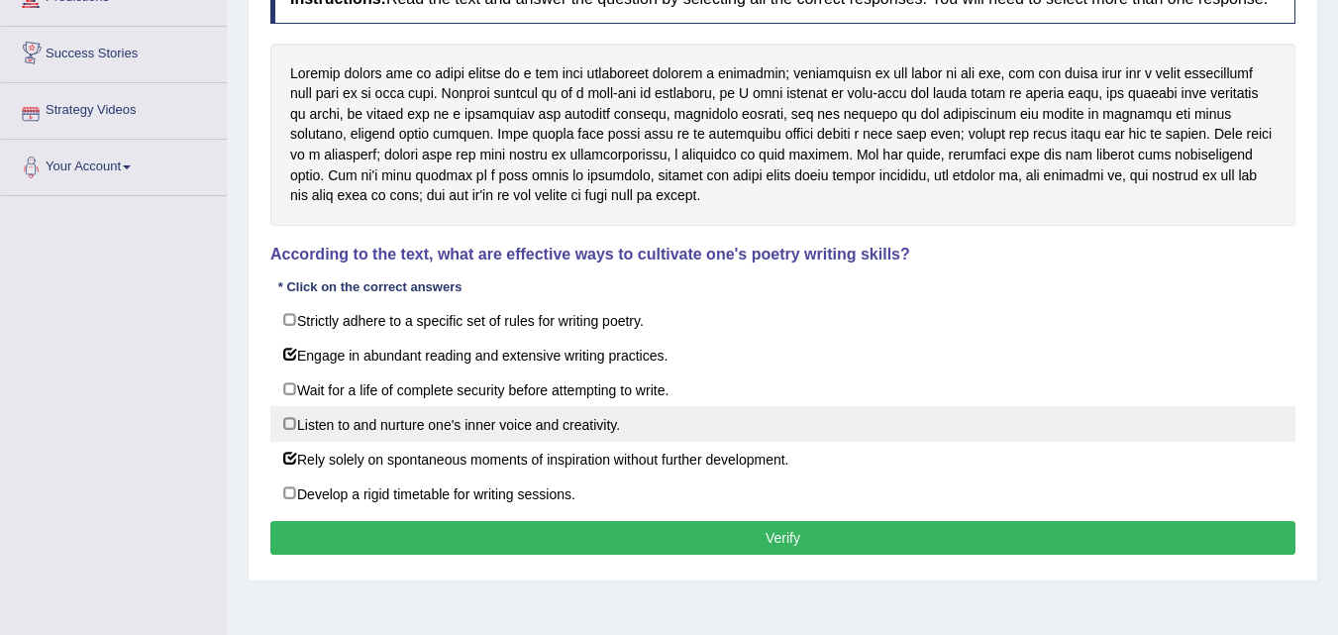
click at [295, 425] on label "Listen to and nurture one's inner voice and creativity." at bounding box center [782, 424] width 1025 height 36
checkbox input "true"
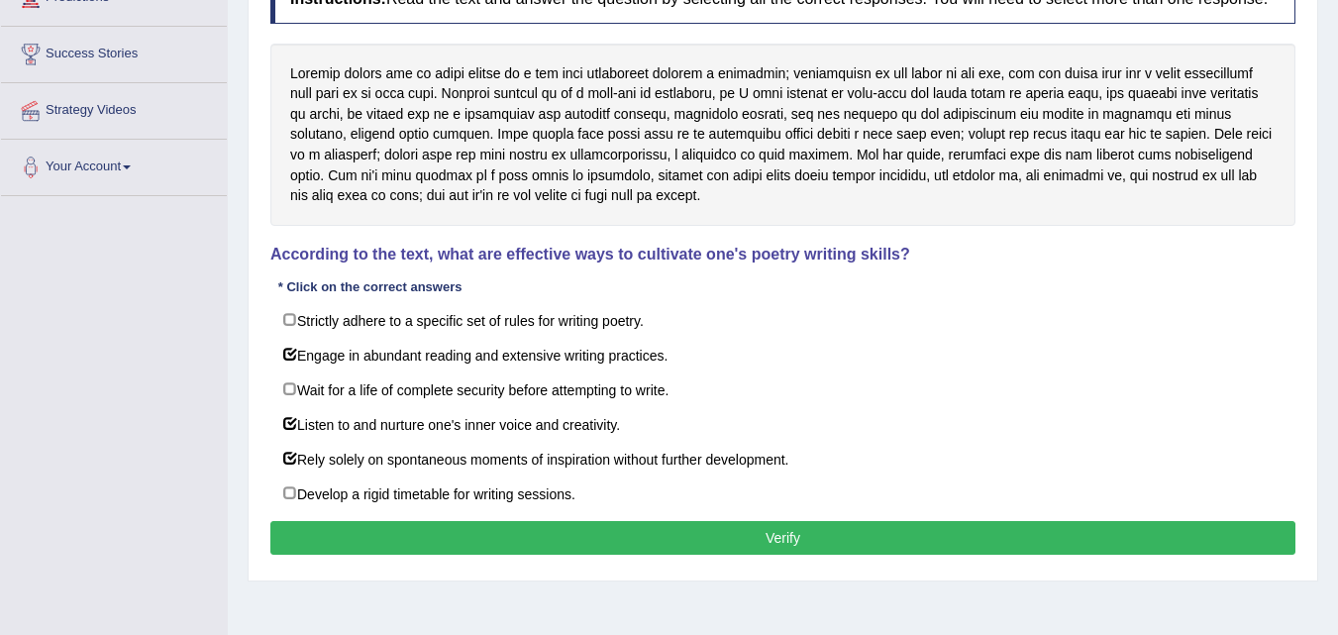
click at [775, 536] on button "Verify" at bounding box center [782, 538] width 1025 height 34
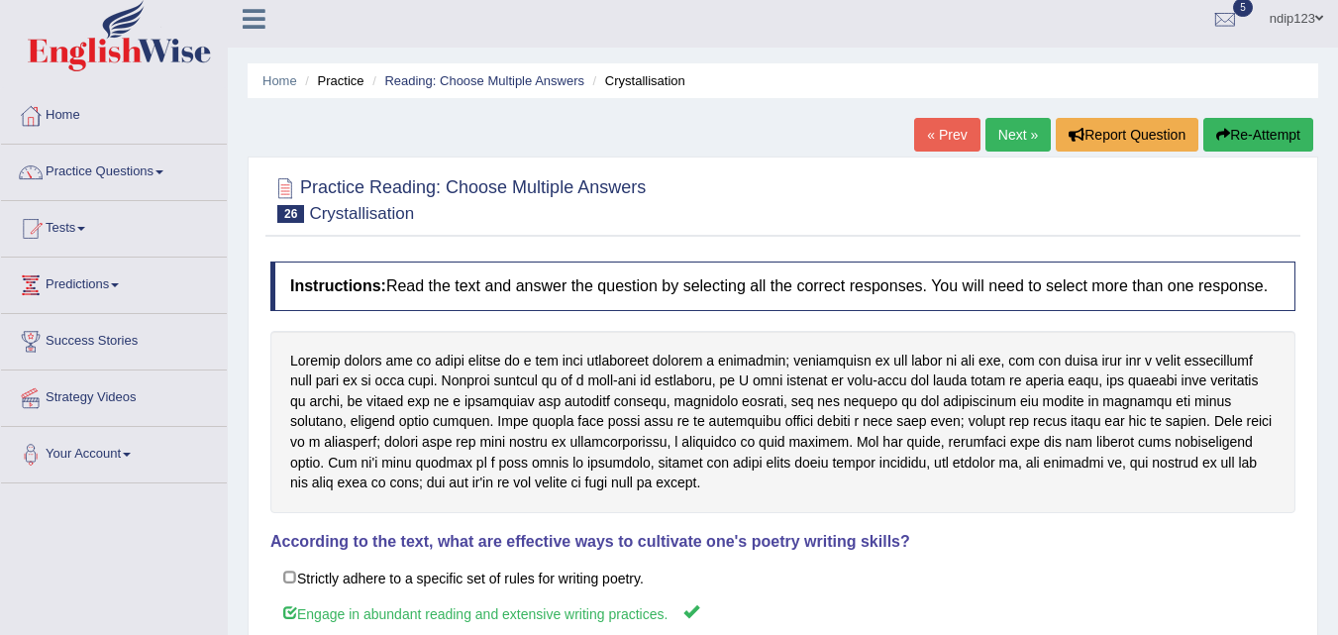
scroll to position [0, 0]
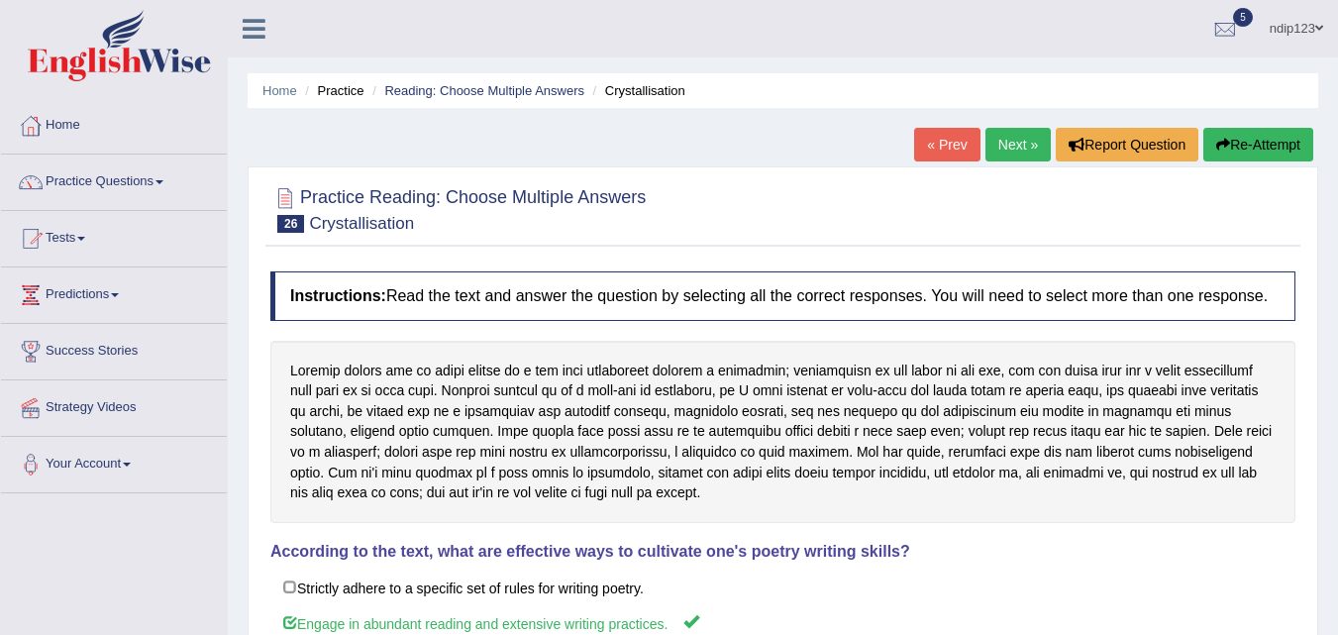
click at [1232, 147] on button "Re-Attempt" at bounding box center [1258, 145] width 110 height 34
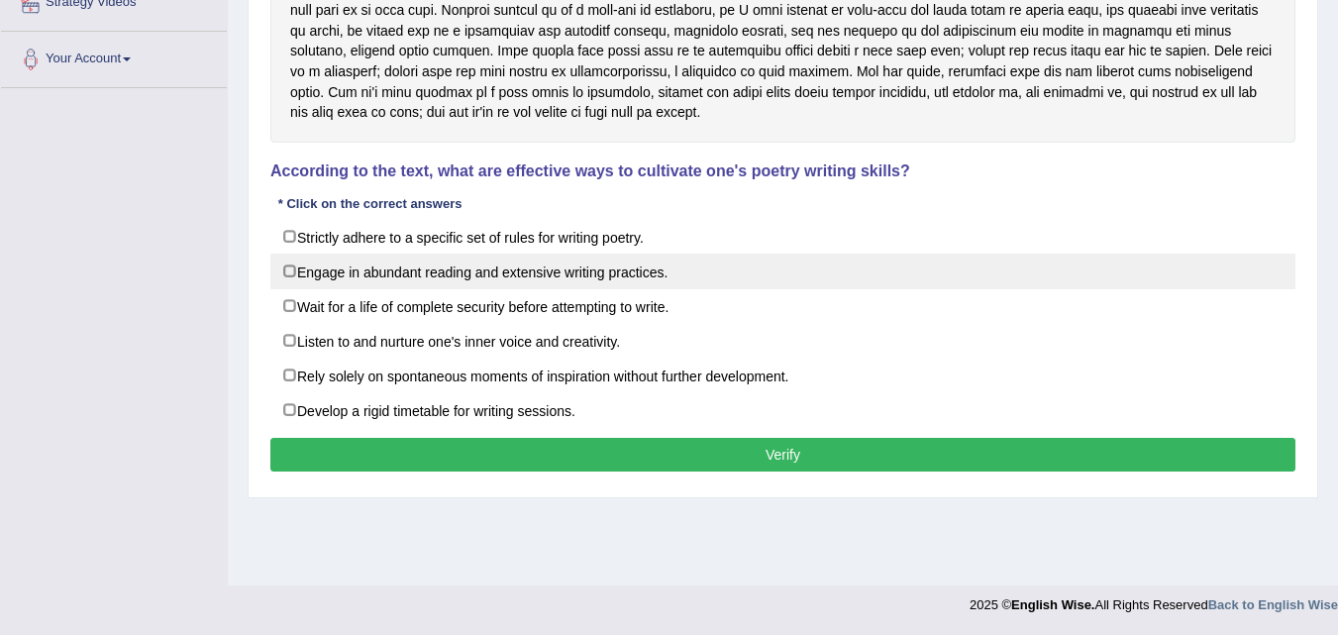
click at [289, 266] on label "Engage in abundant reading and extensive writing practices." at bounding box center [782, 272] width 1025 height 36
checkbox input "true"
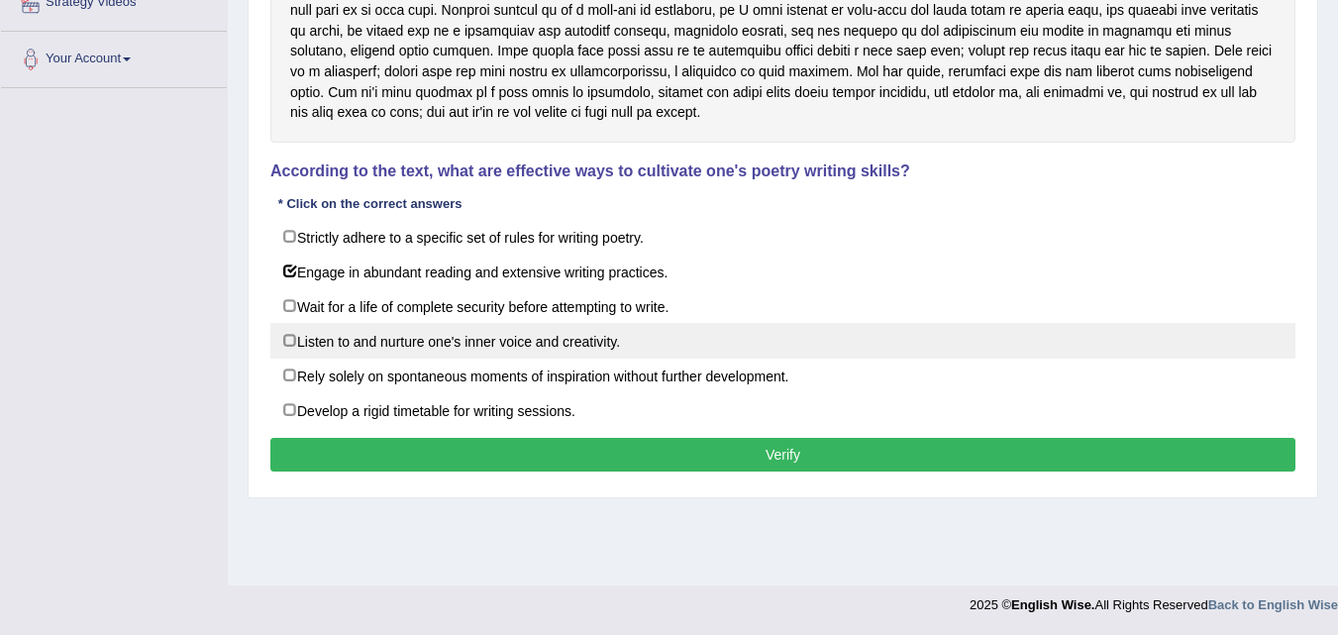
click at [286, 340] on label "Listen to and nurture one's inner voice and creativity." at bounding box center [782, 341] width 1025 height 36
checkbox input "true"
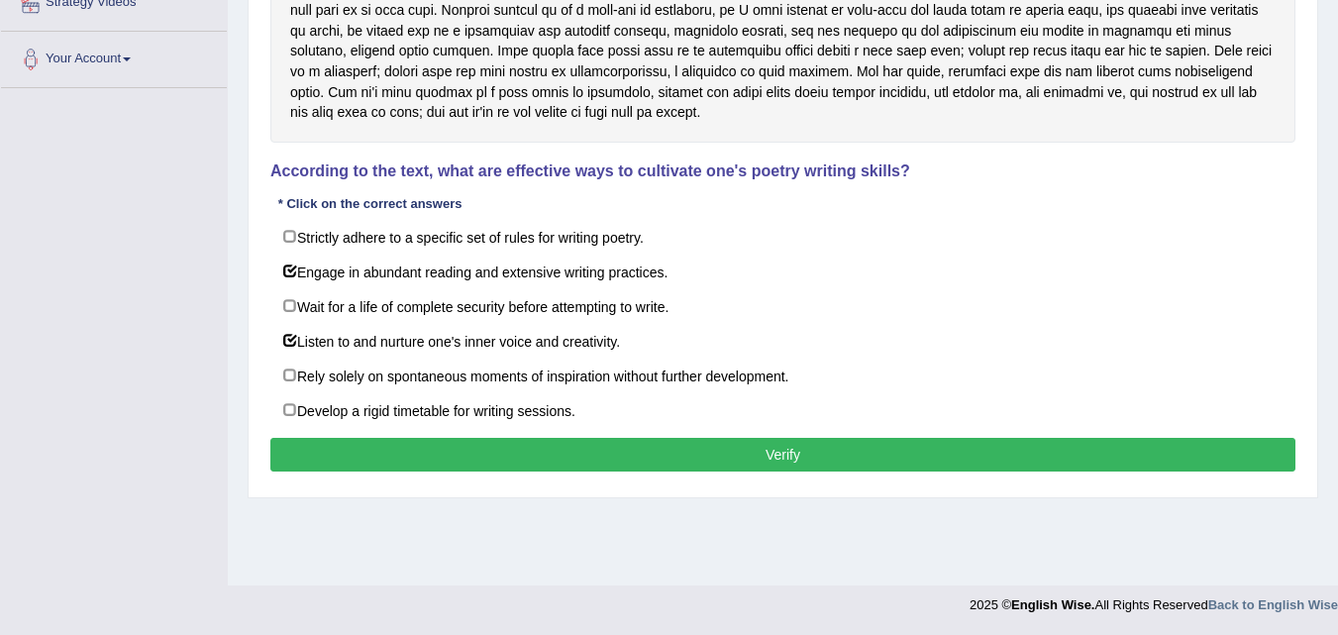
click at [791, 455] on button "Verify" at bounding box center [782, 455] width 1025 height 34
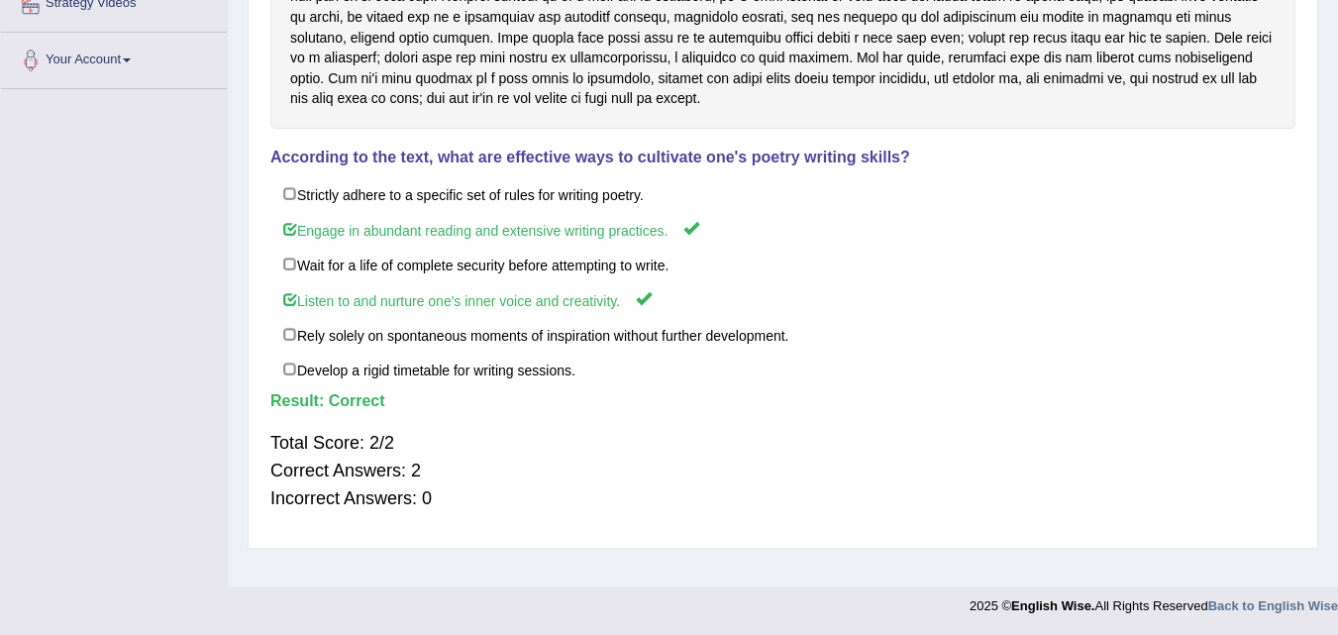
scroll to position [9, 0]
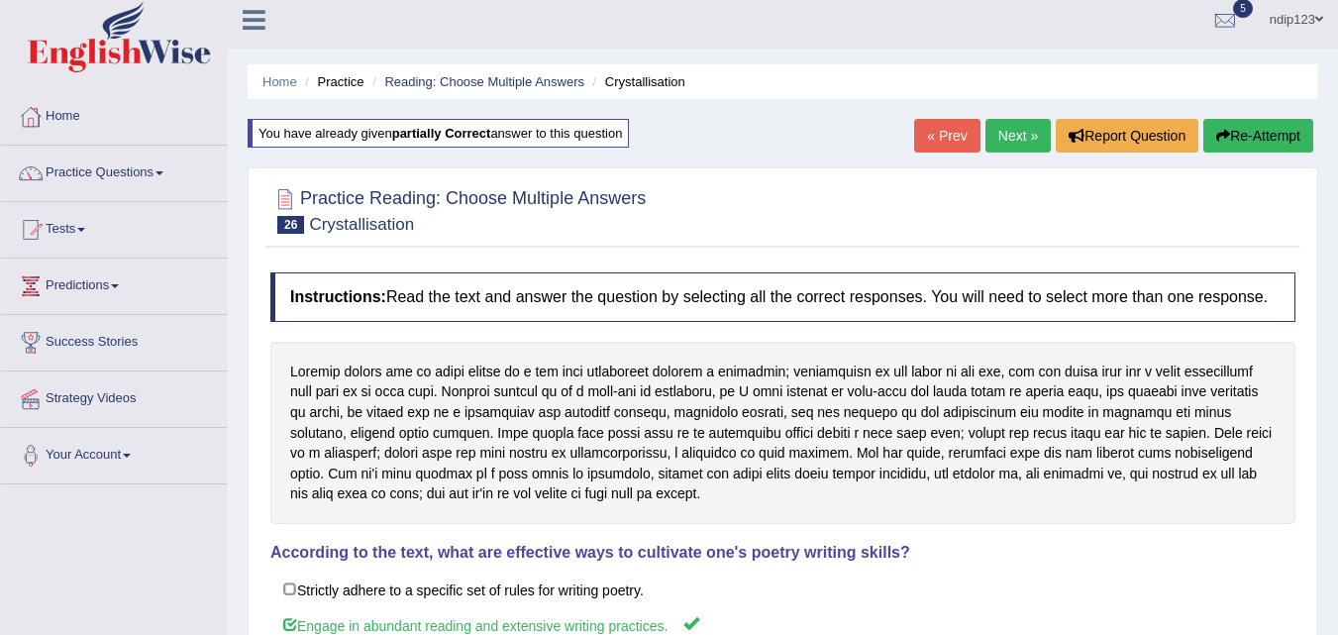
click at [1005, 135] on link "Next »" at bounding box center [1017, 136] width 65 height 34
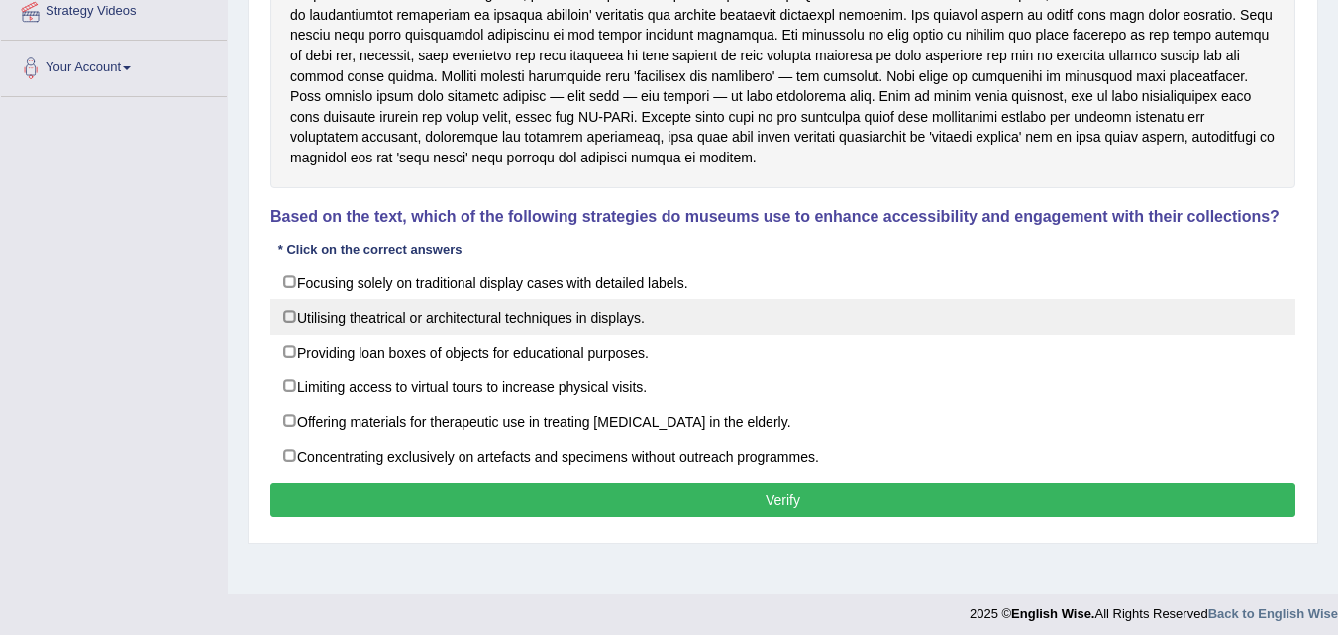
click at [292, 318] on label "Utilising theatrical or architectural techniques in displays." at bounding box center [782, 317] width 1025 height 36
checkbox input "true"
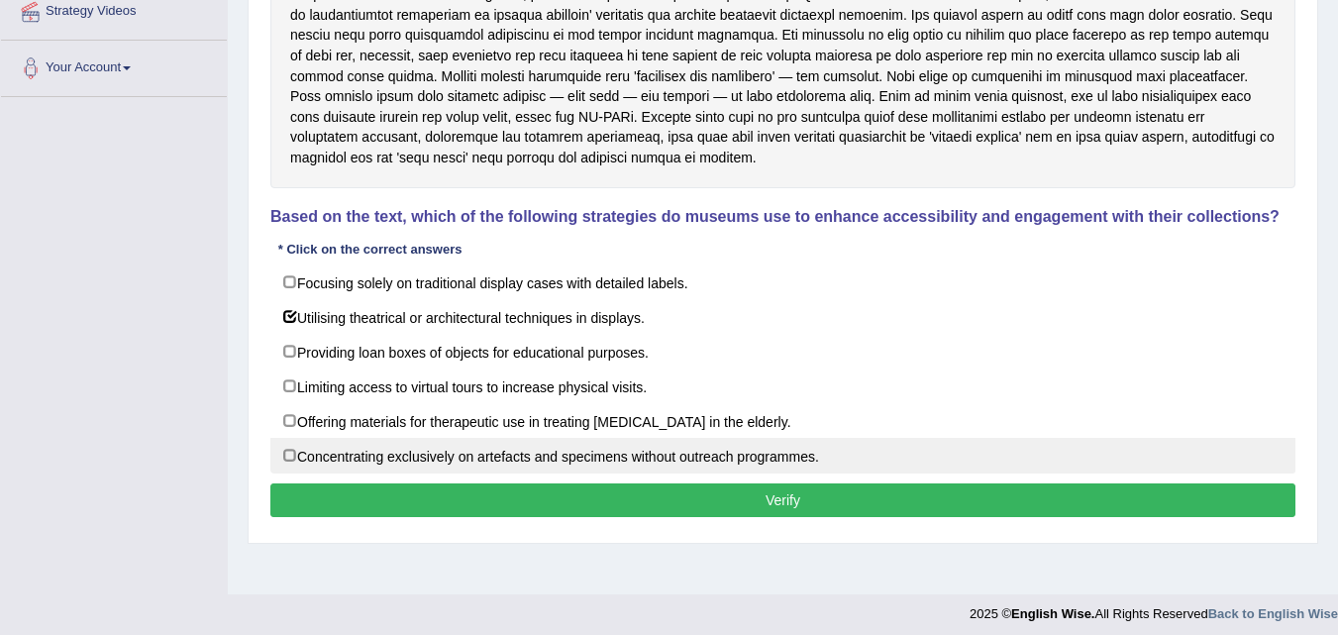
click at [289, 457] on label "Concentrating exclusively on artefacts and specimens without outreach programme…" at bounding box center [782, 456] width 1025 height 36
checkbox input "true"
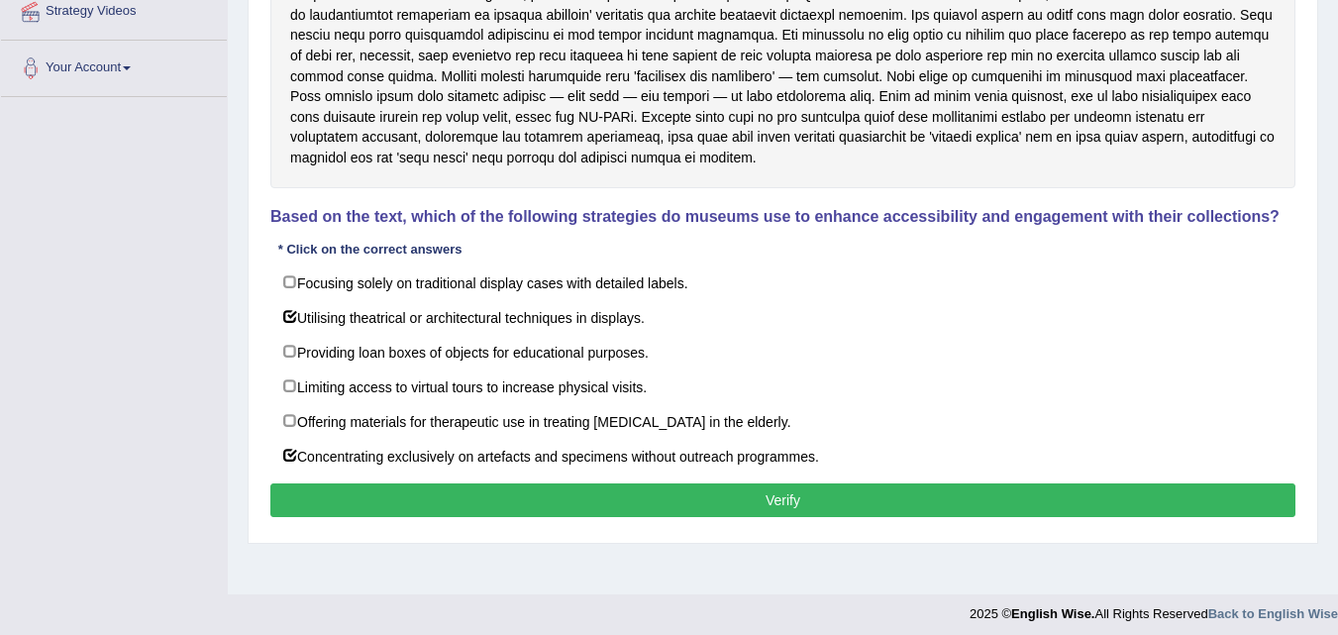
click at [766, 498] on button "Verify" at bounding box center [782, 500] width 1025 height 34
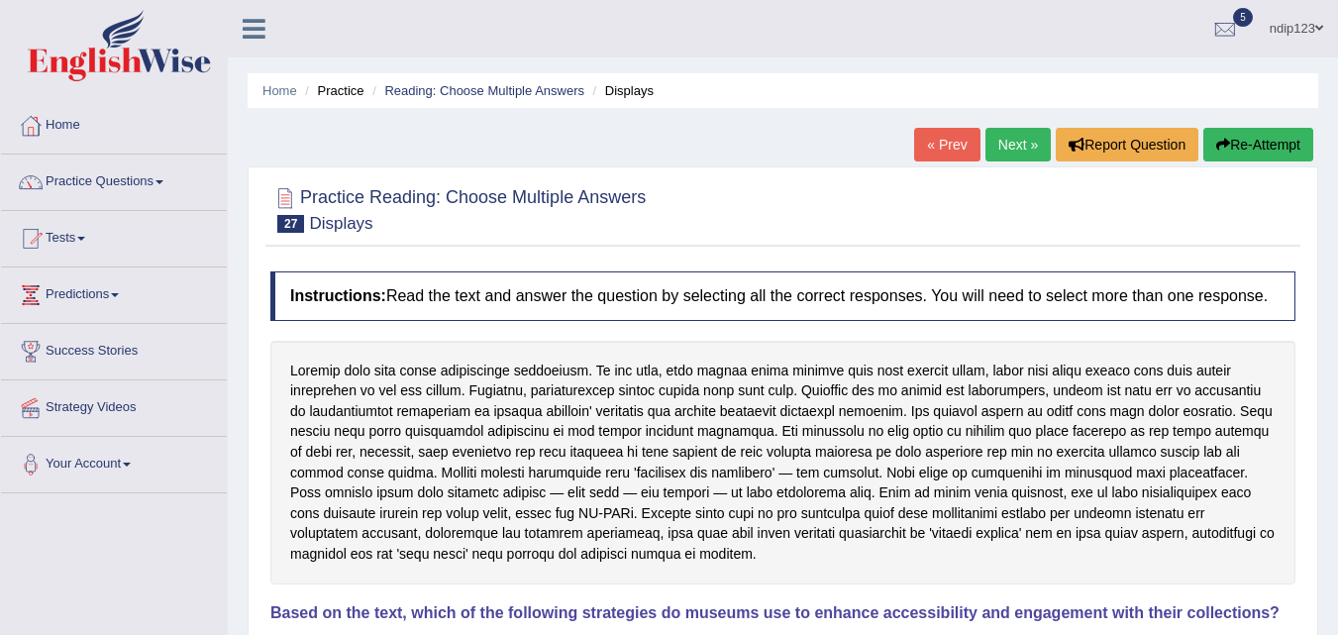
click at [1223, 148] on icon "button" at bounding box center [1223, 145] width 14 height 14
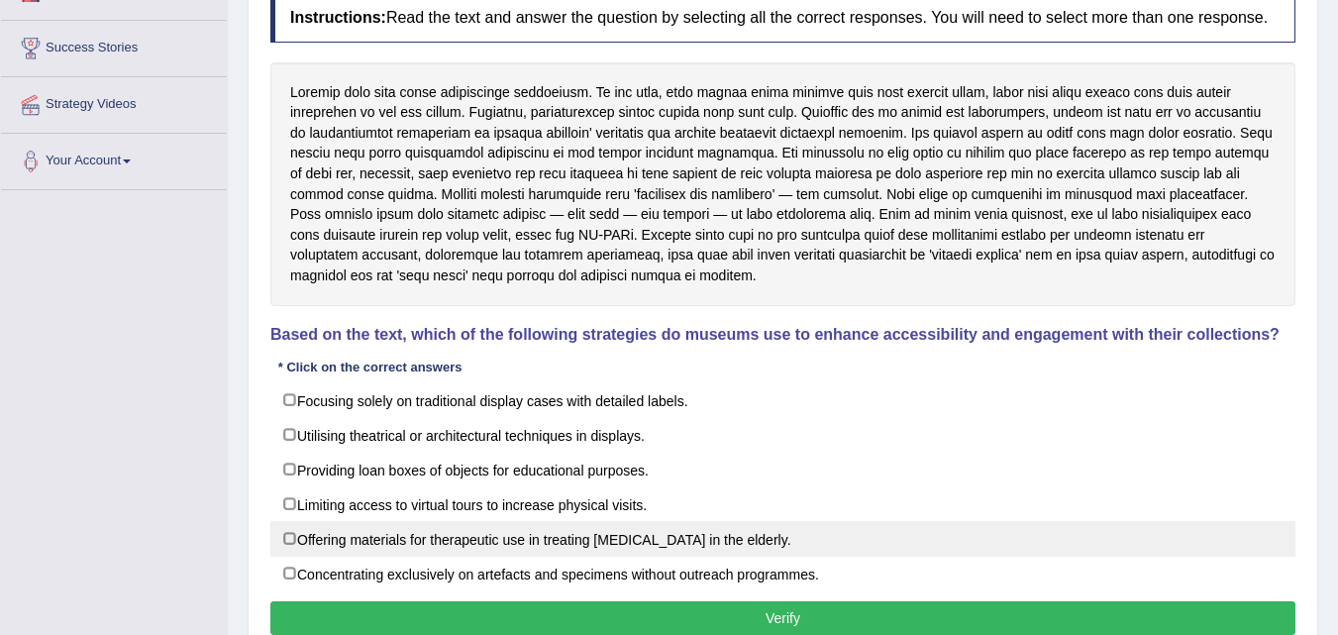
scroll to position [396, 0]
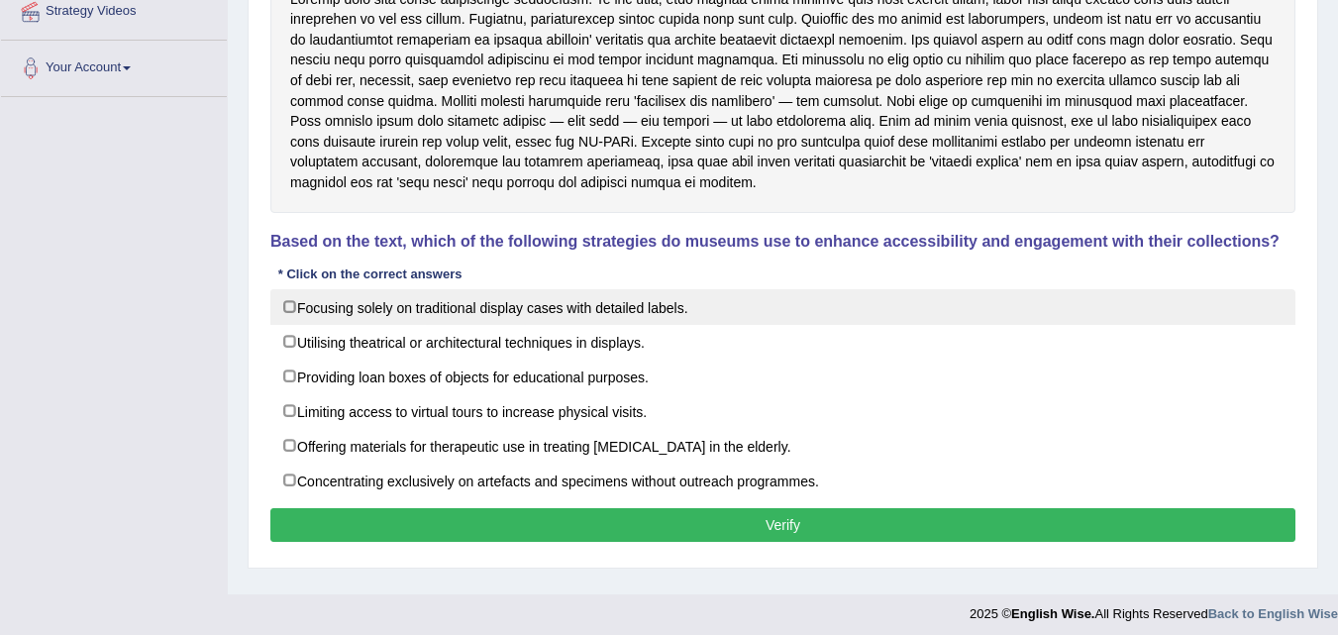
click at [291, 303] on label "Focusing solely on traditional display cases with detailed labels." at bounding box center [782, 307] width 1025 height 36
checkbox input "true"
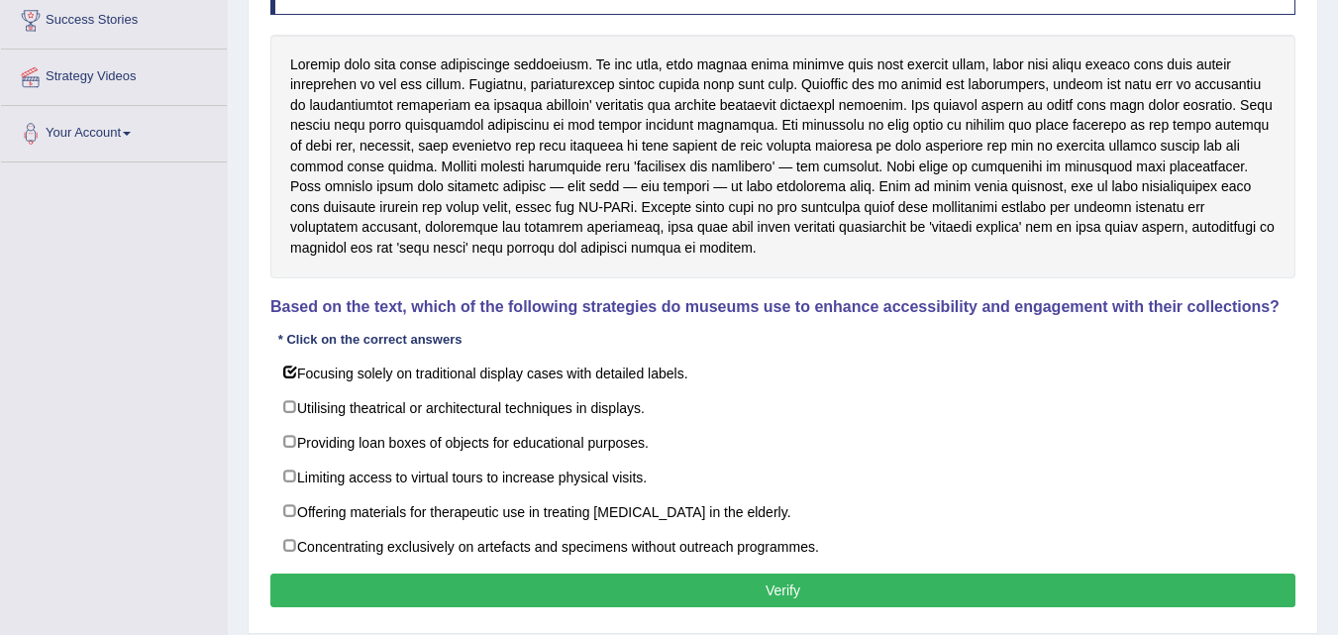
scroll to position [297, 0]
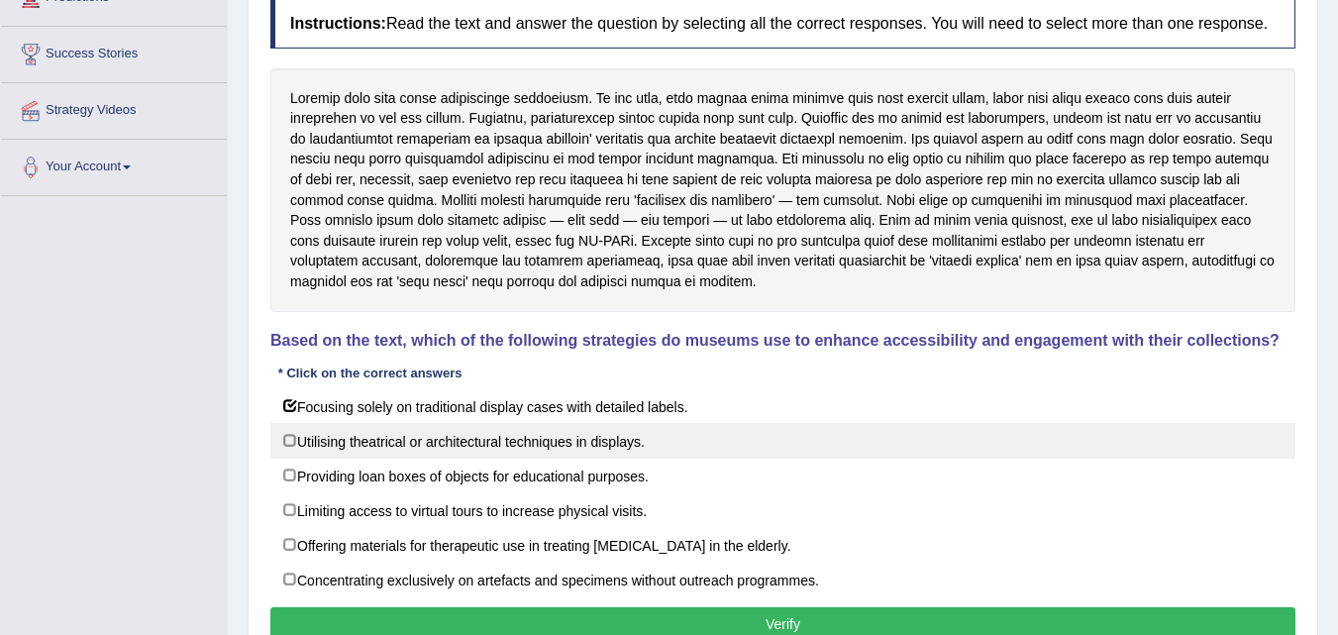
click at [295, 435] on label "Utilising theatrical or architectural techniques in displays." at bounding box center [782, 441] width 1025 height 36
checkbox input "true"
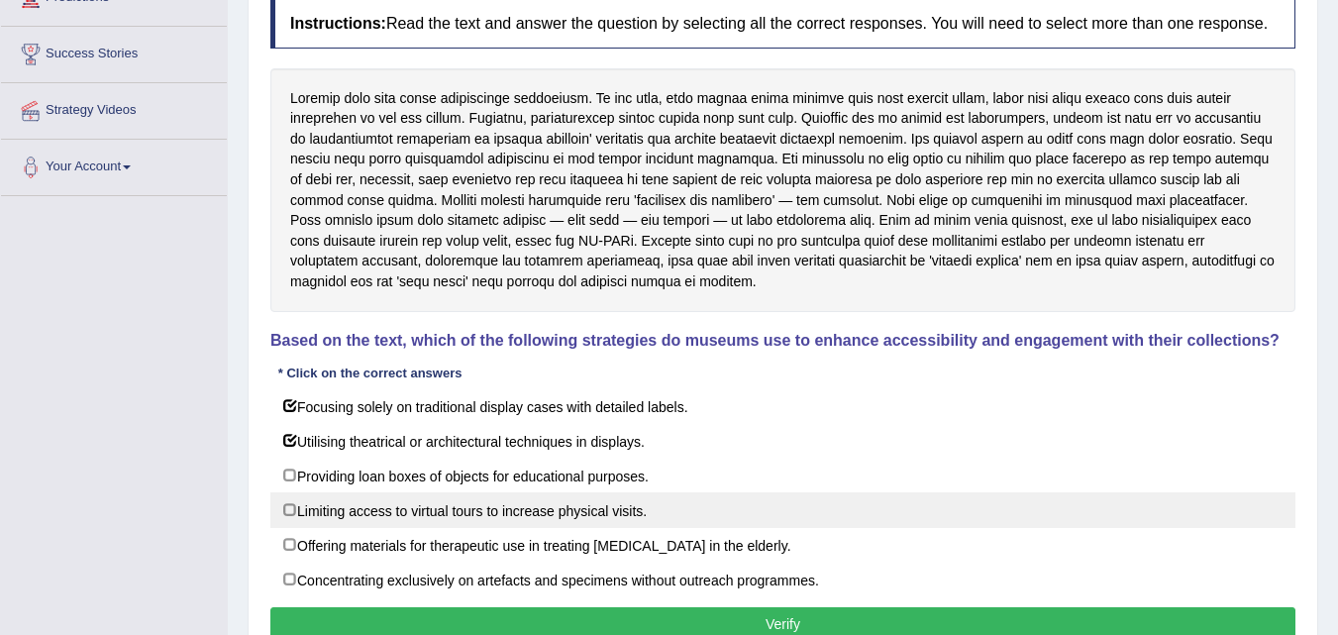
scroll to position [396, 0]
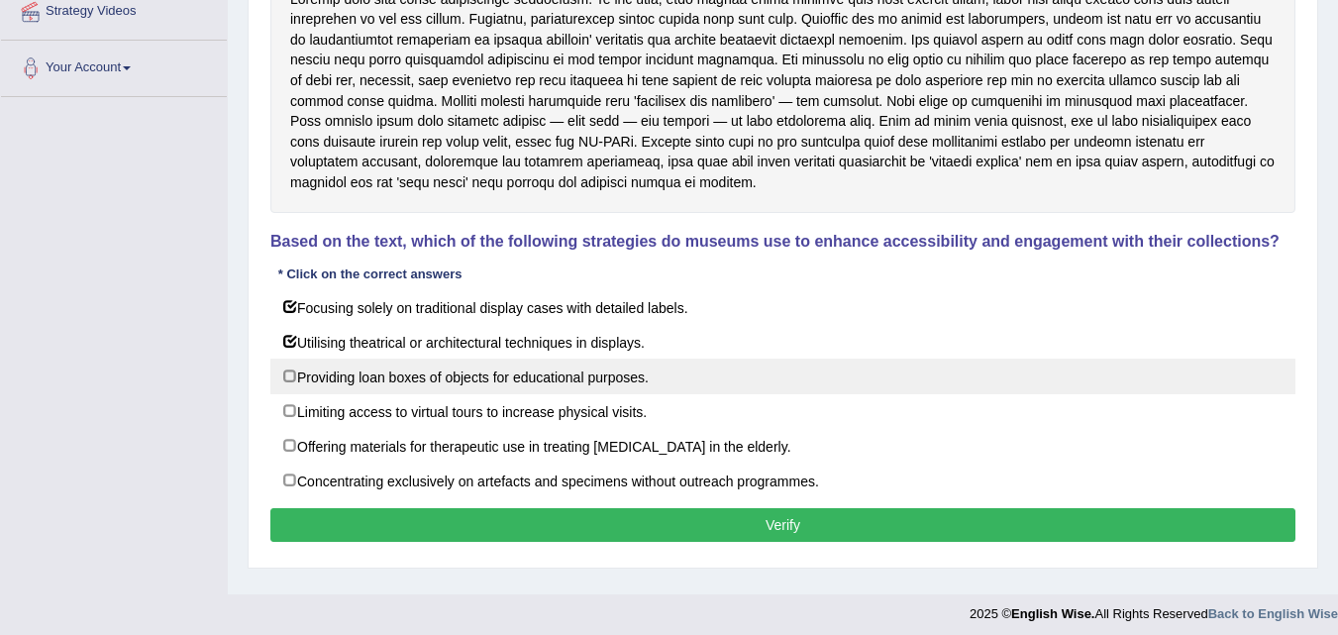
click at [294, 378] on label "Providing loan boxes of objects for educational purposes." at bounding box center [782, 377] width 1025 height 36
checkbox input "true"
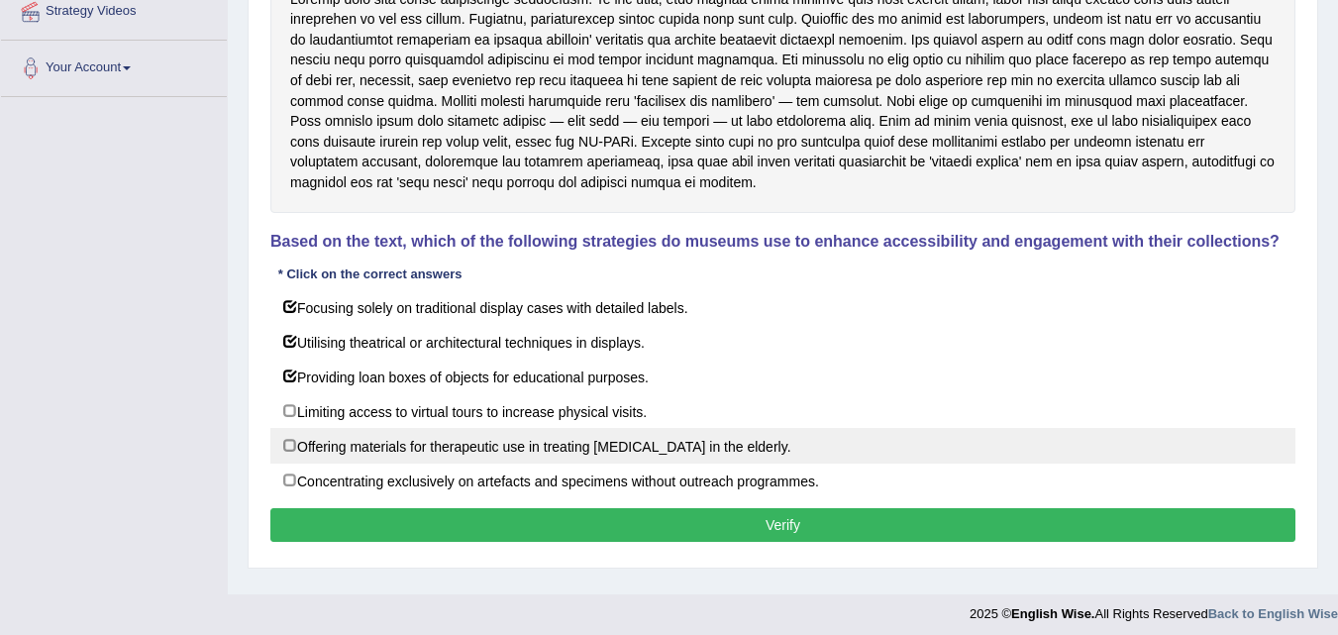
click at [289, 447] on label "Offering materials for therapeutic use in treating memory loss in the elderly." at bounding box center [782, 446] width 1025 height 36
checkbox input "true"
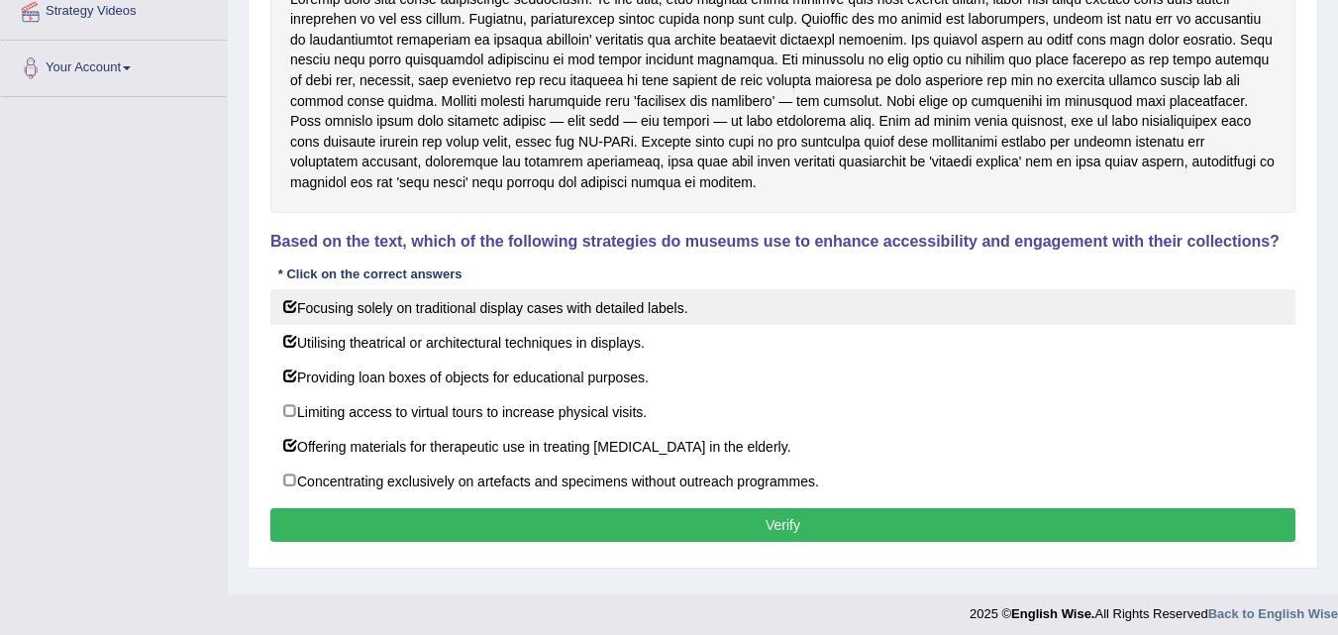
click at [292, 305] on label "Focusing solely on traditional display cases with detailed labels." at bounding box center [782, 307] width 1025 height 36
checkbox input "false"
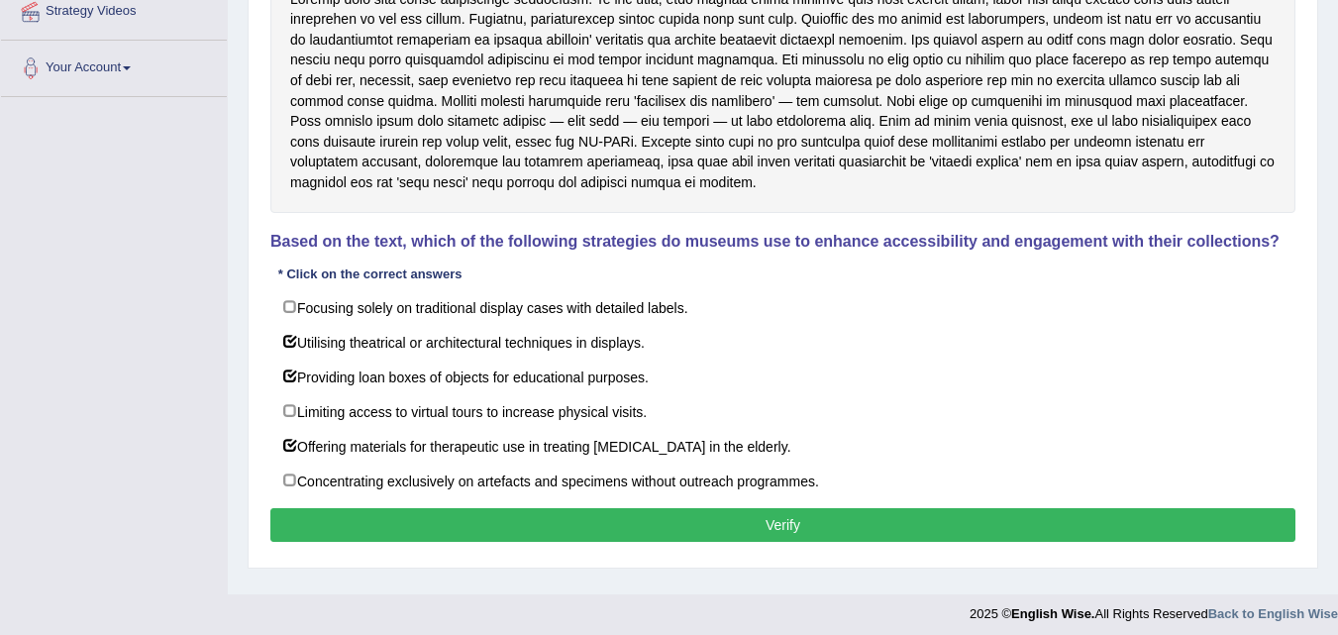
click at [740, 526] on button "Verify" at bounding box center [782, 525] width 1025 height 34
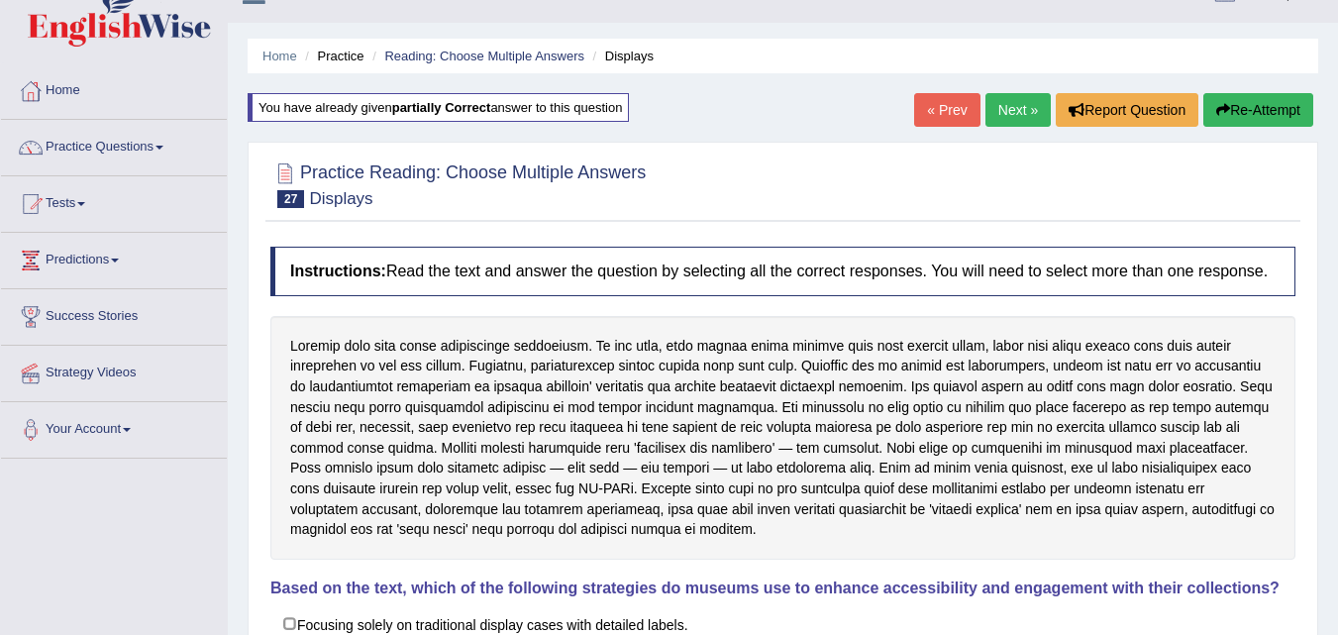
scroll to position [0, 0]
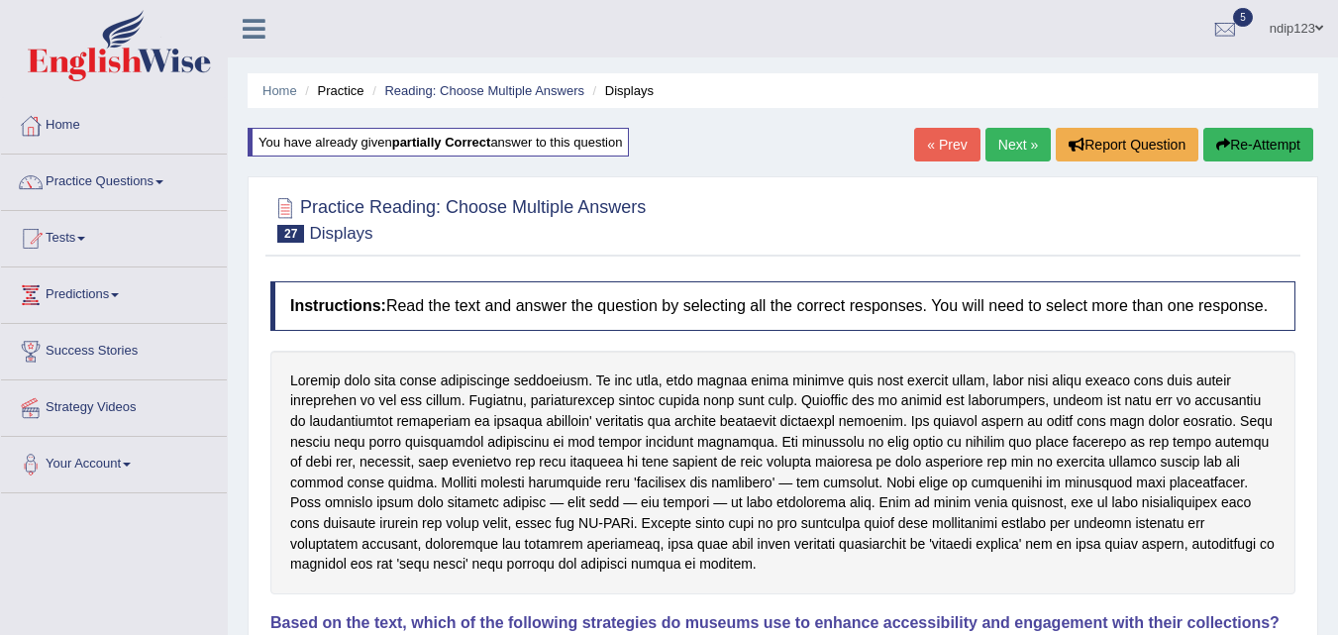
click at [998, 145] on link "Next »" at bounding box center [1017, 145] width 65 height 34
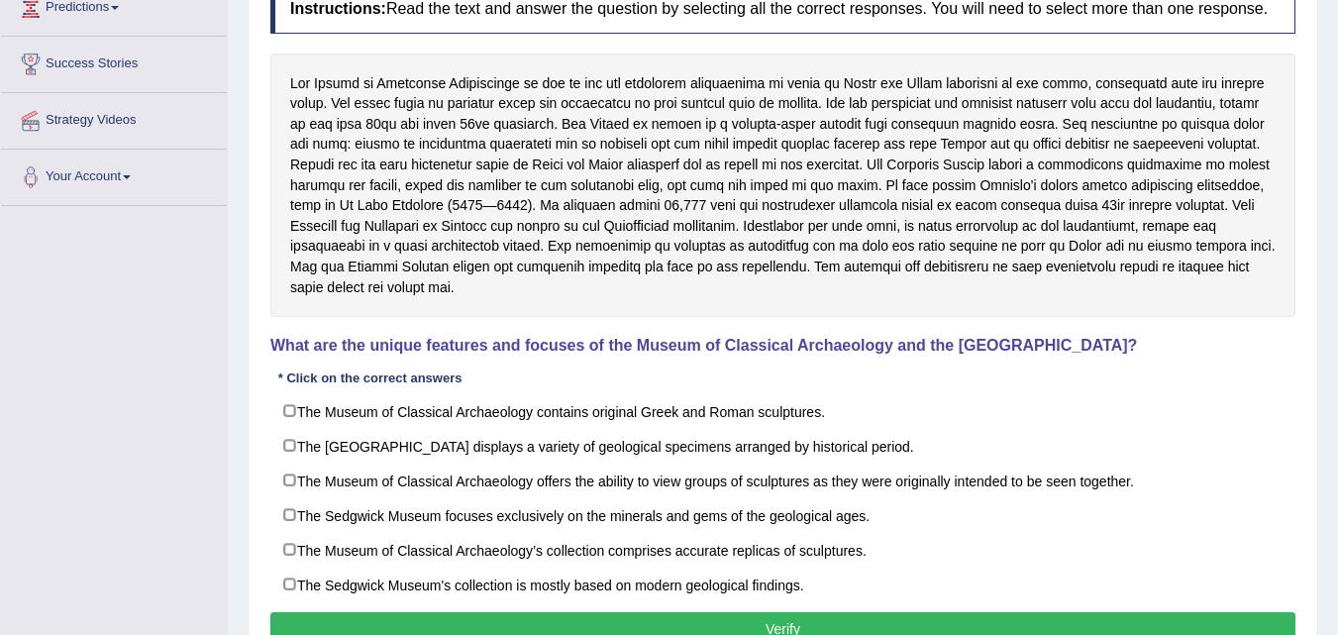
scroll to position [297, 0]
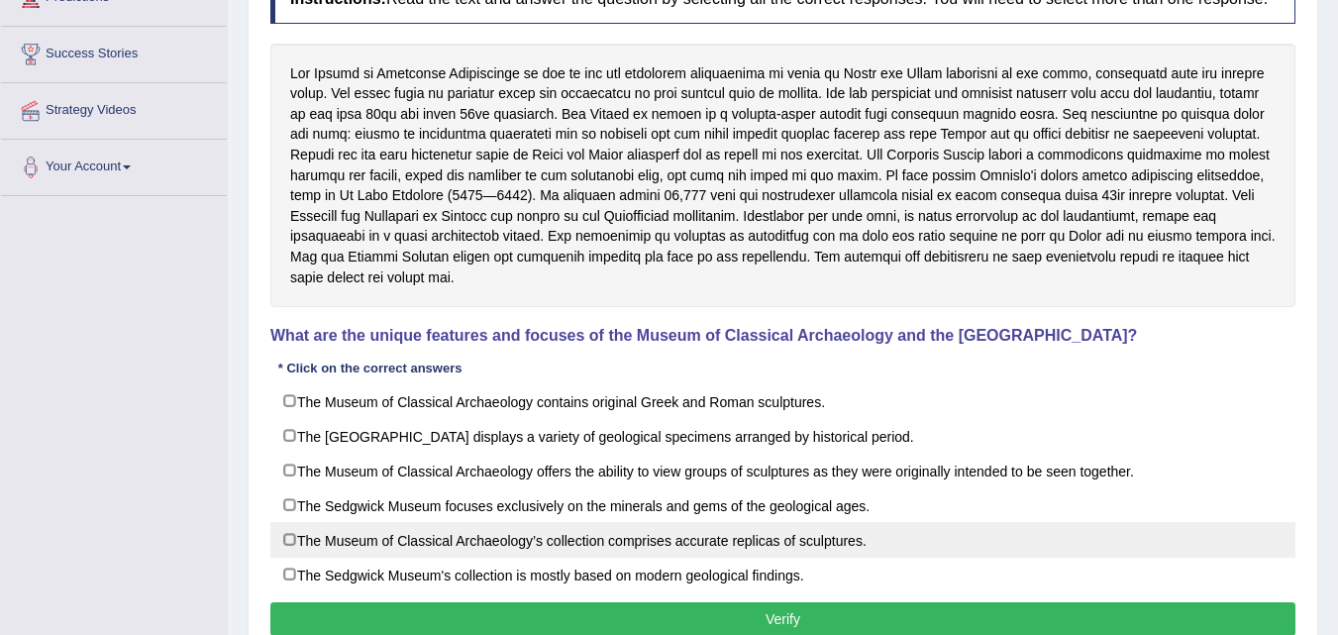
click at [293, 540] on label "The Museum of Classical Archaeology’s collection comprises accurate replicas of…" at bounding box center [782, 540] width 1025 height 36
checkbox input "true"
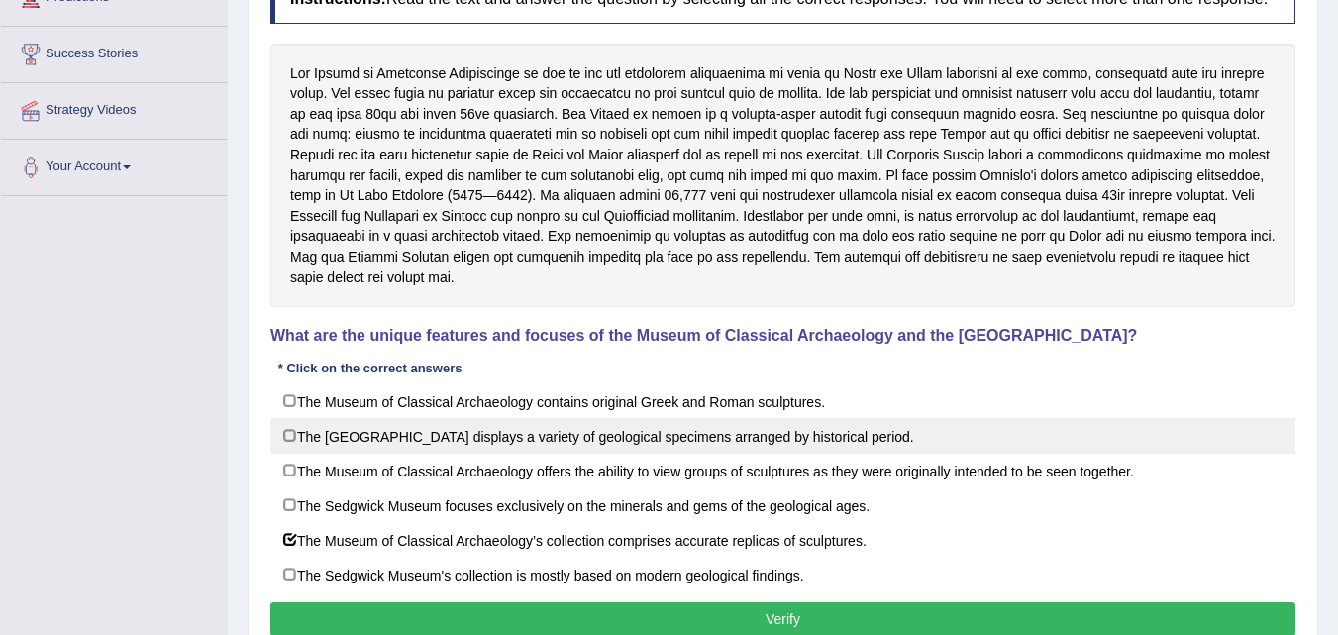
click at [293, 436] on label "The [GEOGRAPHIC_DATA] displays a variety of geological specimens arranged by hi…" at bounding box center [782, 436] width 1025 height 36
checkbox input "true"
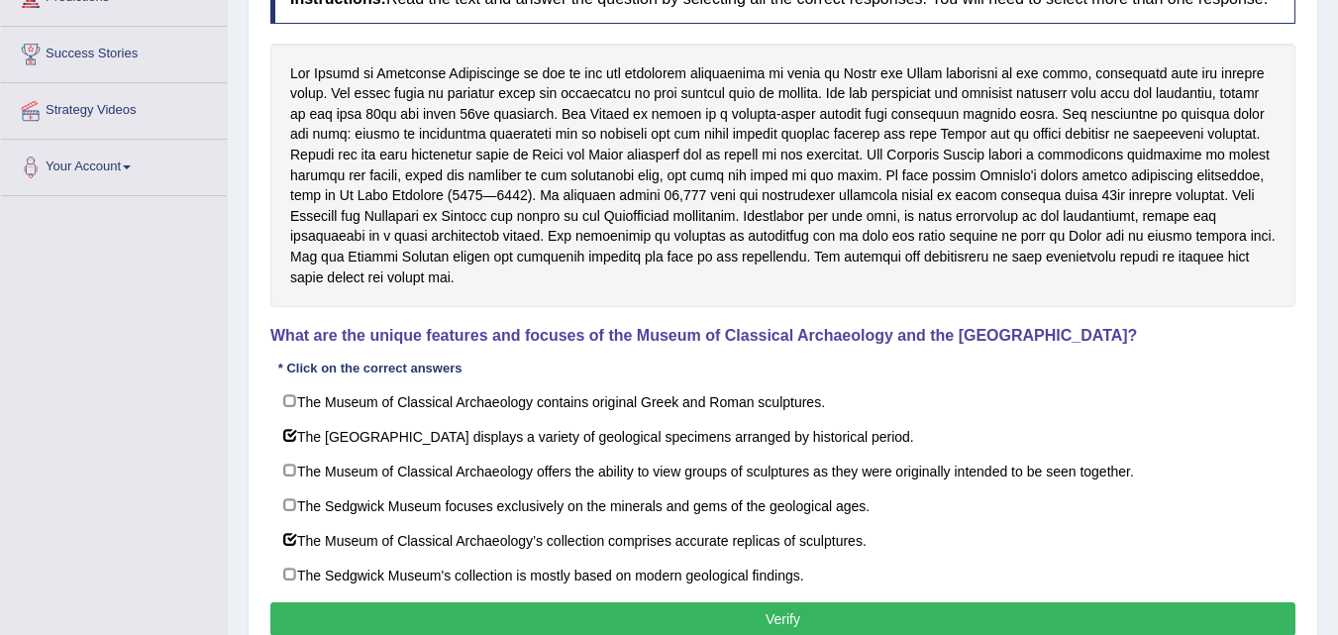
scroll to position [396, 0]
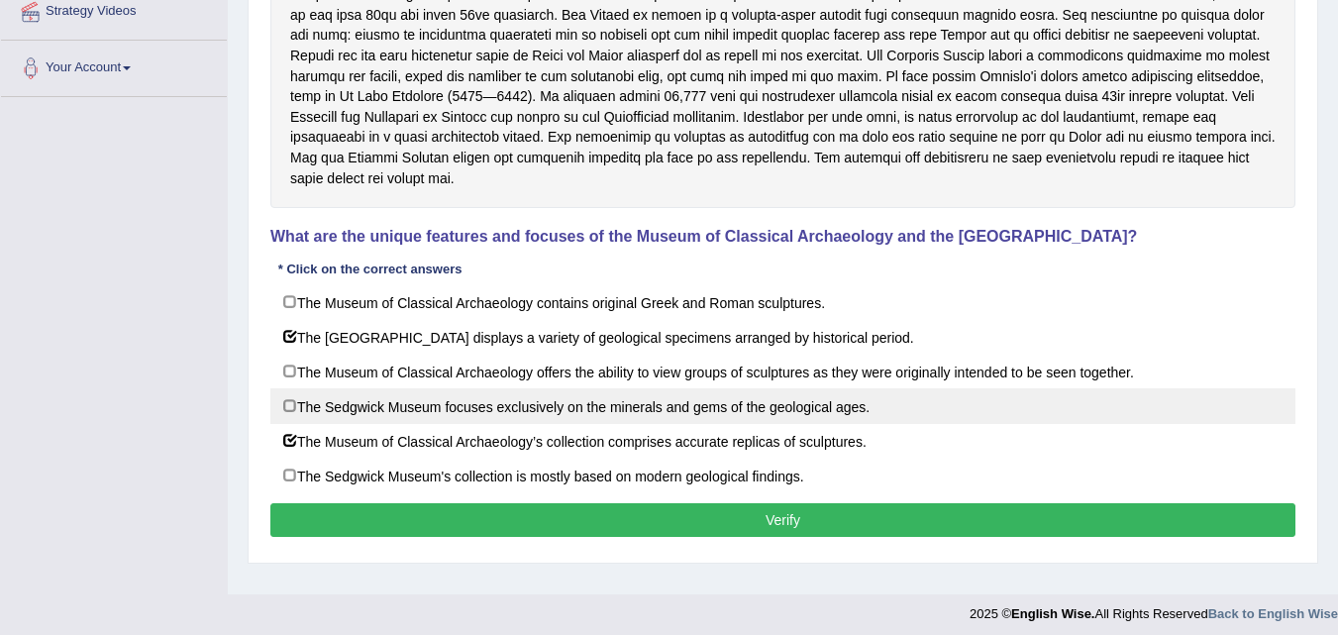
click at [291, 406] on label "The Sedgwick Museum focuses exclusively on the minerals and gems of the geologi…" at bounding box center [782, 406] width 1025 height 36
checkbox input "true"
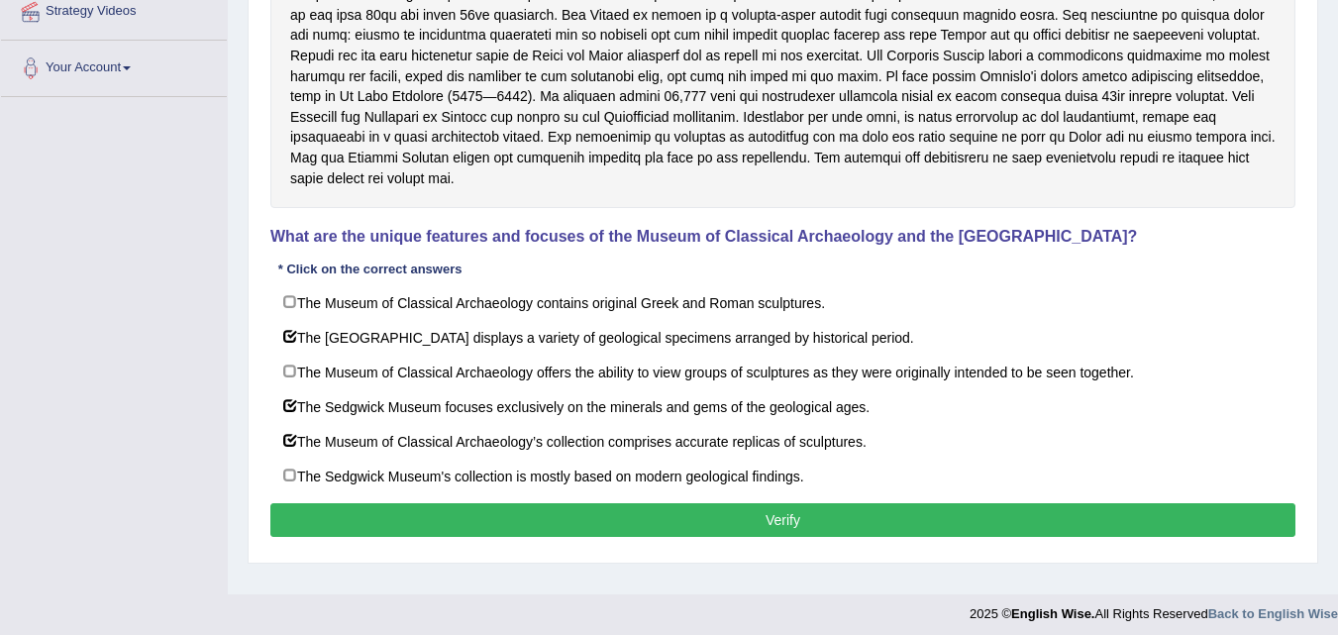
click at [805, 516] on button "Verify" at bounding box center [782, 520] width 1025 height 34
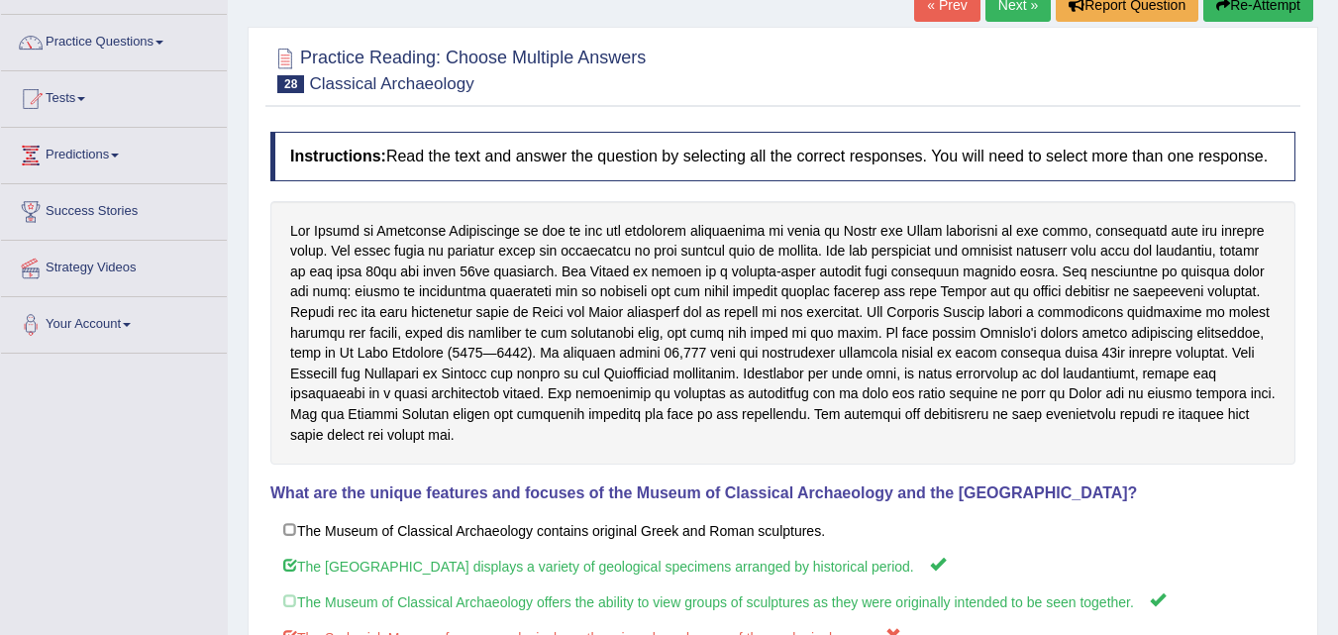
scroll to position [99, 0]
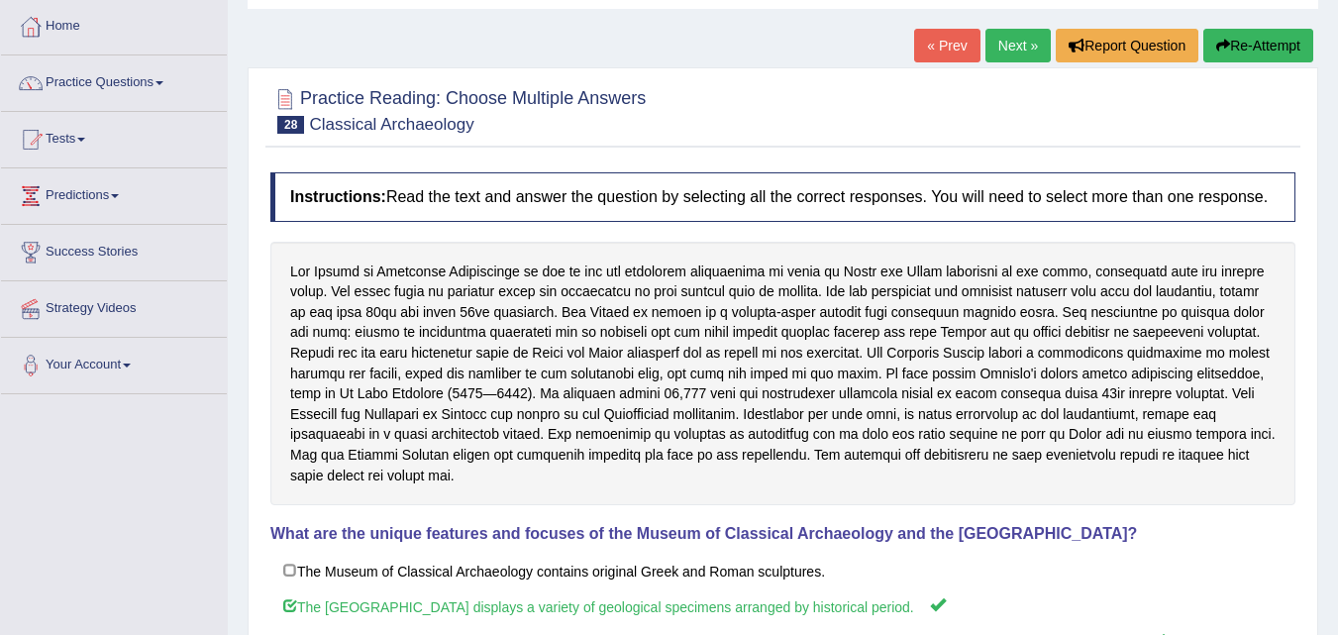
click at [1229, 52] on button "Re-Attempt" at bounding box center [1258, 46] width 110 height 34
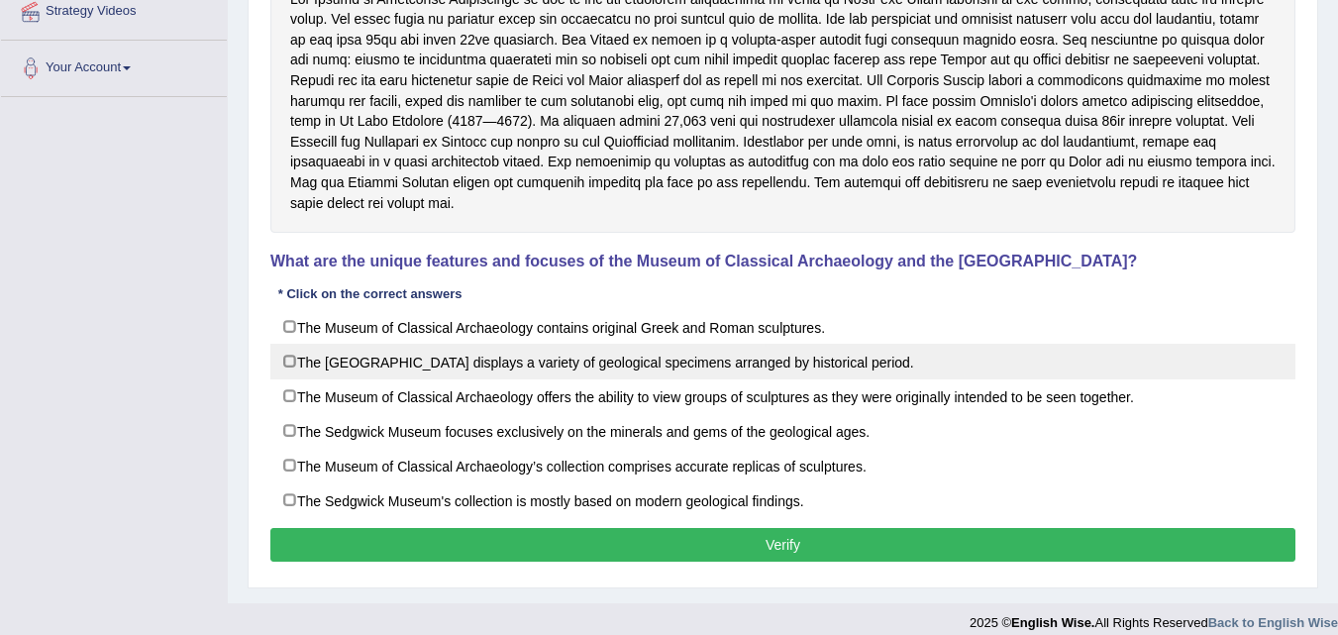
scroll to position [396, 0]
click at [293, 361] on label "The Sedgwick Museum displays a variety of geological specimens arranged by hist…" at bounding box center [782, 362] width 1025 height 36
checkbox input "true"
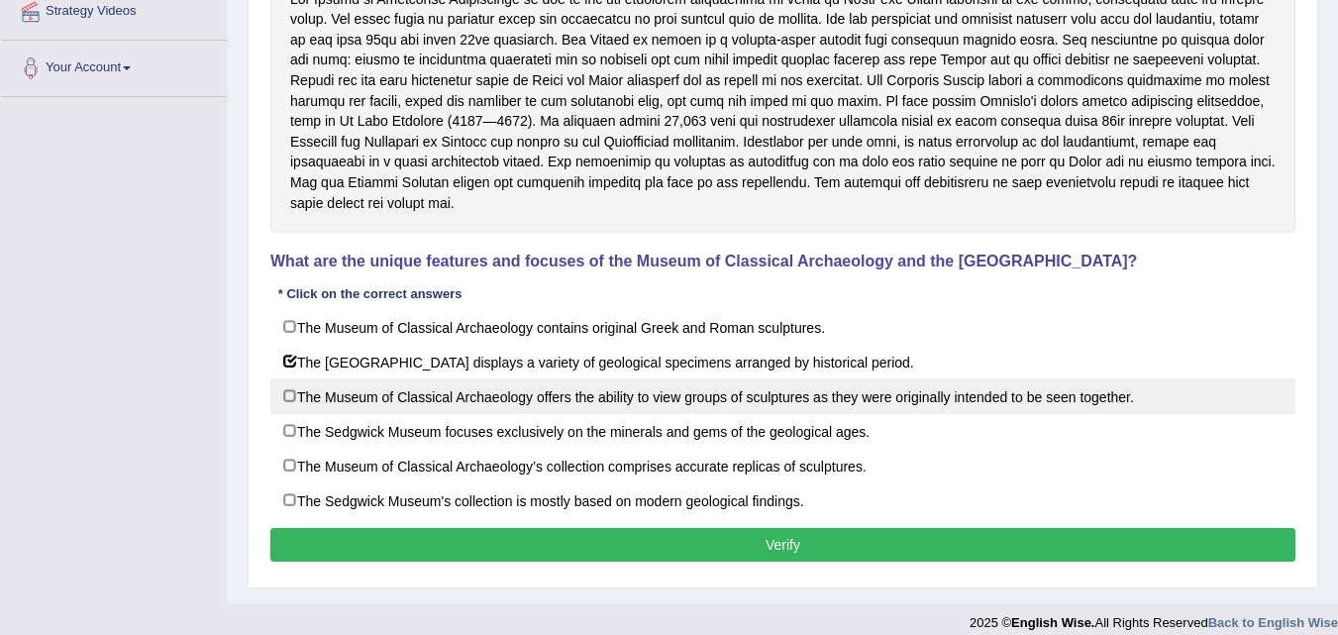
click at [292, 391] on label "The Museum of Classical Archaeology offers the ability to view groups of sculpt…" at bounding box center [782, 396] width 1025 height 36
checkbox input "true"
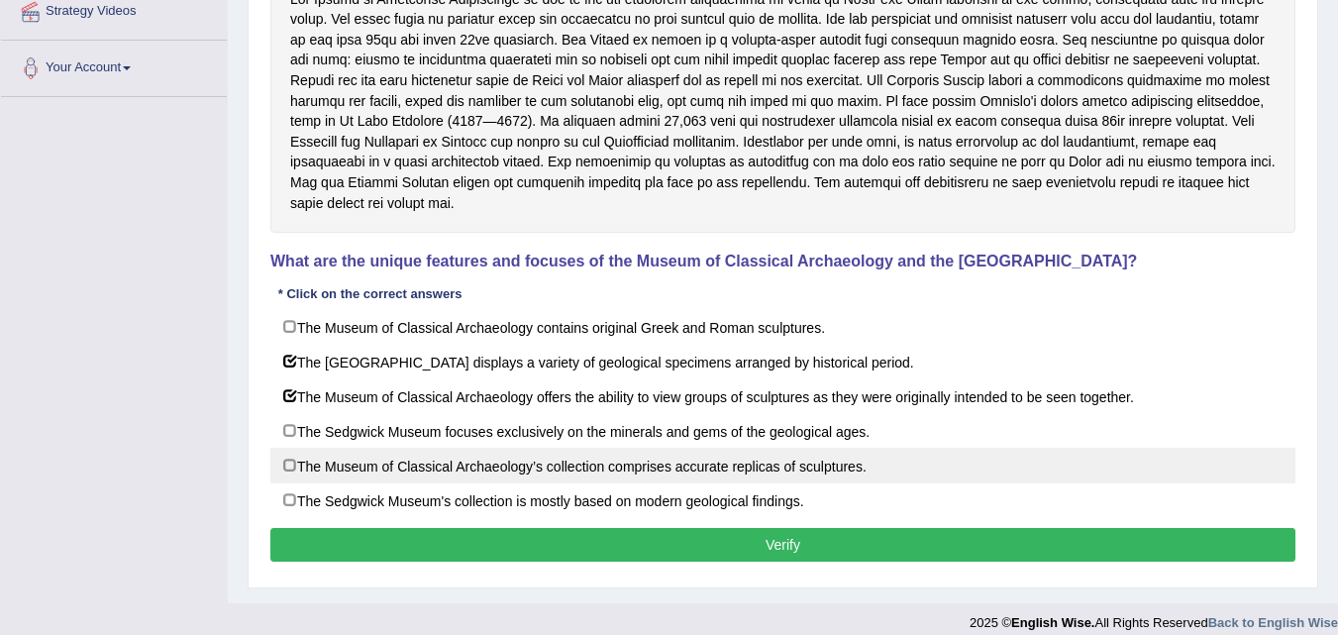
click at [286, 467] on label "The Museum of Classical Archaeology’s collection comprises accurate replicas of…" at bounding box center [782, 466] width 1025 height 36
checkbox input "true"
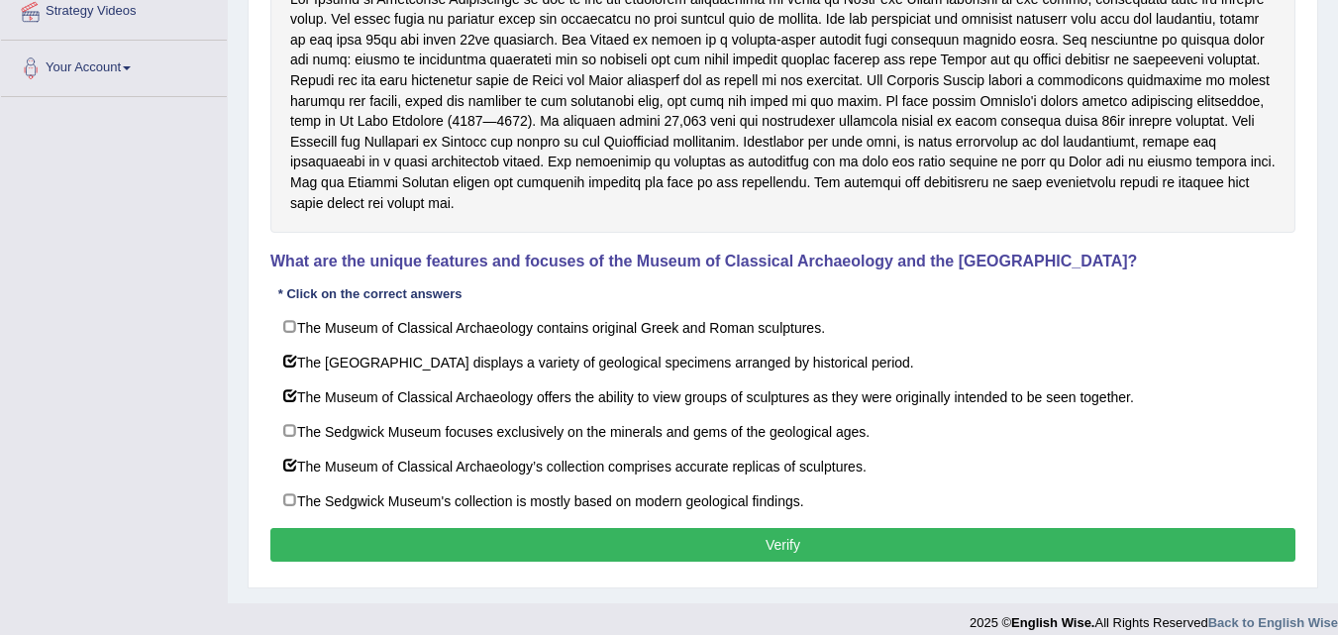
click at [766, 550] on button "Verify" at bounding box center [782, 545] width 1025 height 34
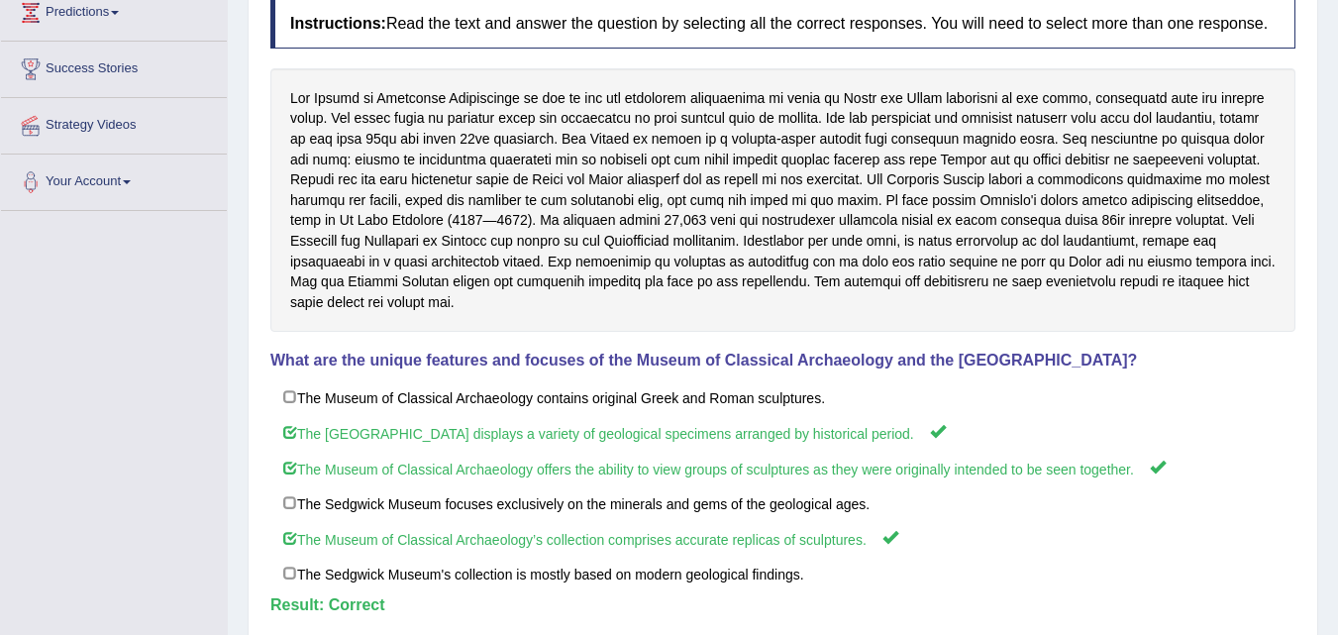
scroll to position [0, 0]
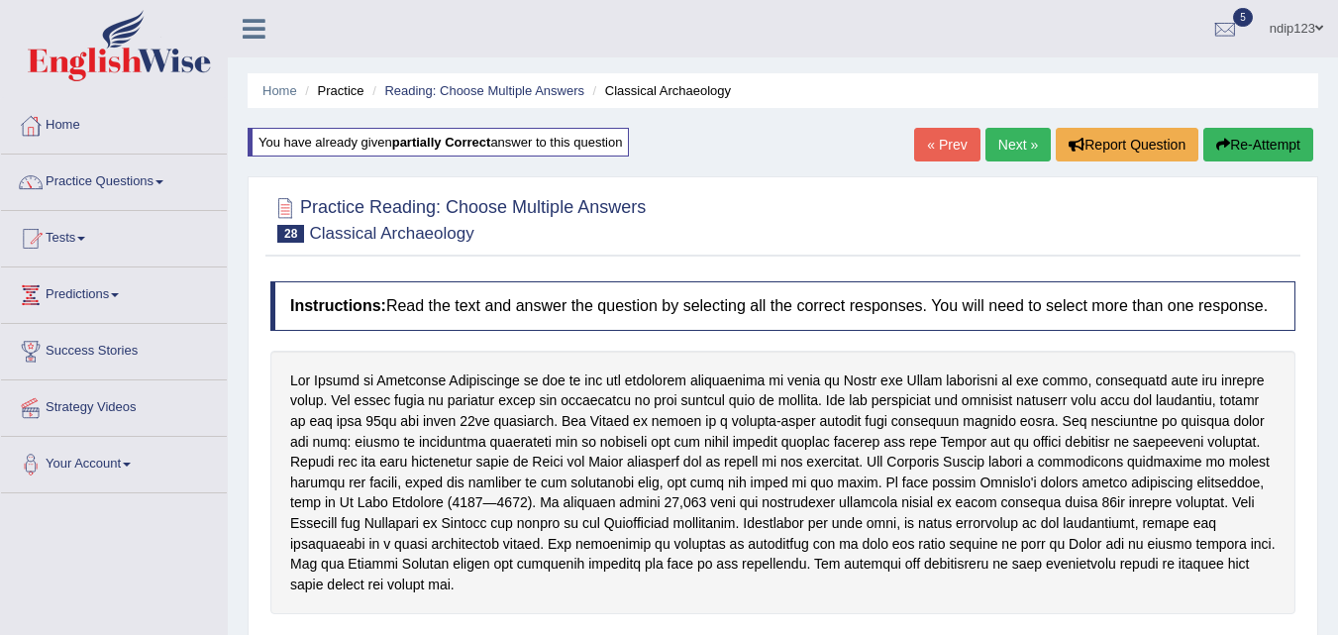
click at [1012, 146] on link "Next »" at bounding box center [1017, 145] width 65 height 34
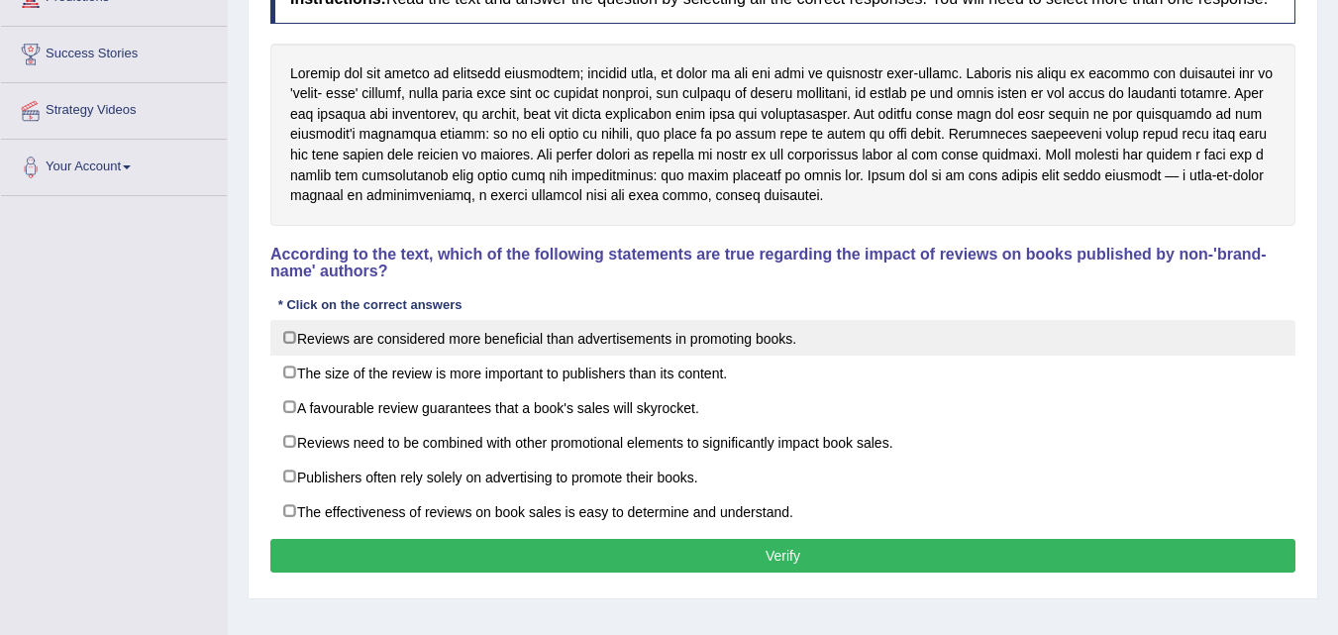
scroll to position [198, 0]
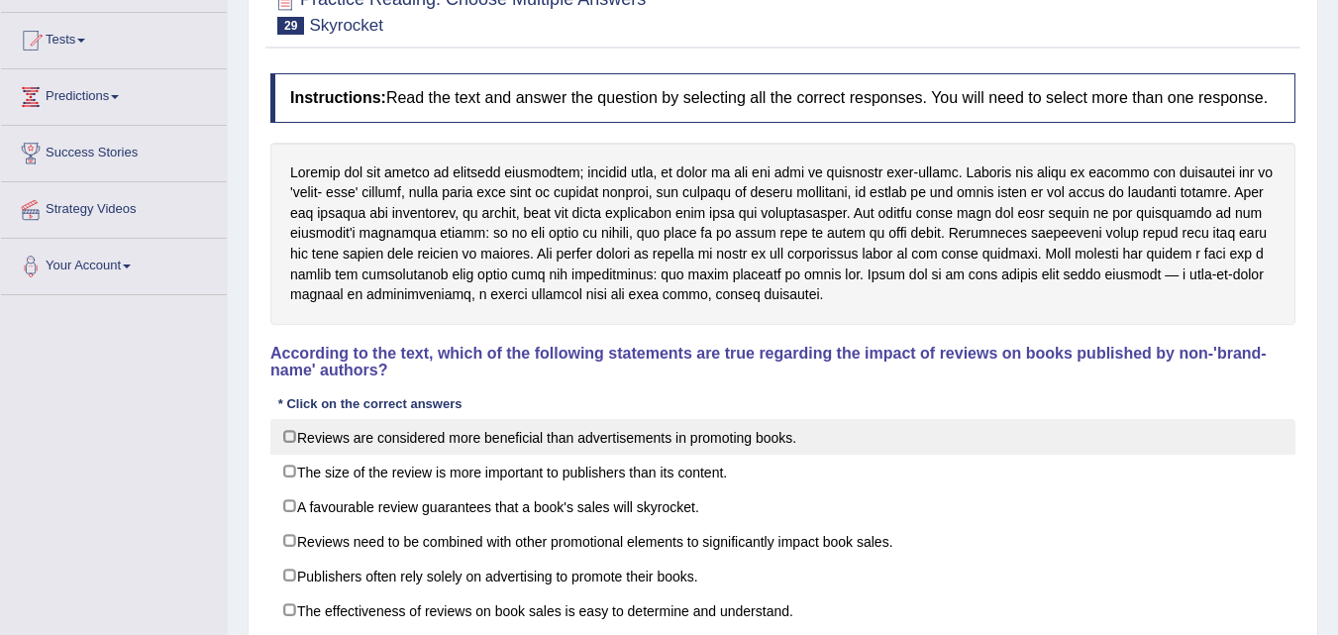
click at [290, 436] on label "Reviews are considered more beneficial than advertisements in promoting books." at bounding box center [782, 437] width 1025 height 36
checkbox input "true"
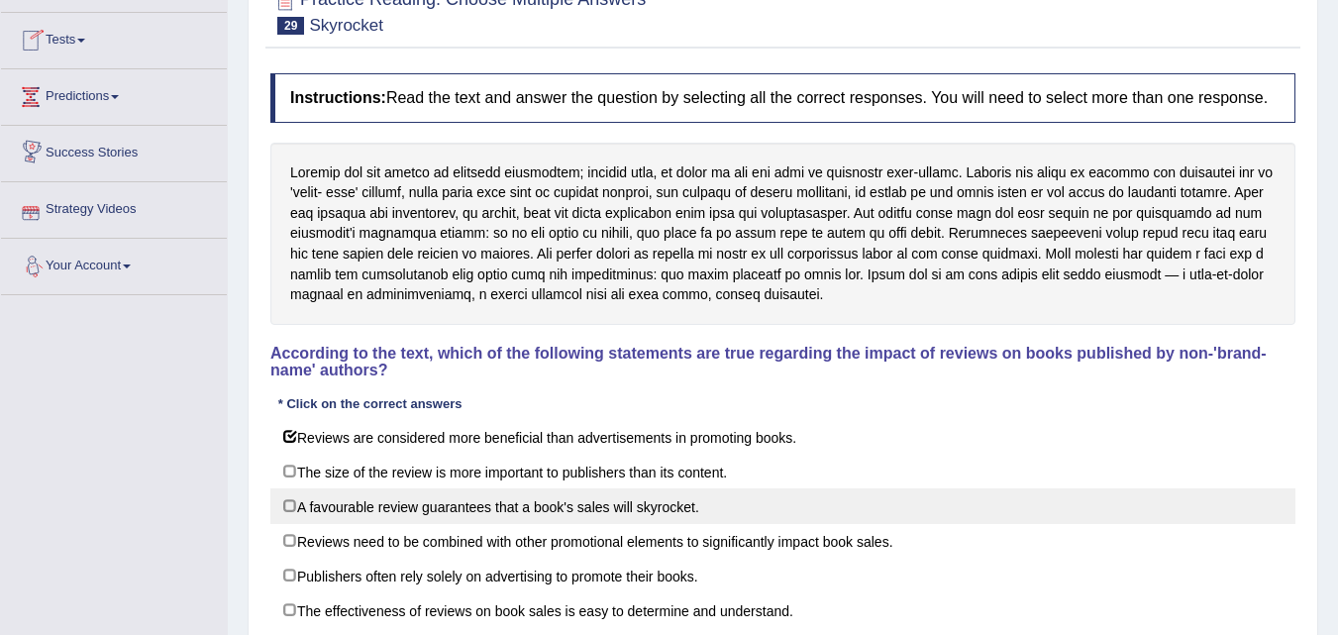
click at [293, 503] on label "A favourable review guarantees that a book's sales will skyrocket." at bounding box center [782, 506] width 1025 height 36
checkbox input "true"
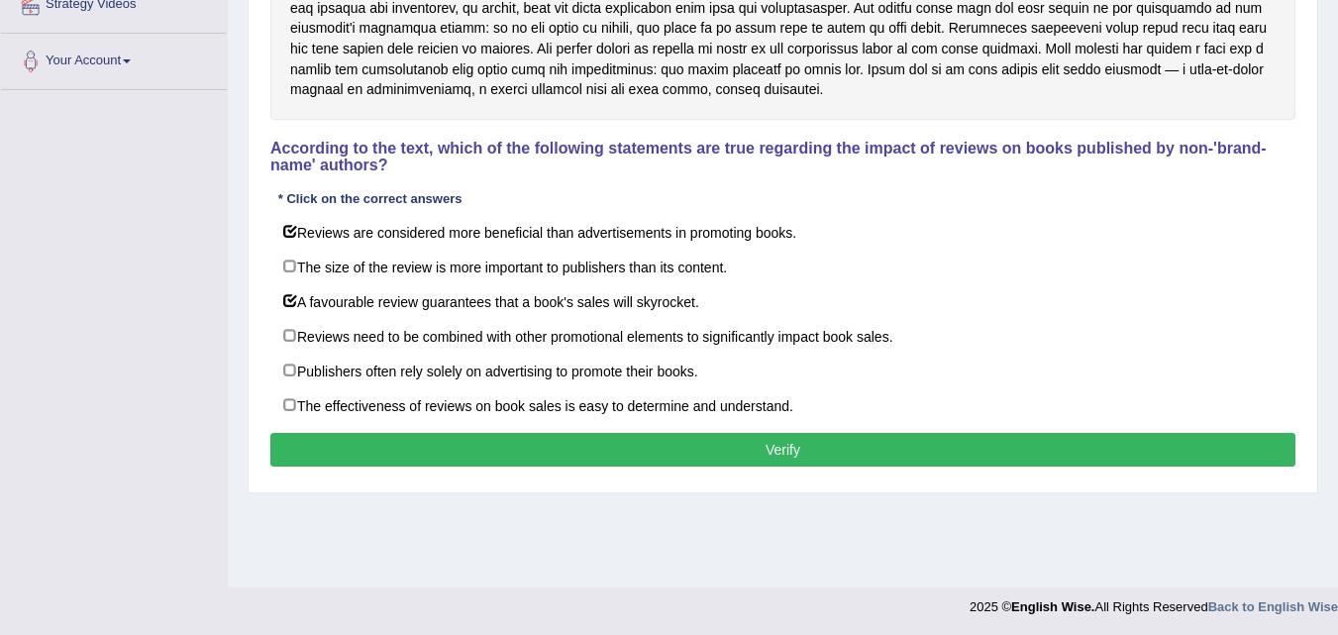
scroll to position [405, 0]
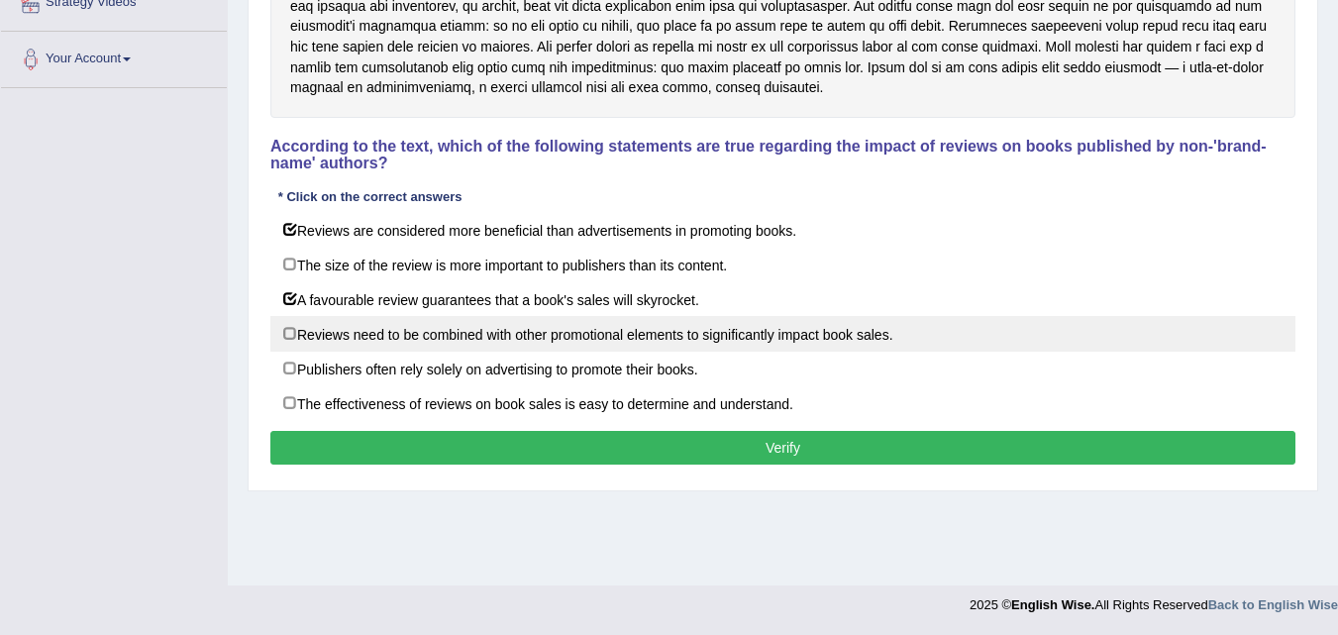
click at [295, 337] on label "Reviews need to be combined with other promotional elements to significantly im…" at bounding box center [782, 334] width 1025 height 36
checkbox input "true"
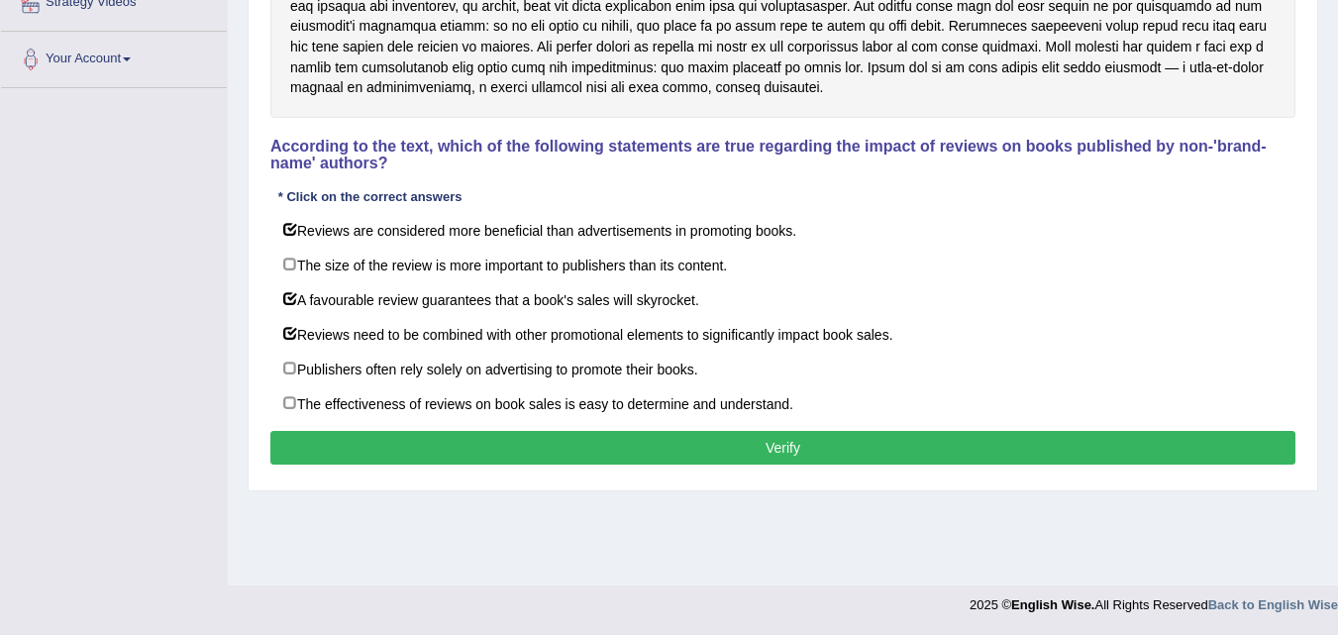
click at [767, 447] on button "Verify" at bounding box center [782, 448] width 1025 height 34
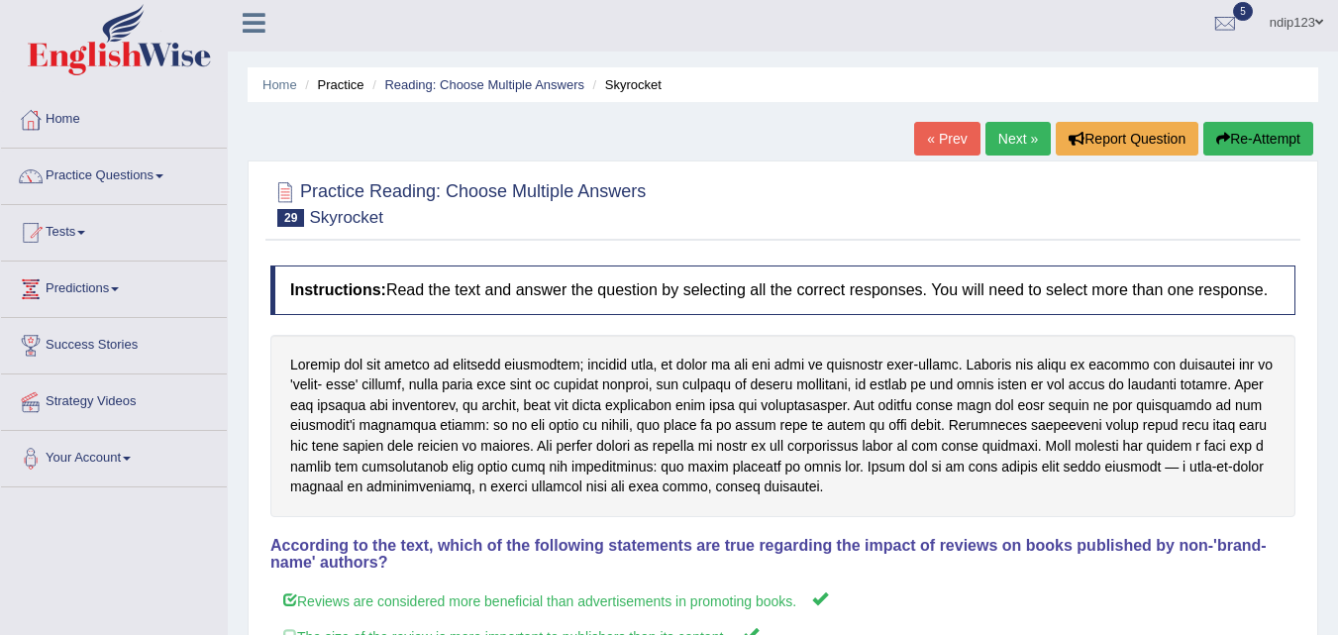
scroll to position [0, 0]
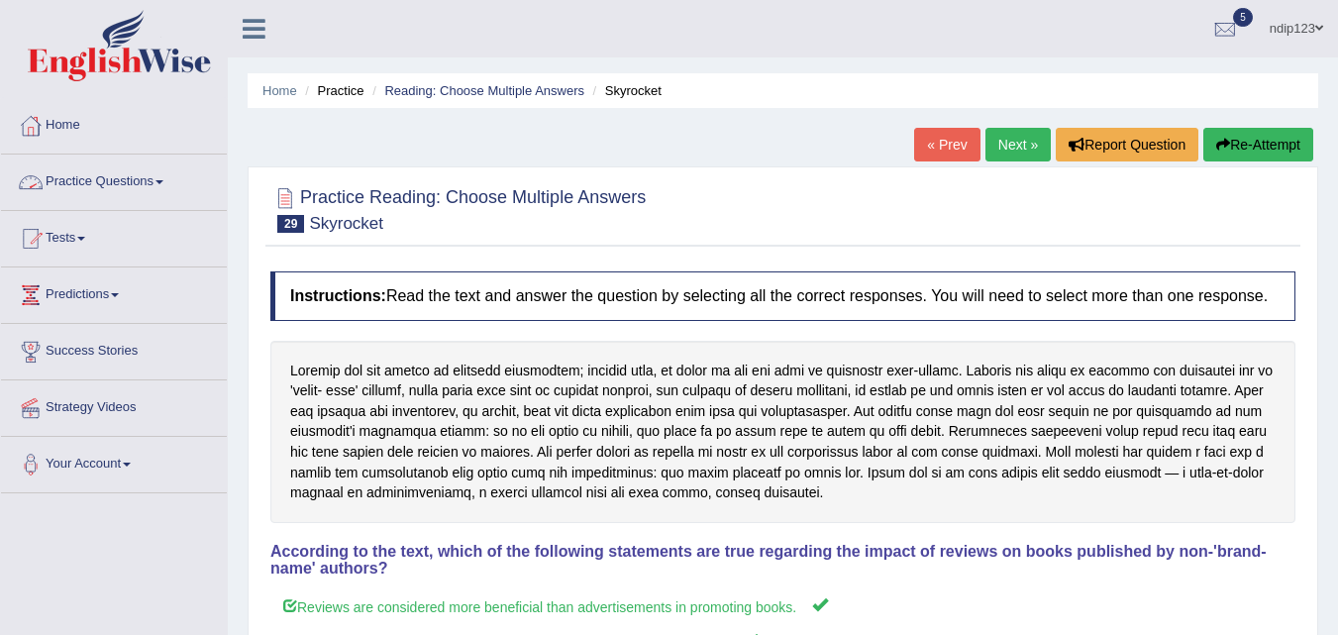
click at [108, 183] on link "Practice Questions" at bounding box center [114, 180] width 226 height 50
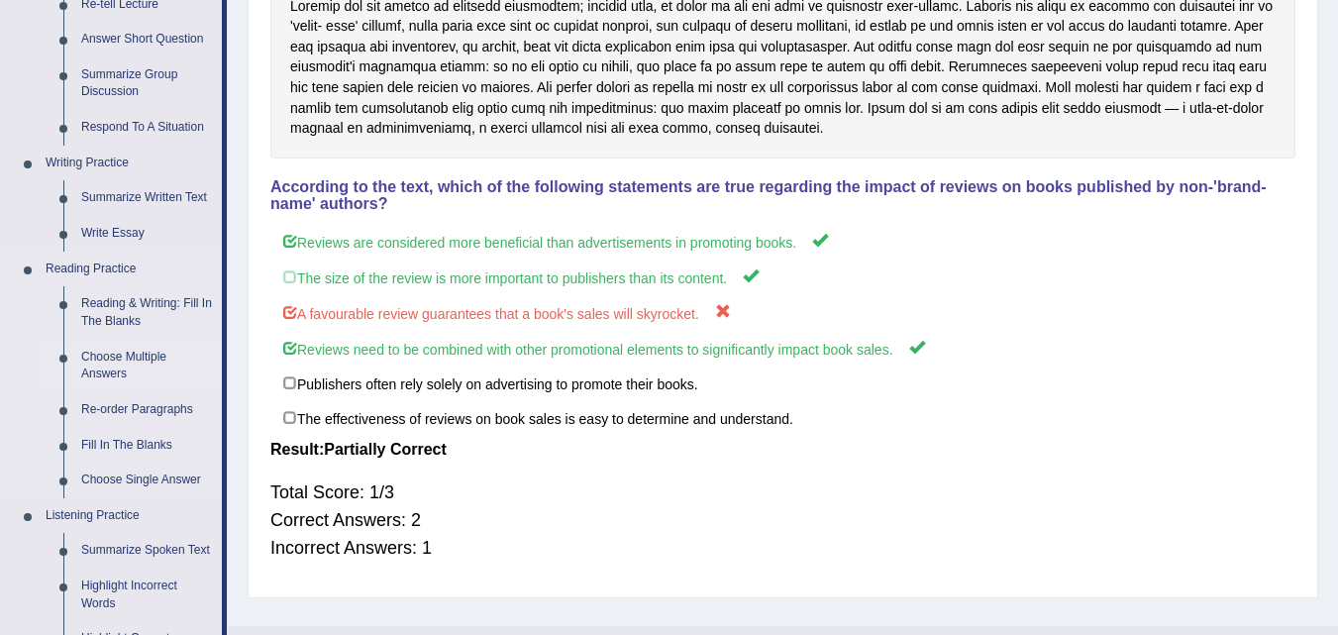
scroll to position [396, 0]
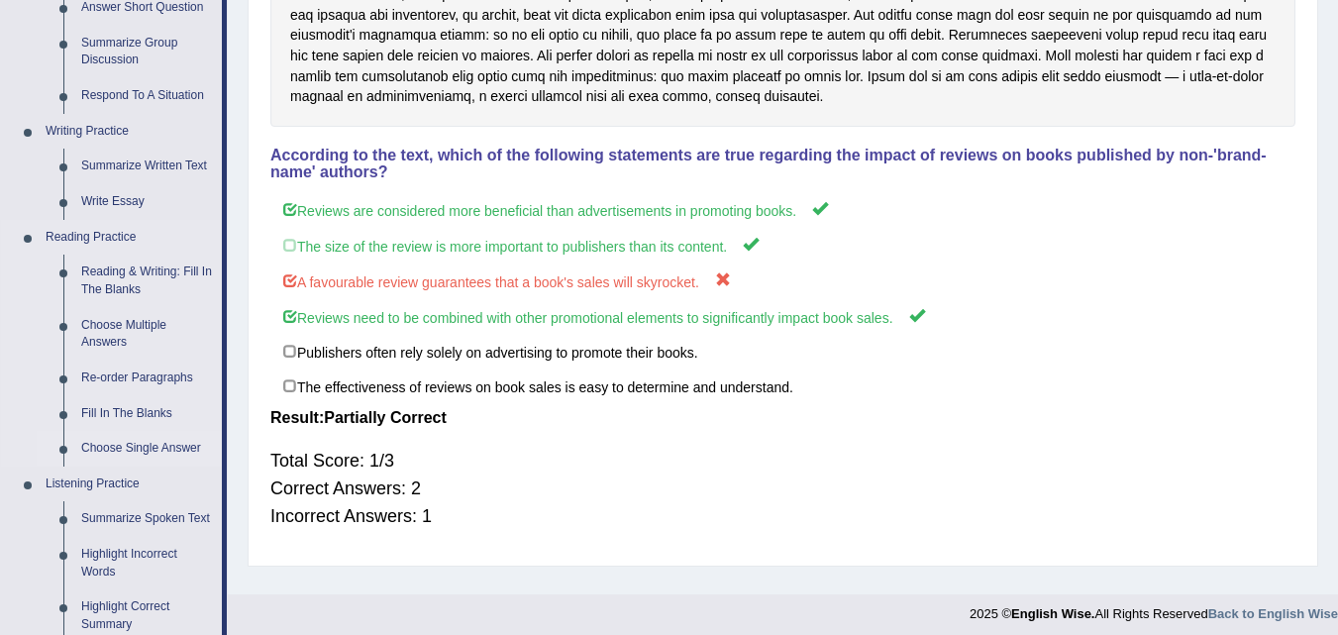
click at [141, 447] on link "Choose Single Answer" at bounding box center [147, 449] width 150 height 36
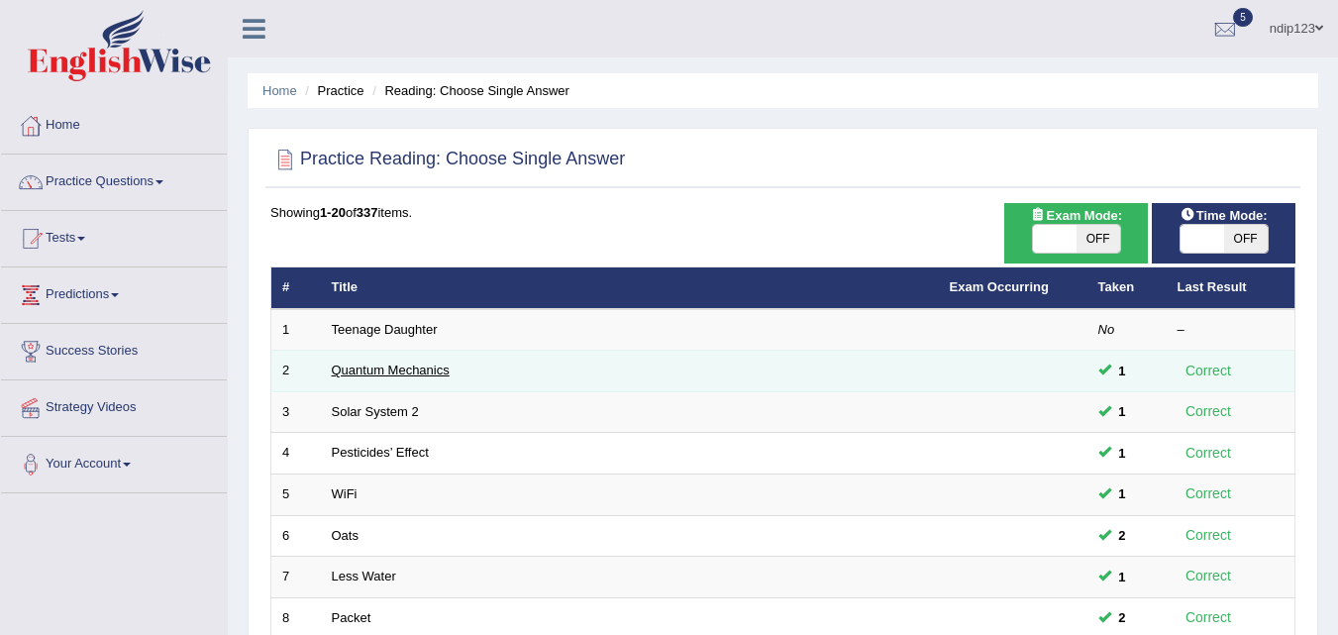
click at [357, 372] on link "Quantum Mechanics" at bounding box center [391, 369] width 118 height 15
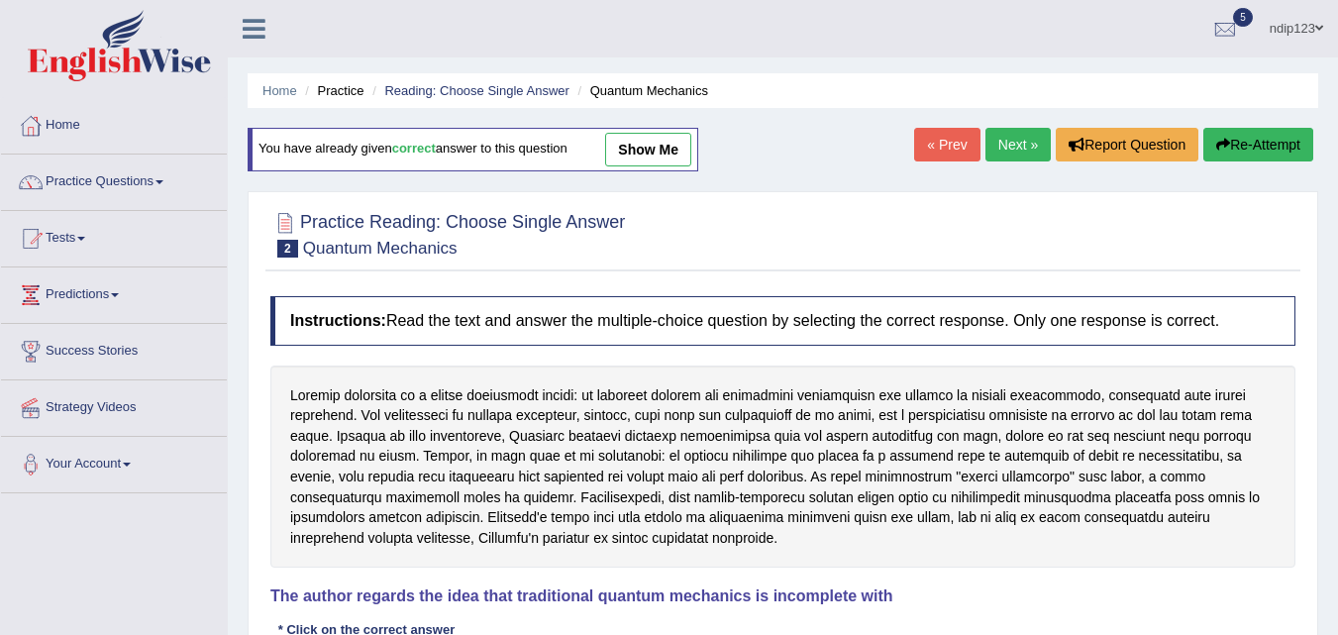
click at [655, 151] on link "show me" at bounding box center [648, 150] width 86 height 34
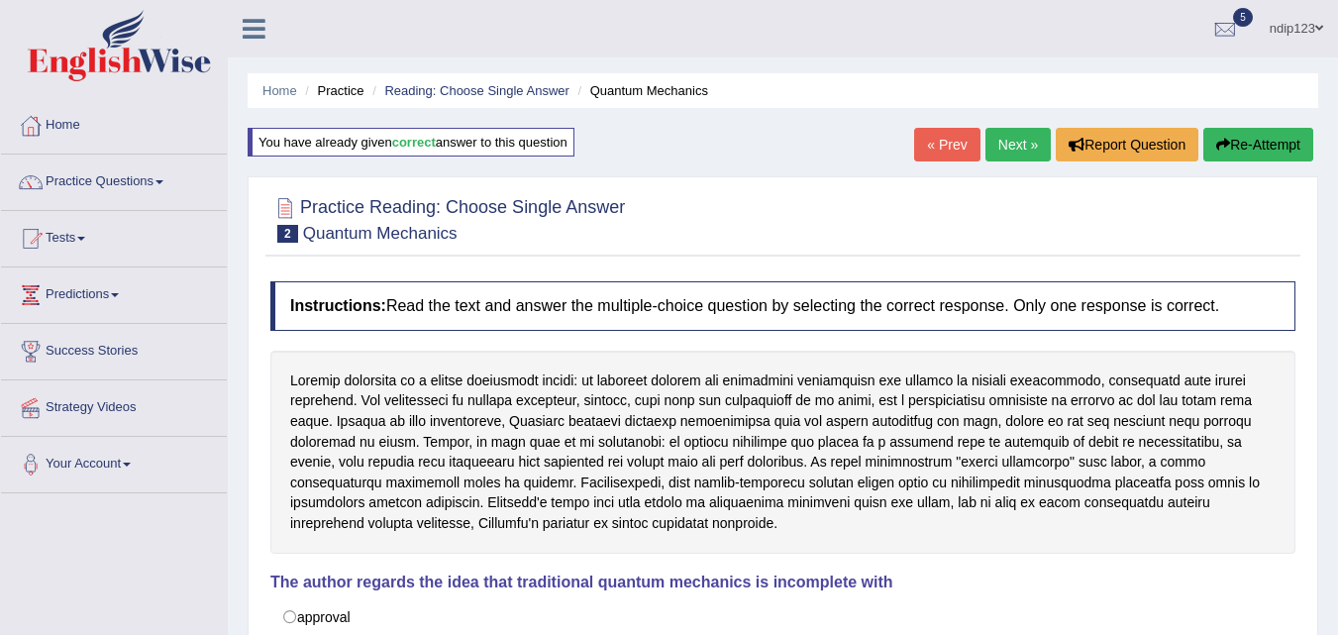
click at [78, 241] on link "Tests" at bounding box center [114, 236] width 226 height 50
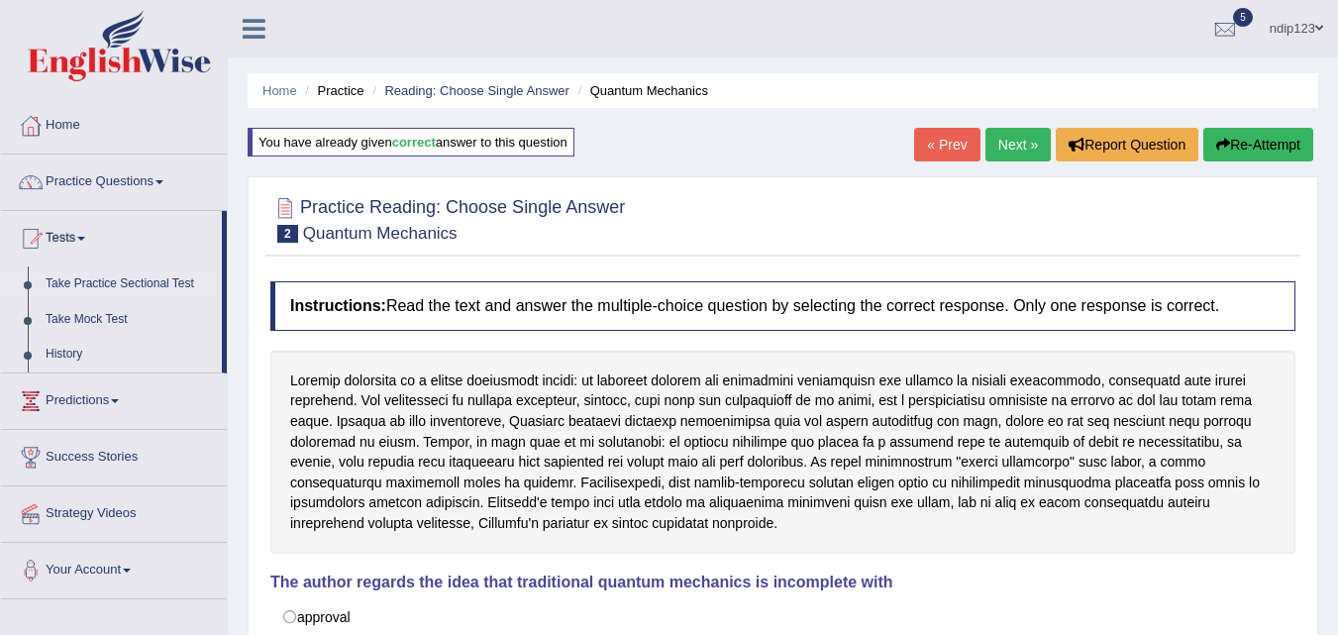
click at [65, 286] on link "Take Practice Sectional Test" at bounding box center [129, 284] width 185 height 36
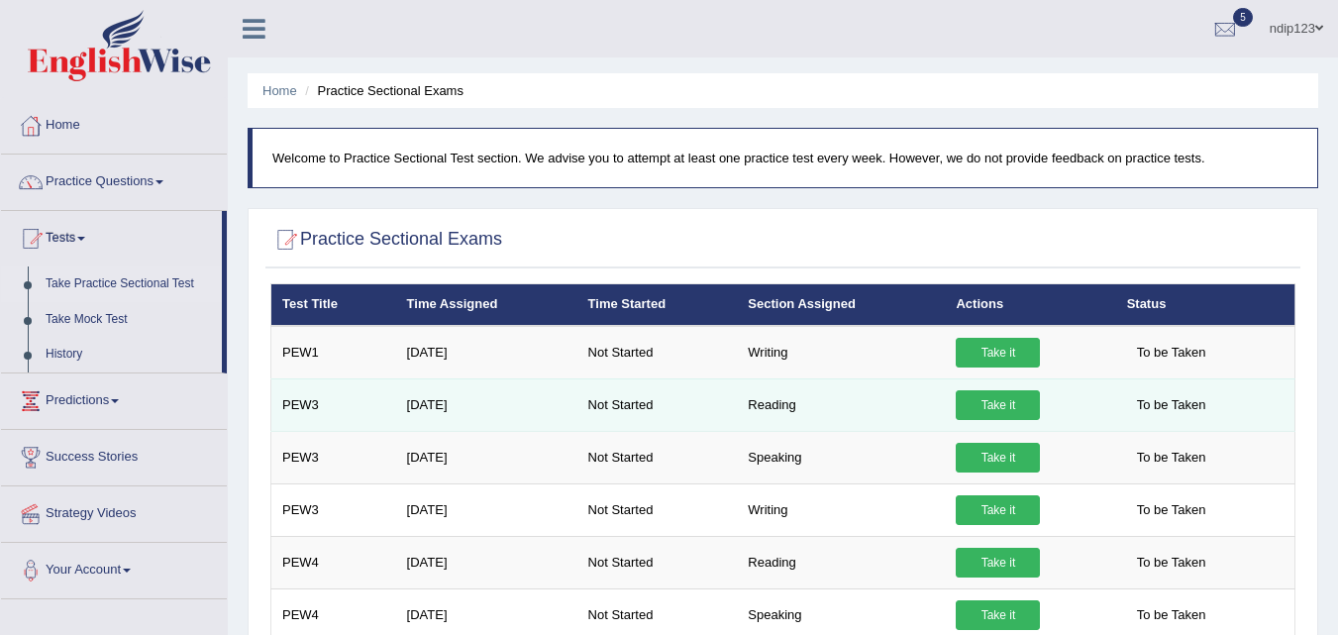
click at [1005, 403] on link "Take it" at bounding box center [998, 405] width 84 height 30
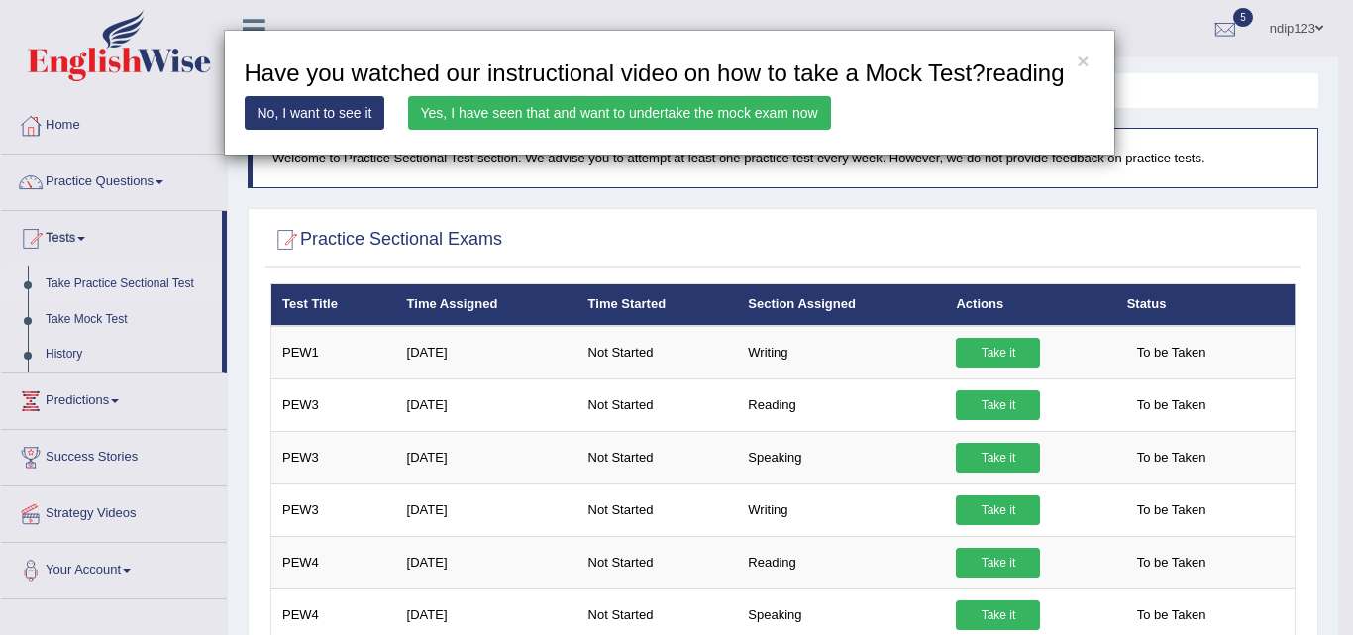
click at [703, 110] on link "Yes, I have seen that and want to undertake the mock exam now" at bounding box center [619, 113] width 423 height 34
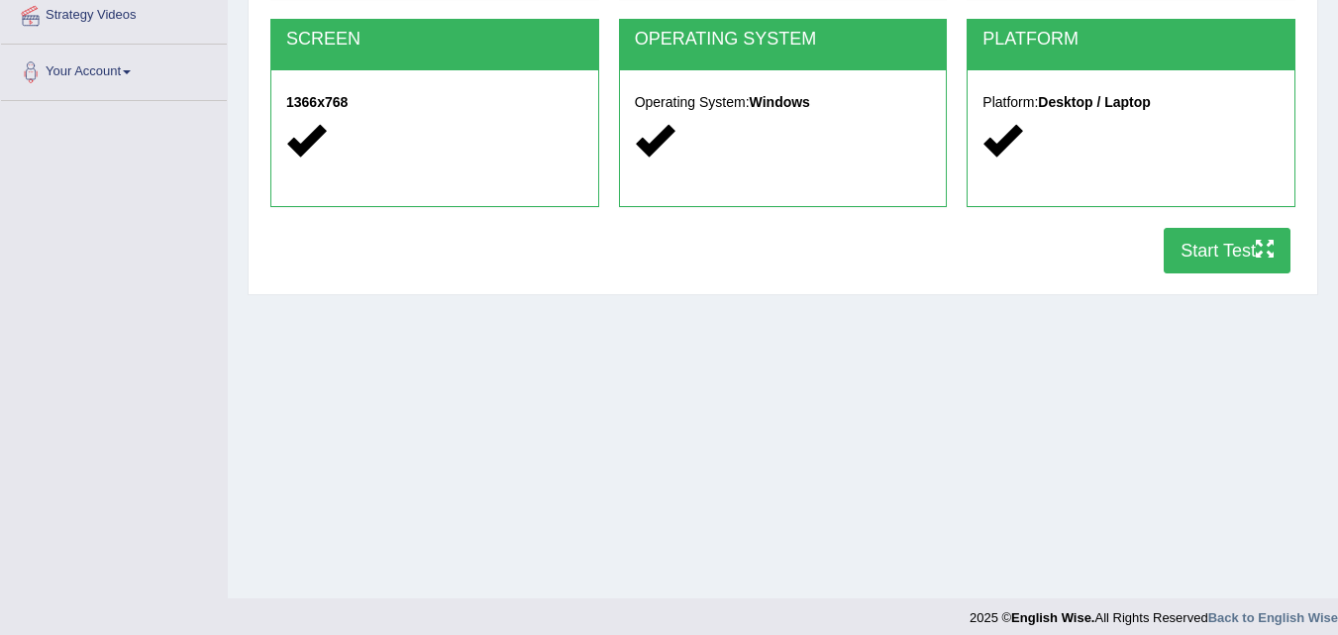
scroll to position [396, 0]
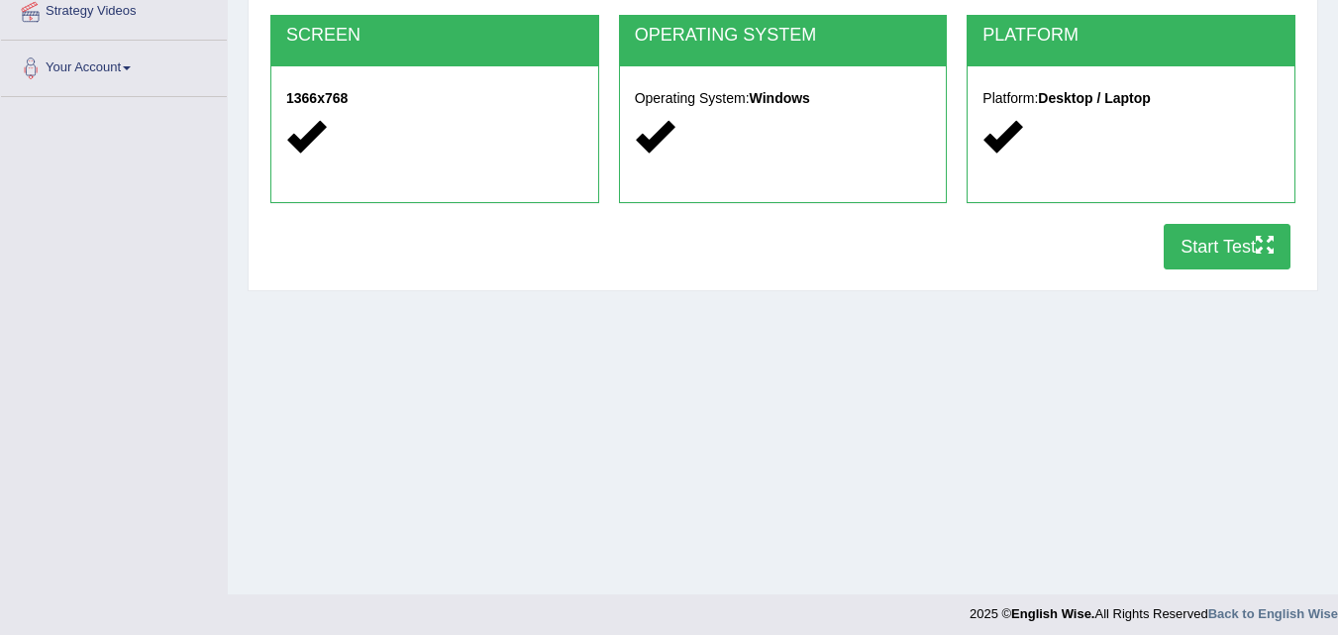
click at [1207, 245] on button "Start Test" at bounding box center [1227, 247] width 127 height 46
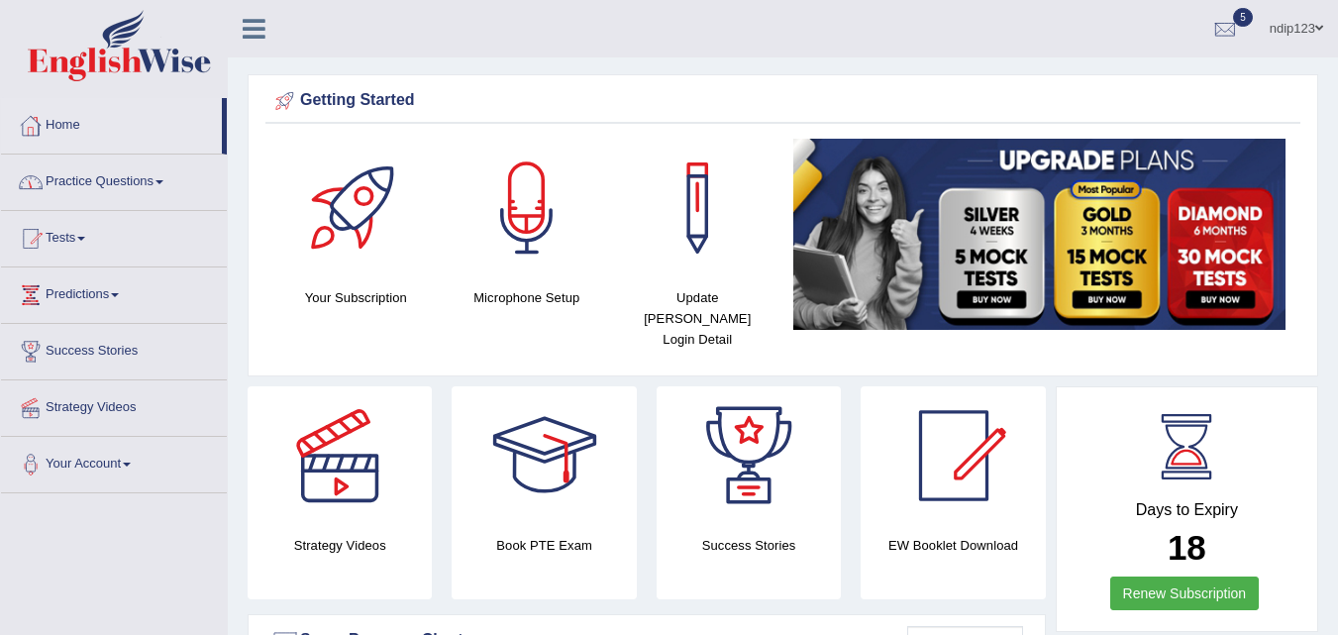
click at [72, 183] on link "Practice Questions" at bounding box center [114, 180] width 226 height 50
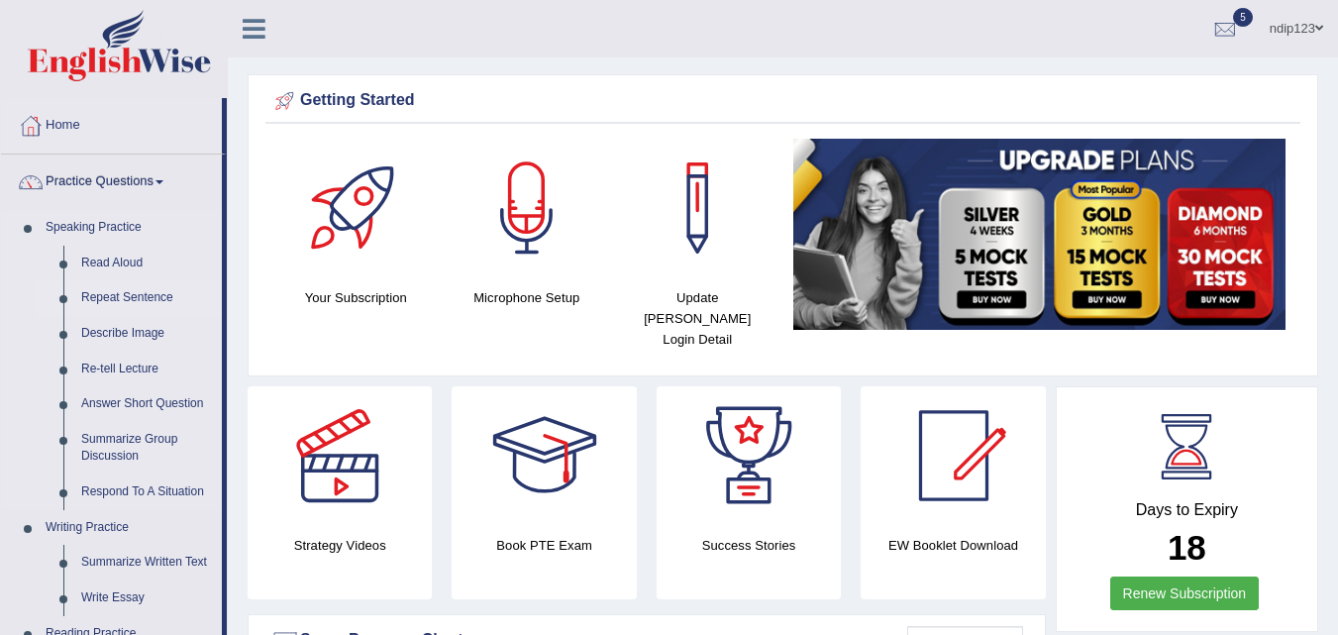
click at [124, 295] on link "Repeat Sentence" at bounding box center [147, 298] width 150 height 36
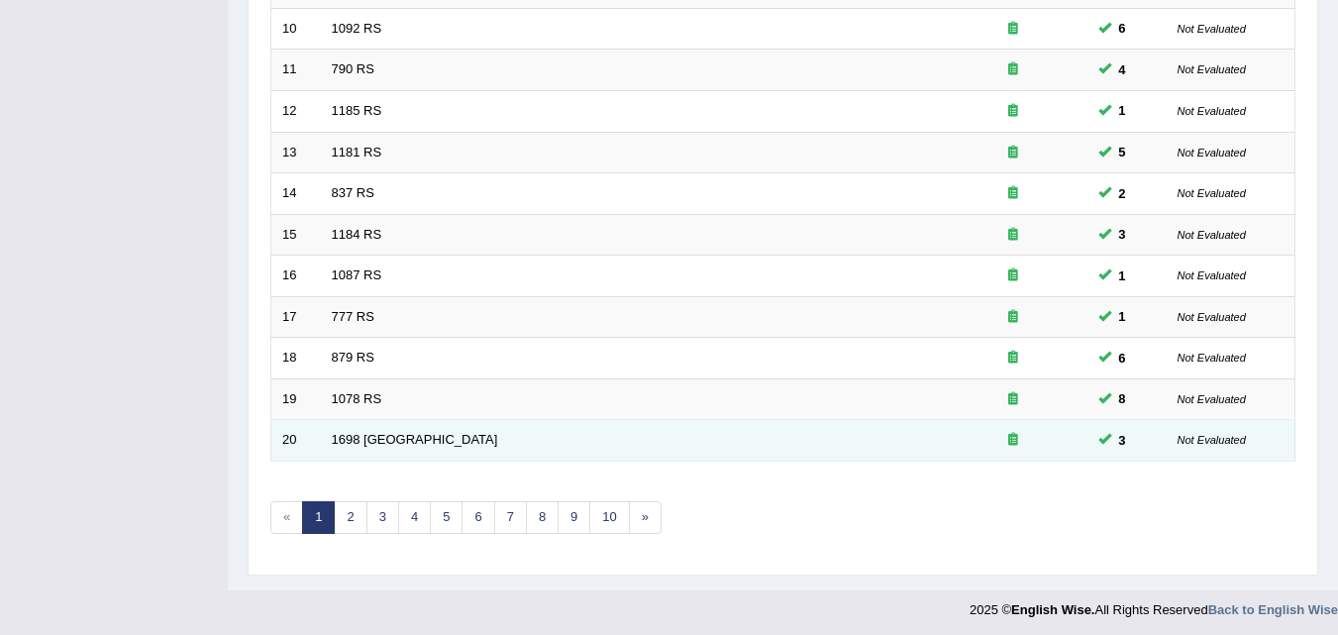
scroll to position [676, 0]
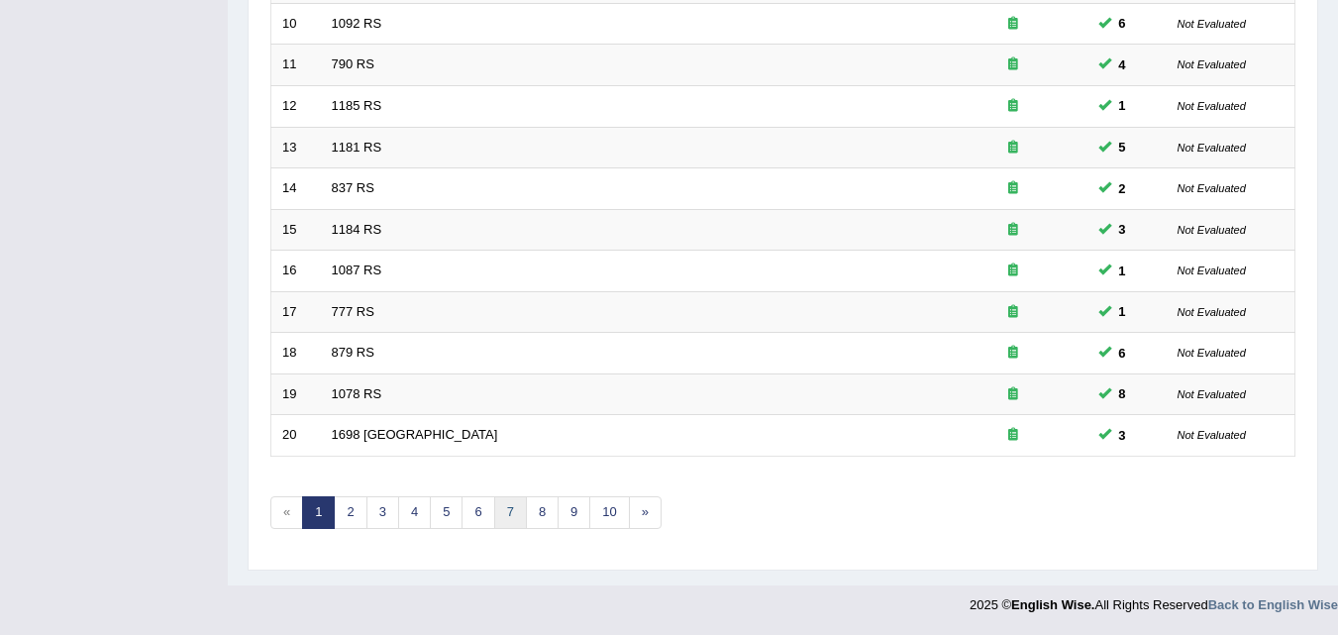
click at [515, 512] on link "7" at bounding box center [510, 512] width 33 height 33
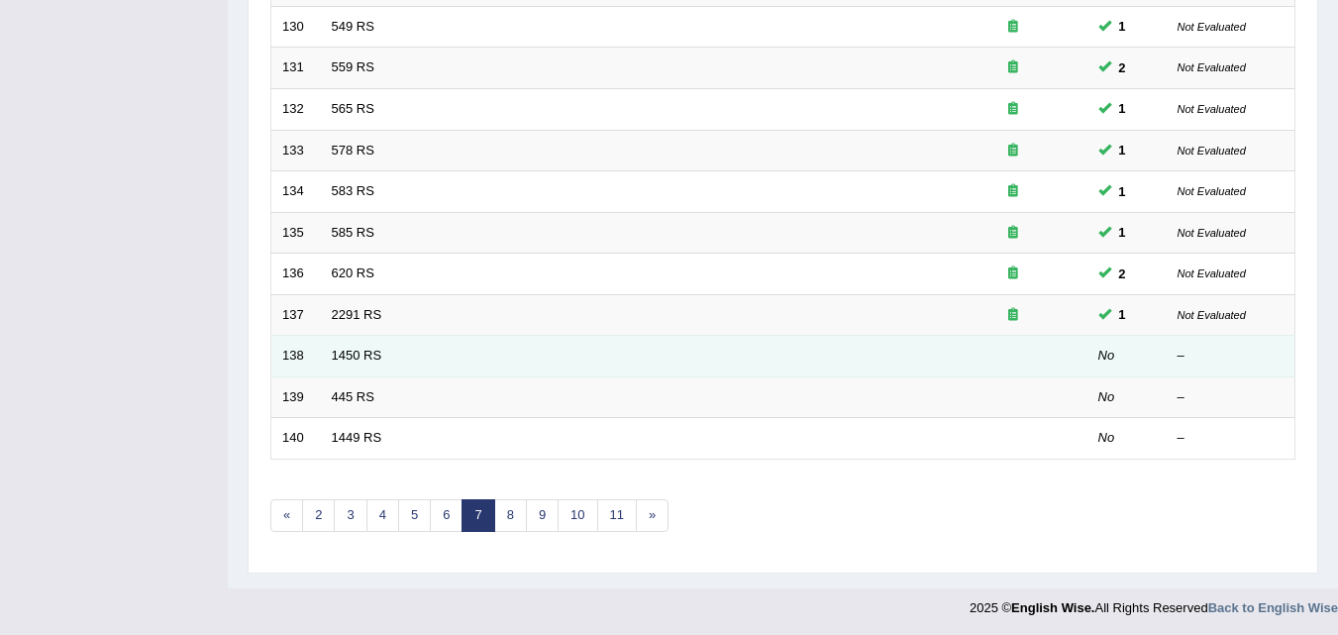
scroll to position [676, 0]
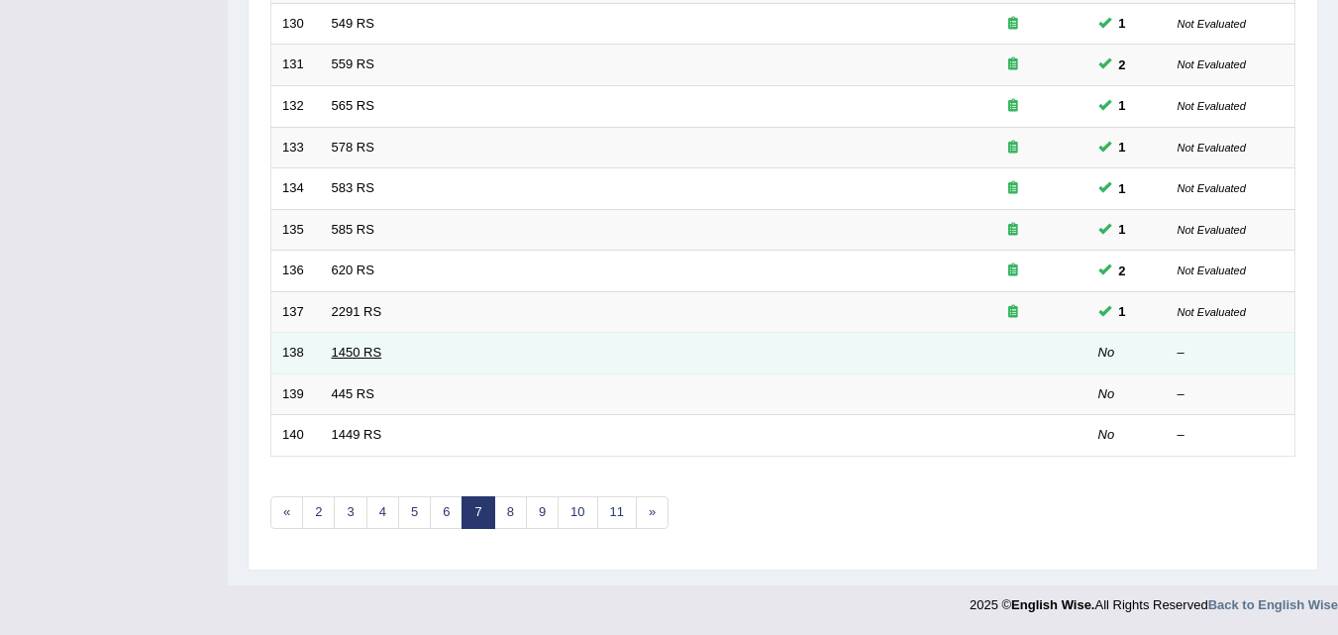
click at [356, 350] on link "1450 RS" at bounding box center [357, 352] width 51 height 15
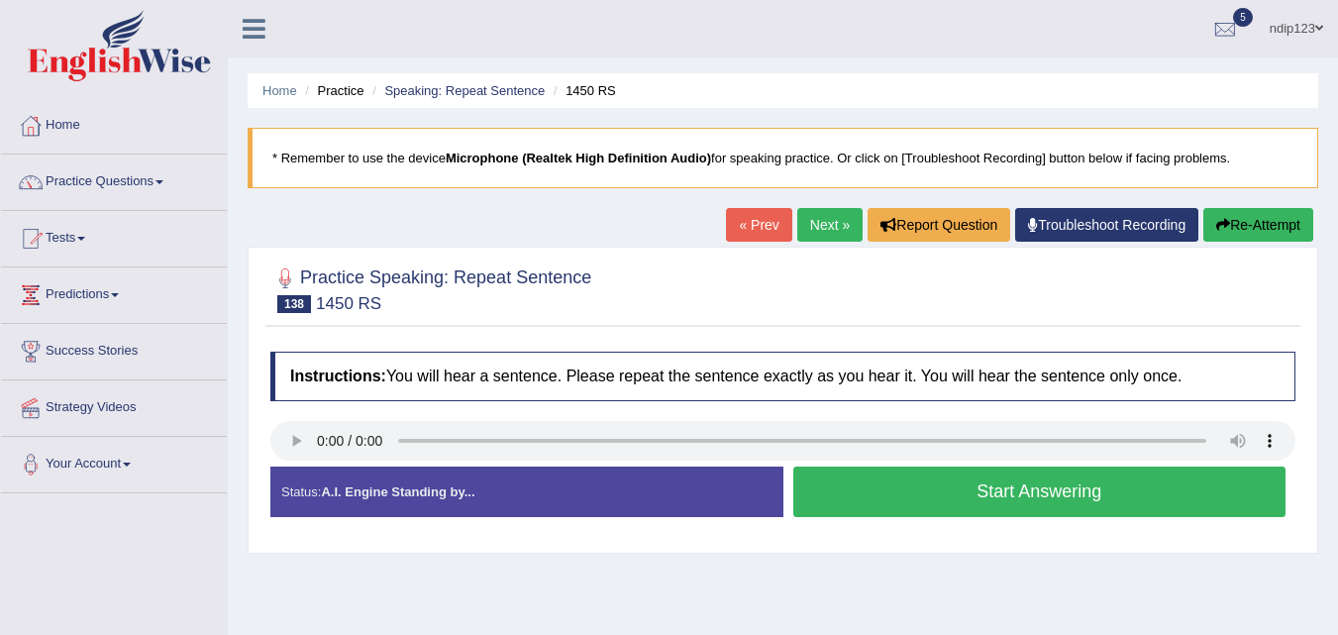
click at [964, 493] on button "Start Answering" at bounding box center [1039, 491] width 493 height 51
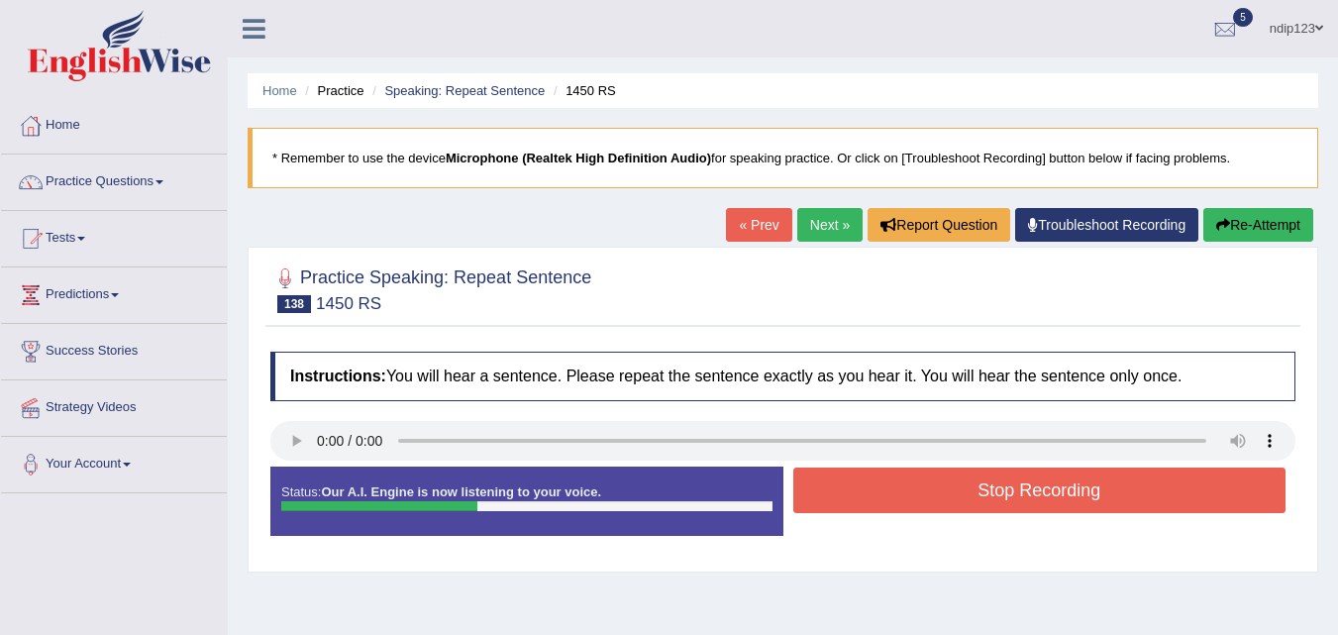
click at [1003, 488] on button "Stop Recording" at bounding box center [1039, 490] width 493 height 46
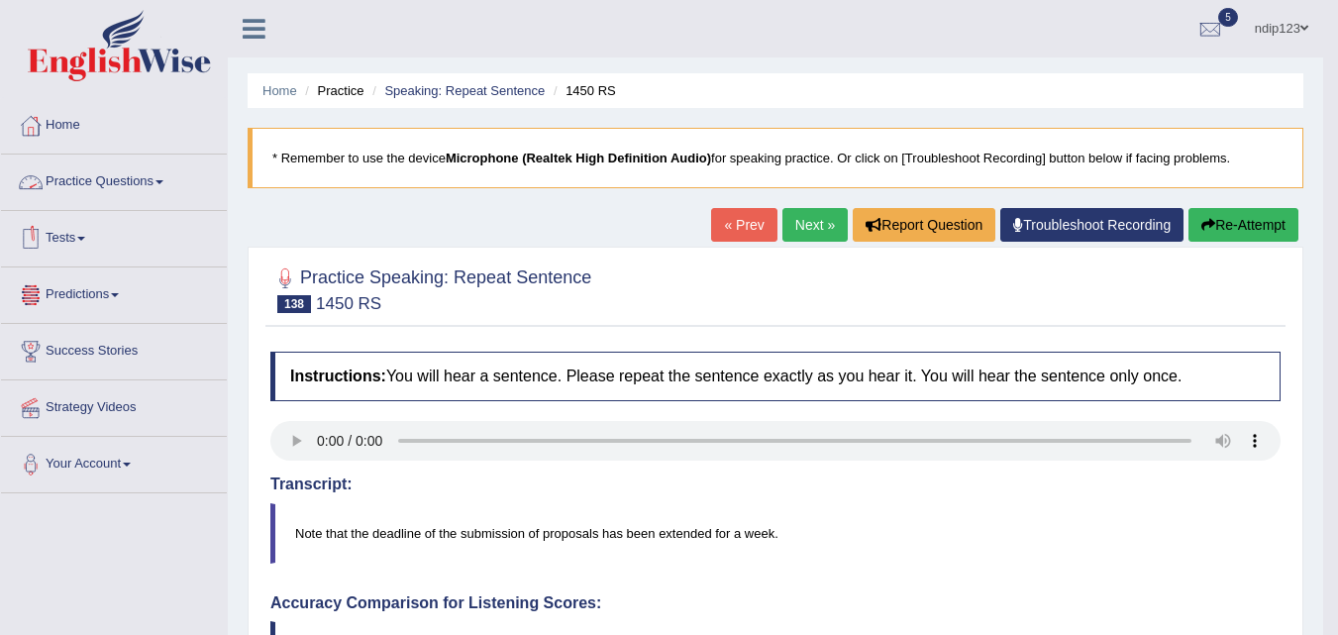
click at [68, 244] on link "Tests" at bounding box center [114, 236] width 226 height 50
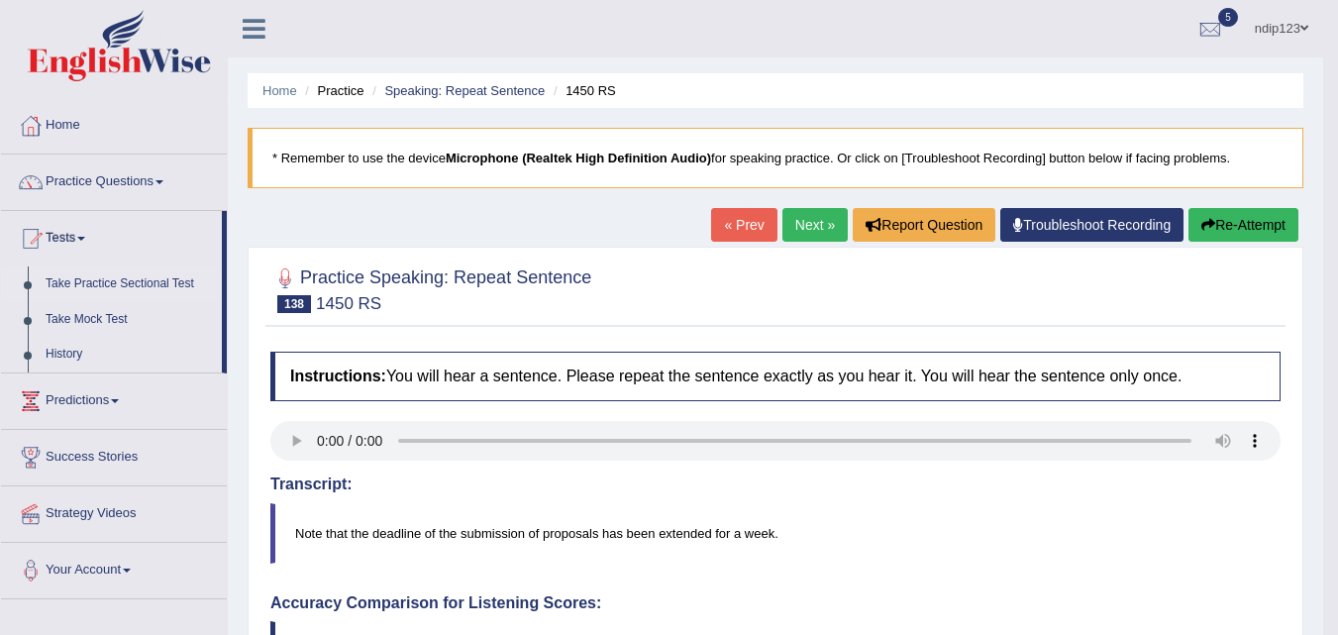
click at [79, 281] on link "Take Practice Sectional Test" at bounding box center [129, 284] width 185 height 36
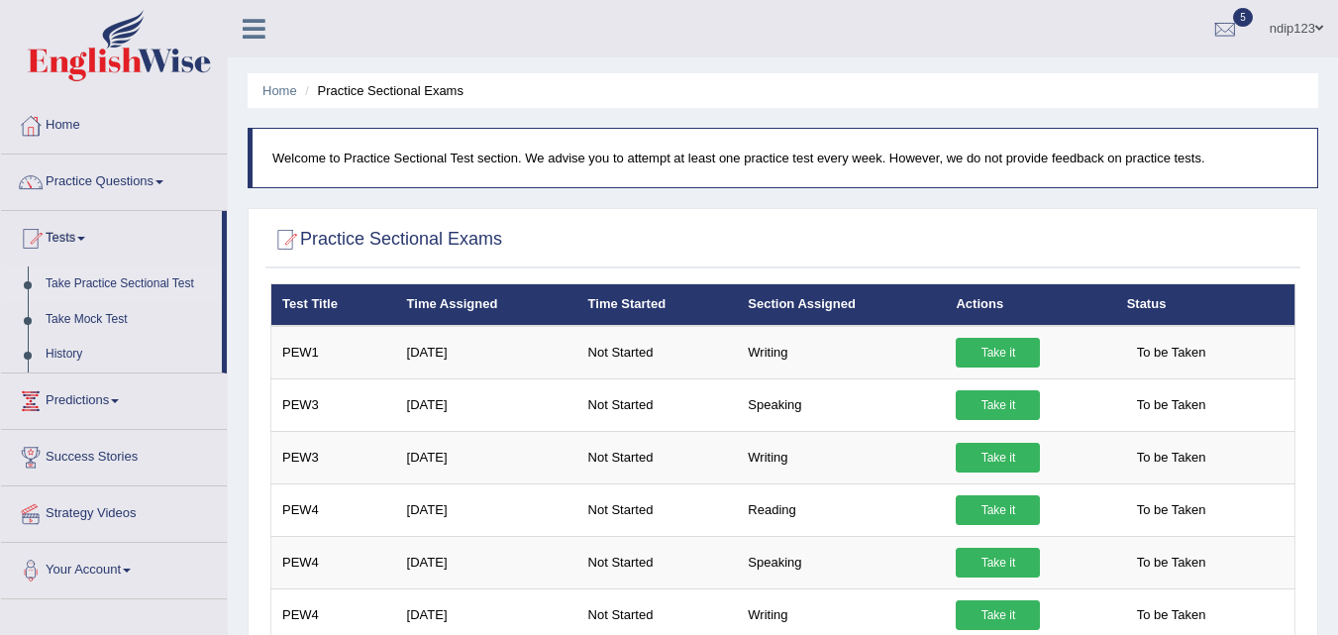
click at [76, 284] on link "Take Practice Sectional Test" at bounding box center [129, 284] width 185 height 36
click at [73, 319] on link "Take Mock Test" at bounding box center [129, 320] width 185 height 36
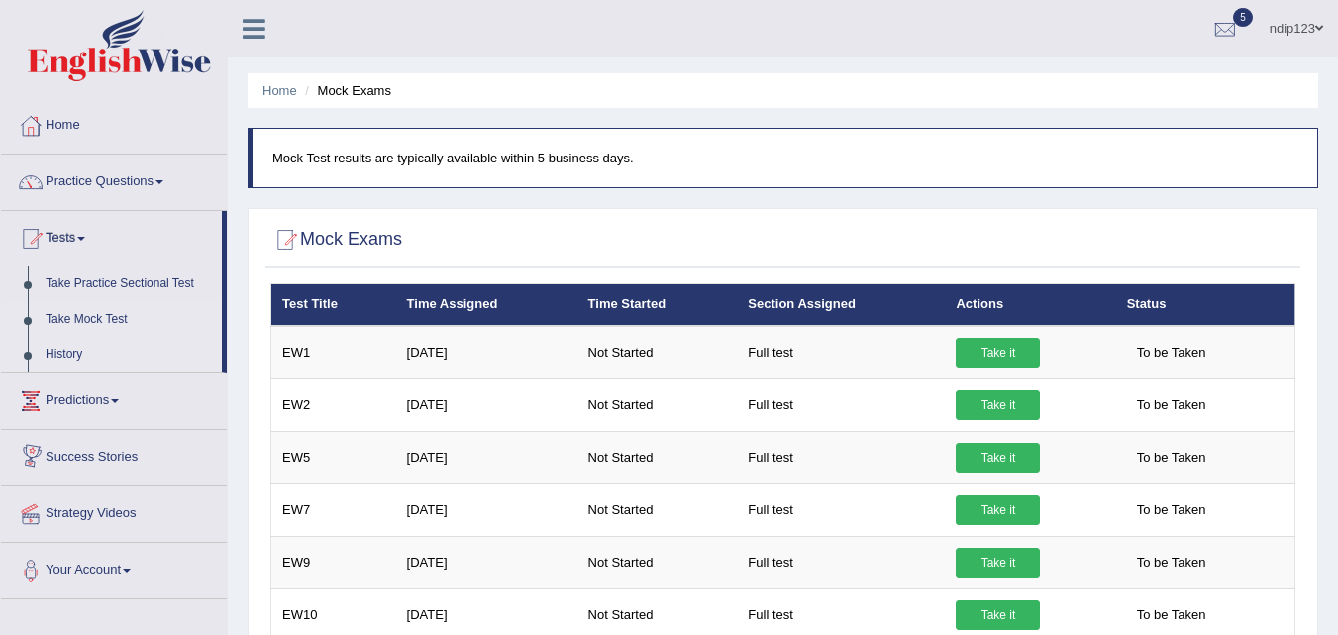
click at [62, 354] on link "History" at bounding box center [129, 355] width 185 height 36
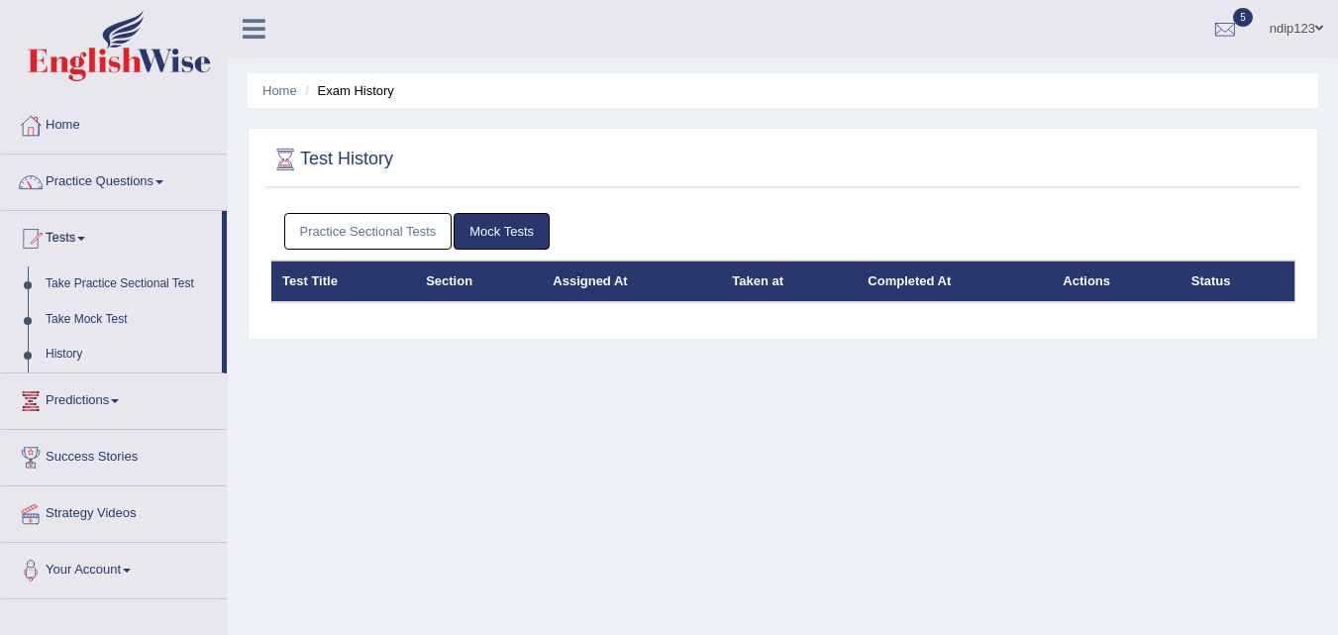
click at [342, 232] on link "Practice Sectional Tests" at bounding box center [368, 231] width 168 height 37
